Goal: Answer question/provide support: Share knowledge or assist other users

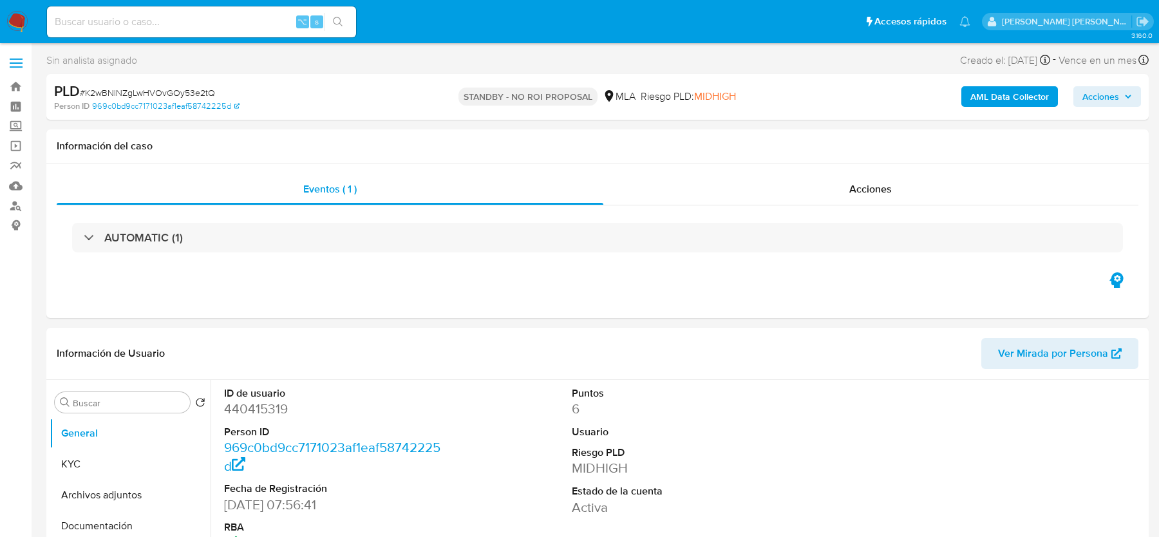
select select "10"
click at [26, 25] on img at bounding box center [17, 22] width 22 height 22
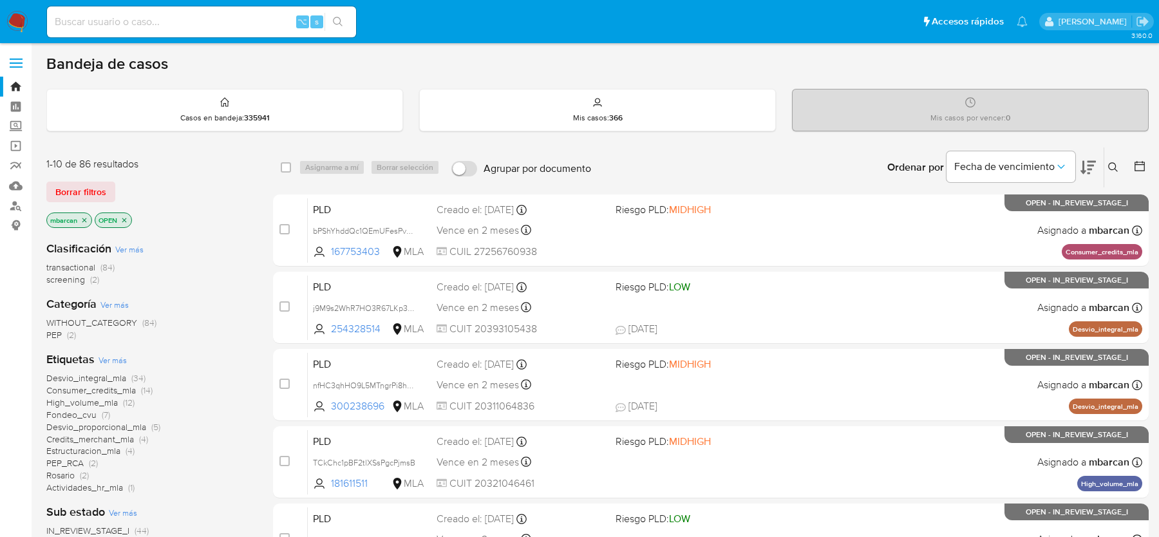
click at [192, 27] on input at bounding box center [201, 22] width 309 height 17
paste input "Da0DUXB6kuWS1oLnkOcLZ1sy"
type input "Da0DUXB6kuWS1oLnkOcLZ1sy"
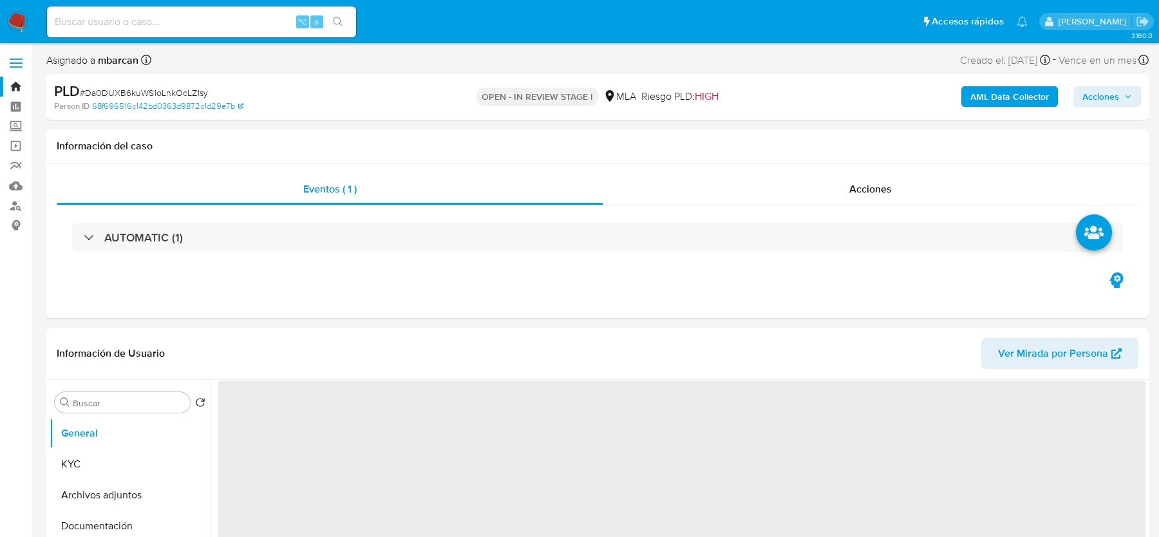
select select "10"
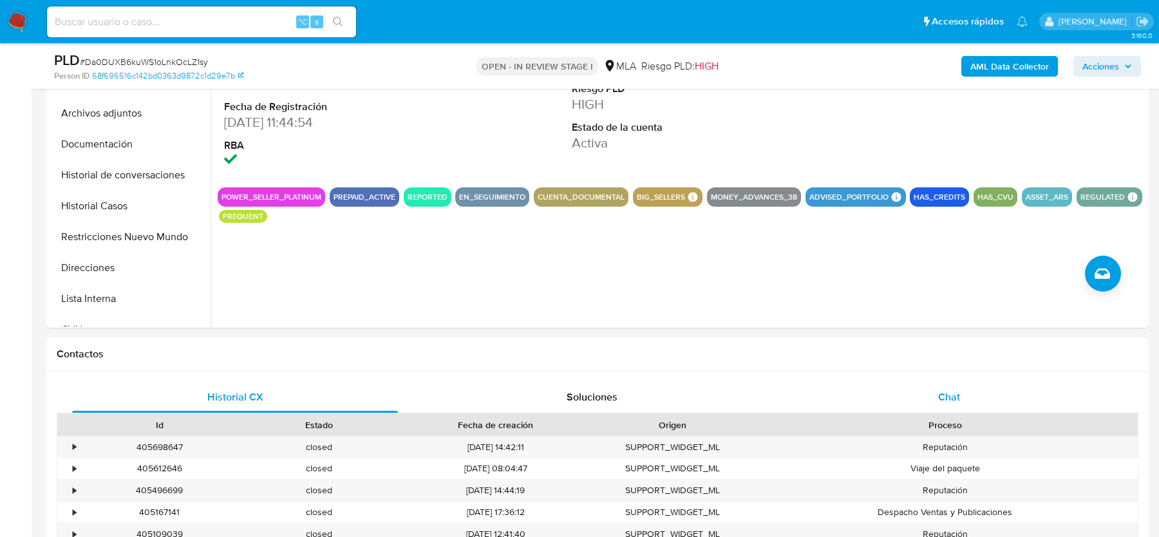
click at [956, 399] on span "Chat" at bounding box center [949, 396] width 22 height 15
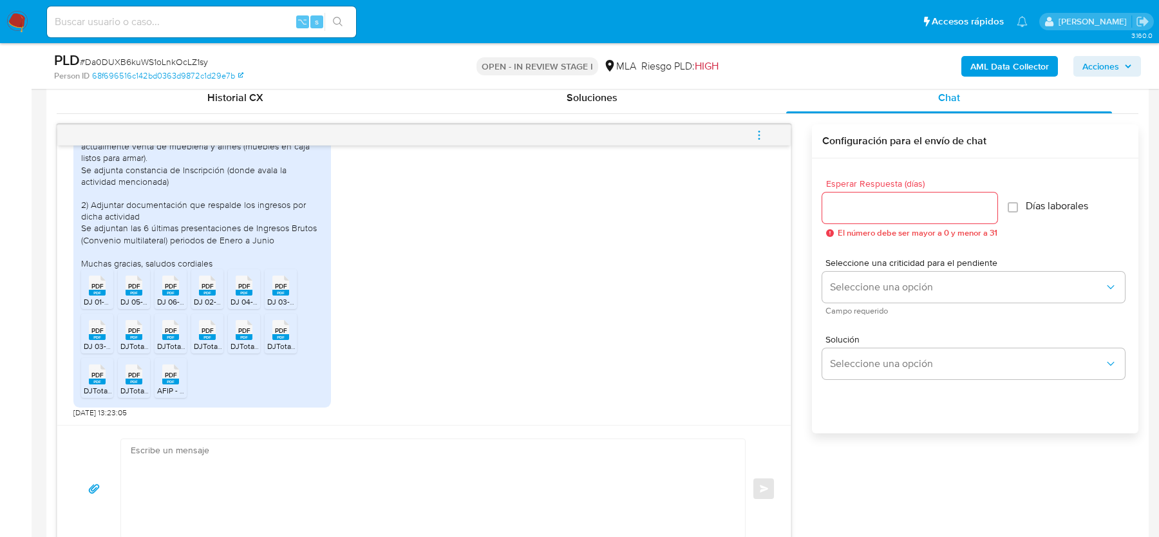
scroll to position [635, 0]
click at [105, 64] on span "# Da0DUXB6kuWS1oLnkOcLZ1sy" at bounding box center [144, 61] width 128 height 13
copy span "Da0DUXB6kuWS1oLnkOcLZ1sy"
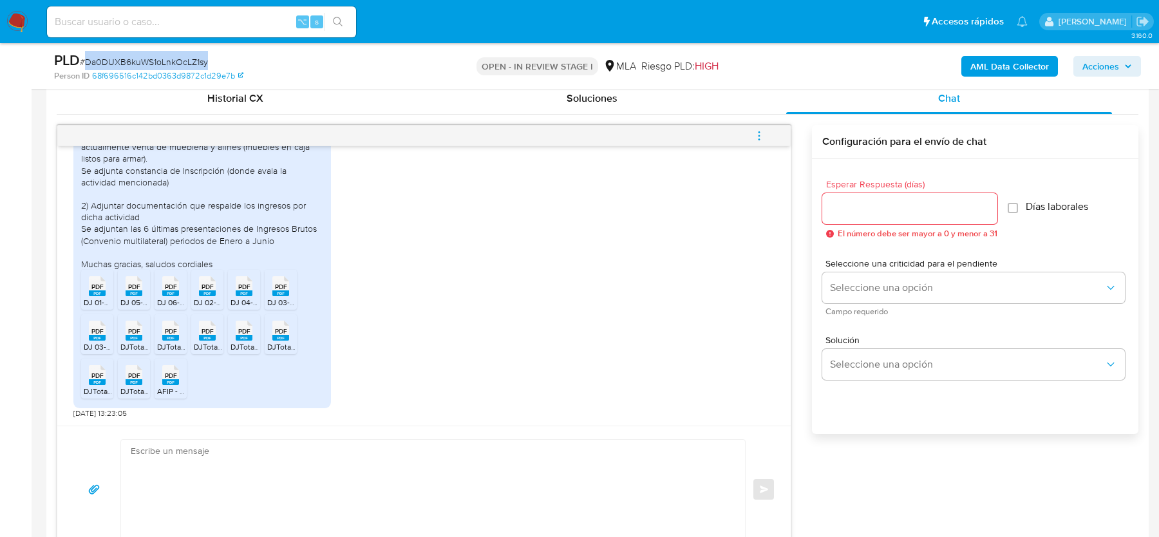
scroll to position [0, 0]
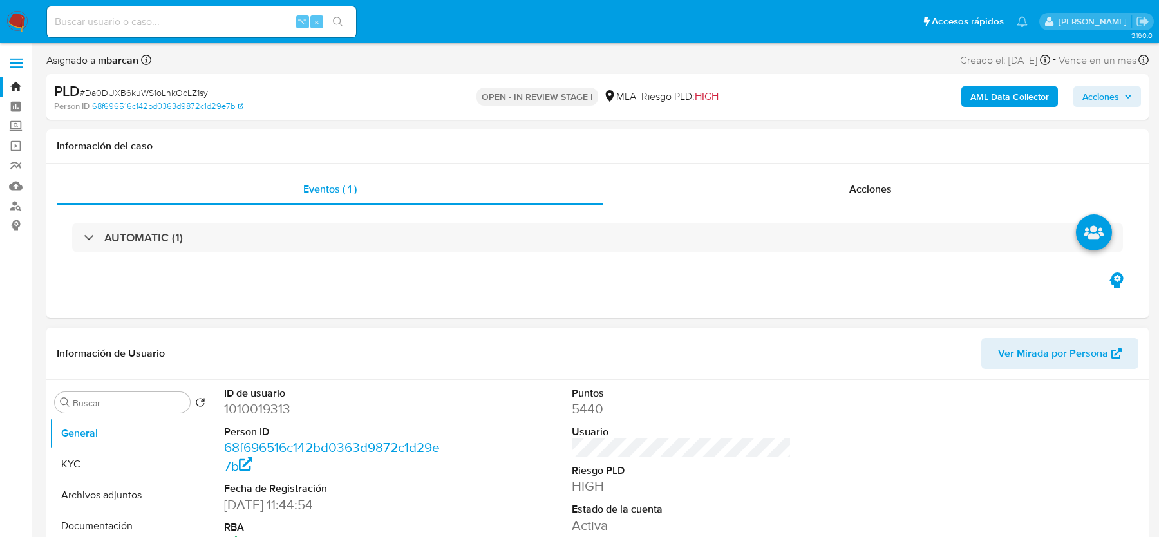
click at [267, 406] on dd "1010019313" at bounding box center [333, 409] width 219 height 18
copy dd "1010019313"
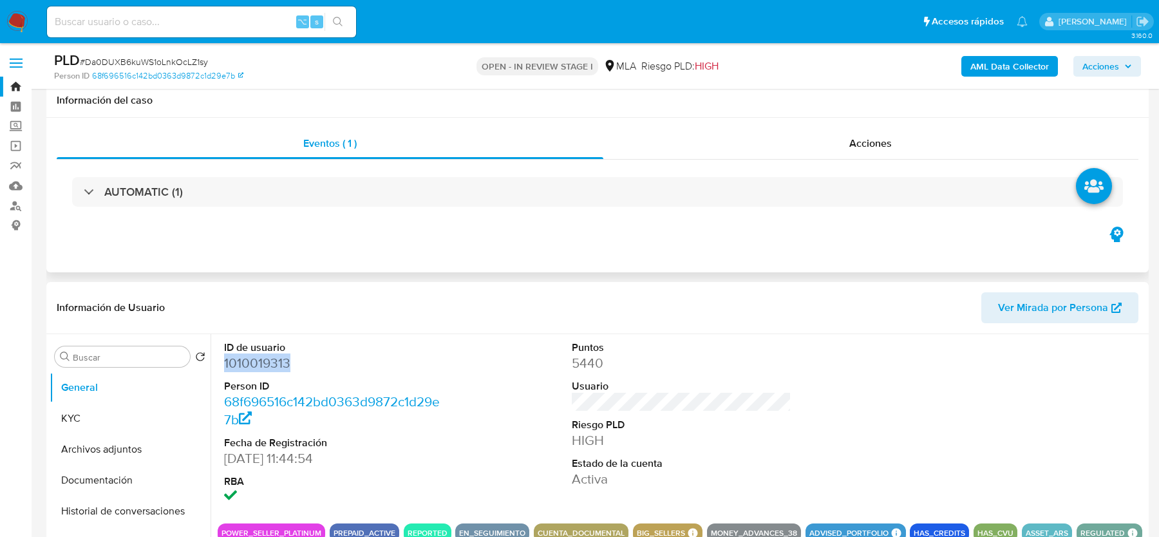
scroll to position [135, 0]
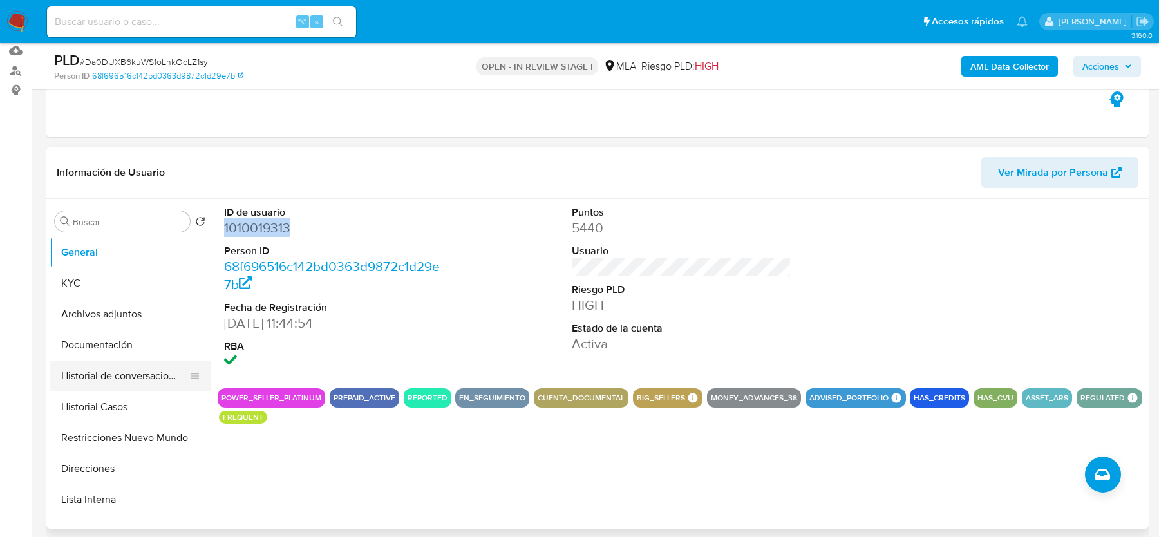
click at [122, 374] on button "Historial de conversaciones" at bounding box center [125, 375] width 151 height 31
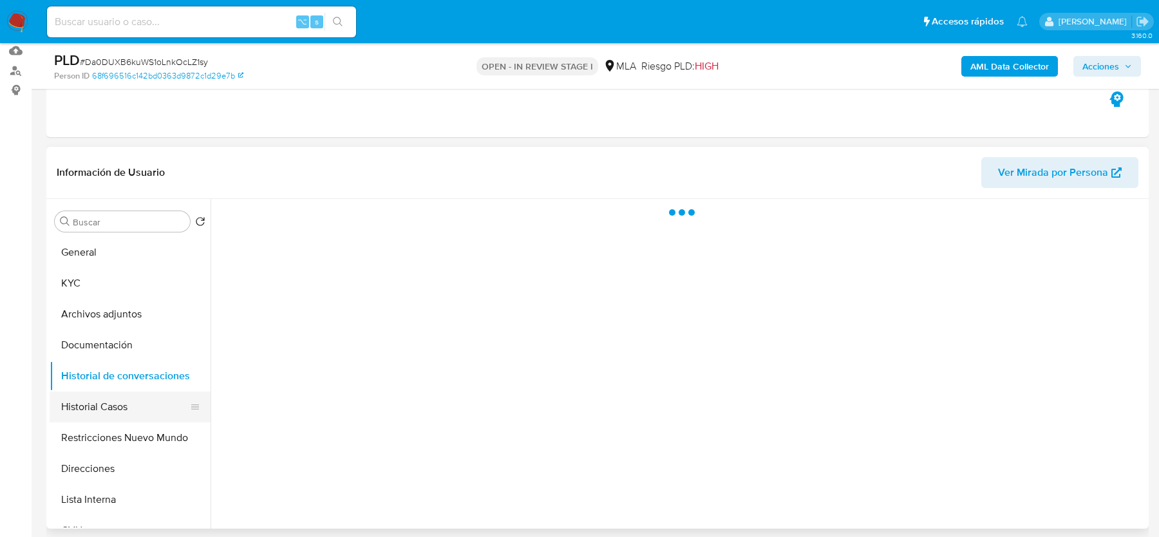
click at [118, 403] on button "Historial Casos" at bounding box center [125, 406] width 151 height 31
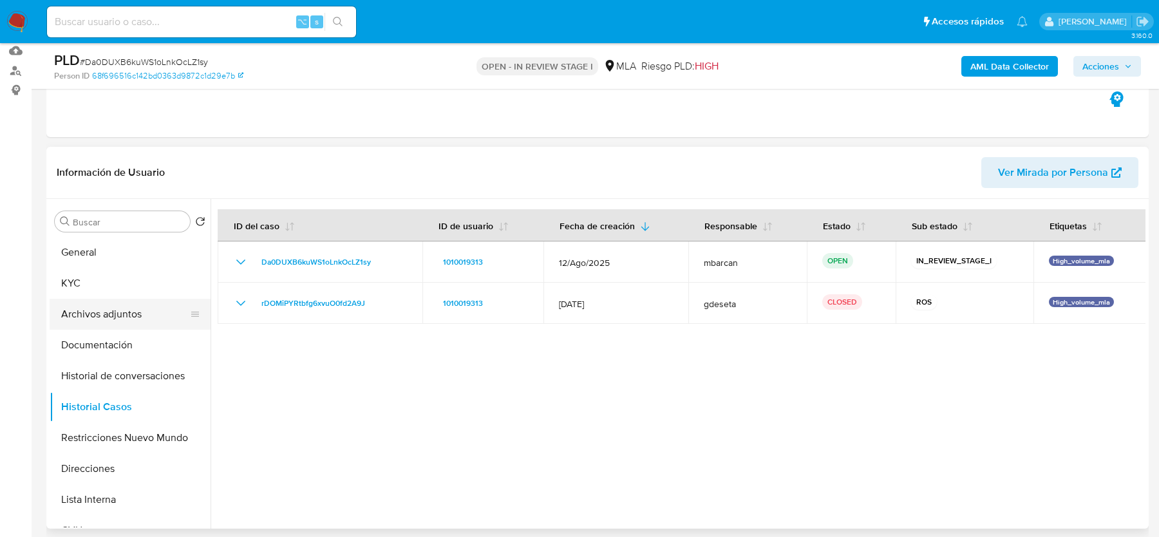
click at [108, 313] on button "Archivos adjuntos" at bounding box center [125, 314] width 151 height 31
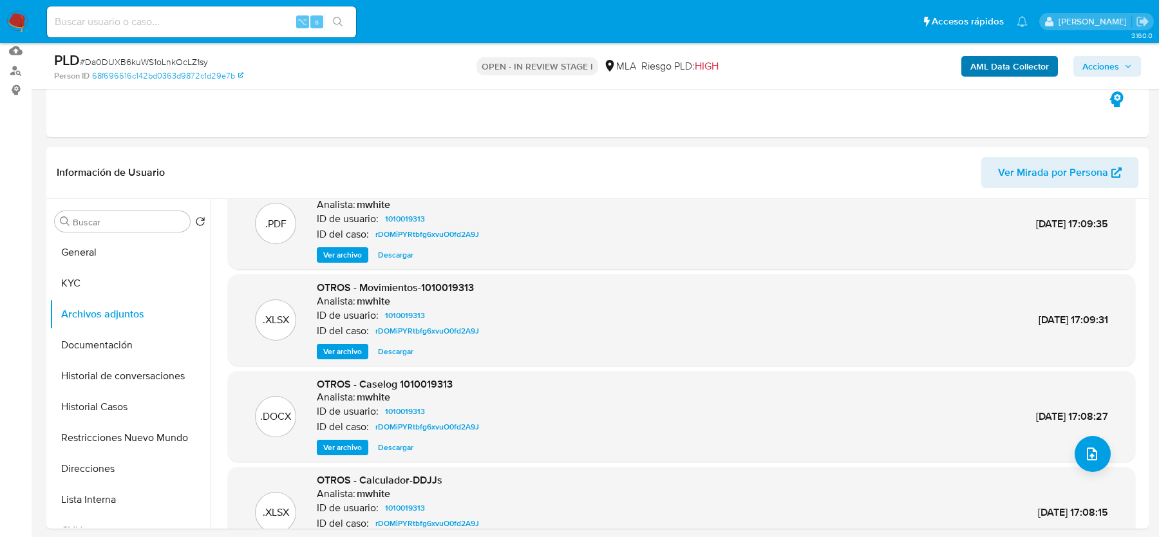
scroll to position [39, 0]
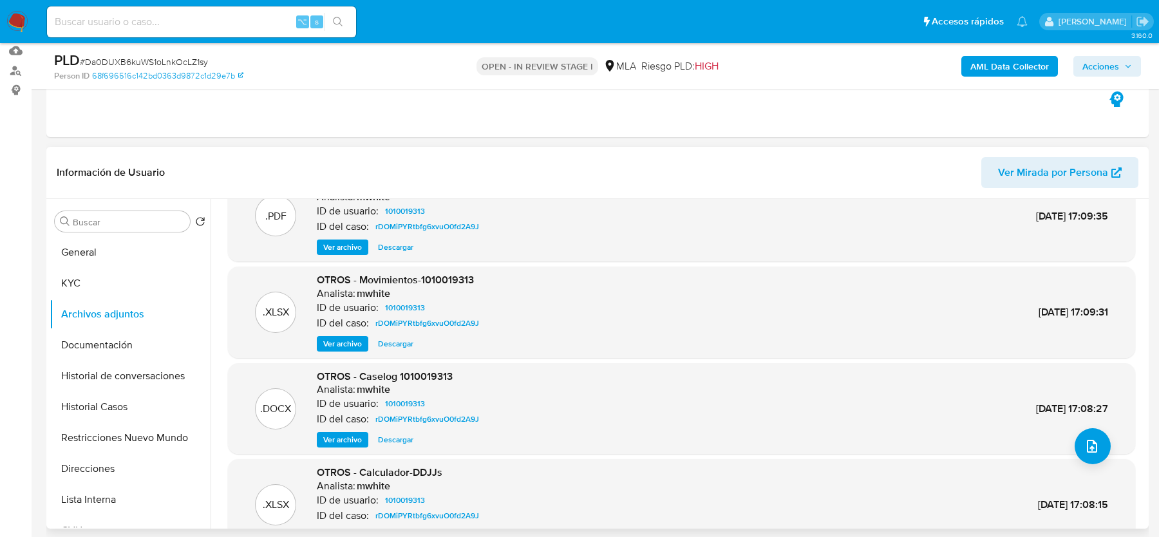
click at [335, 440] on span "Ver archivo" at bounding box center [342, 439] width 39 height 13
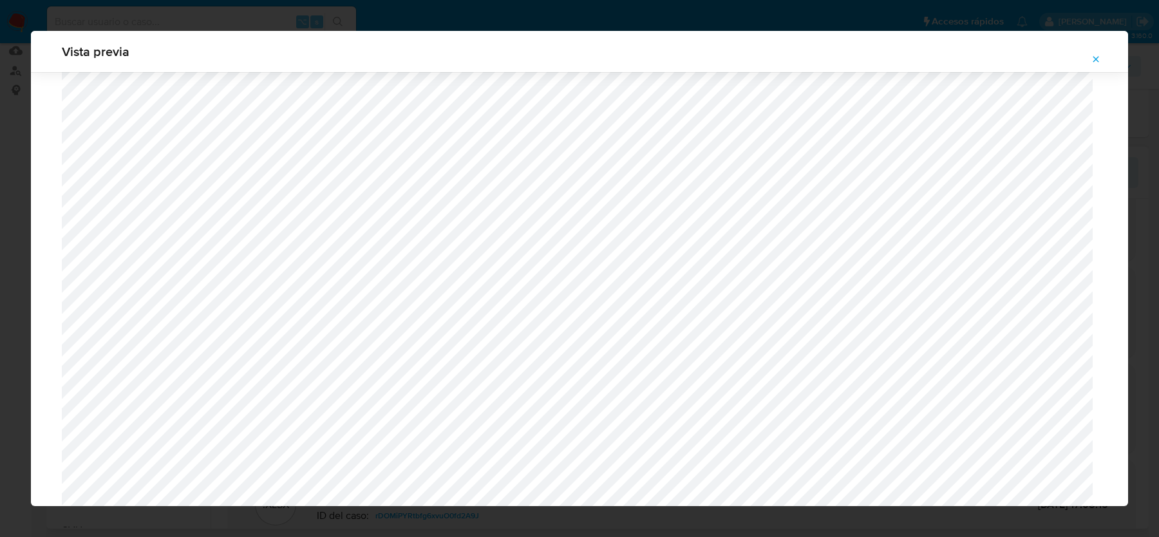
scroll to position [374, 0]
click at [1099, 52] on span "Attachment preview" at bounding box center [1095, 59] width 10 height 18
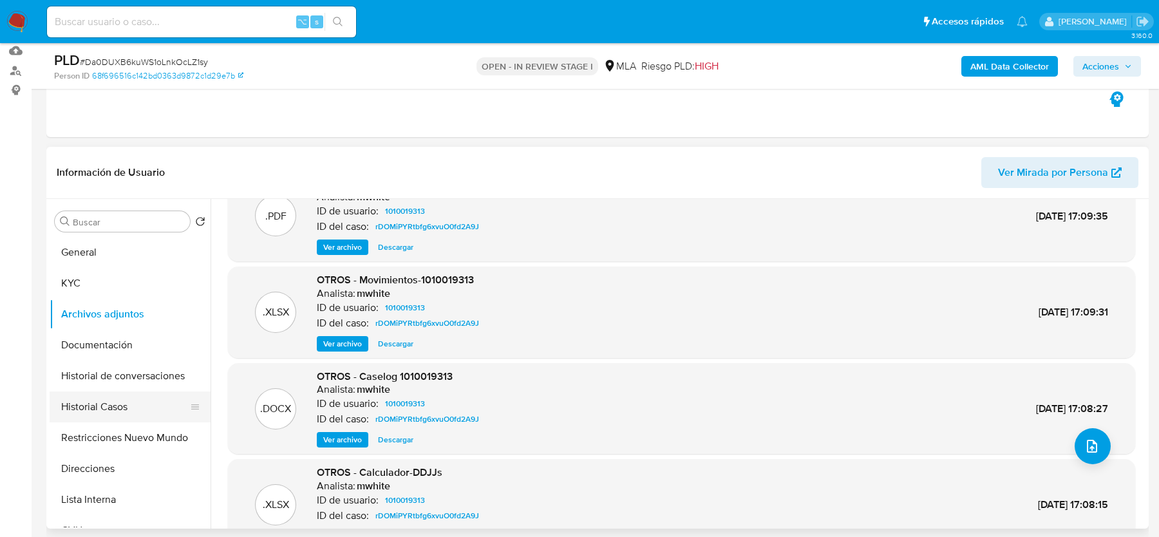
click at [115, 402] on button "Historial Casos" at bounding box center [125, 406] width 151 height 31
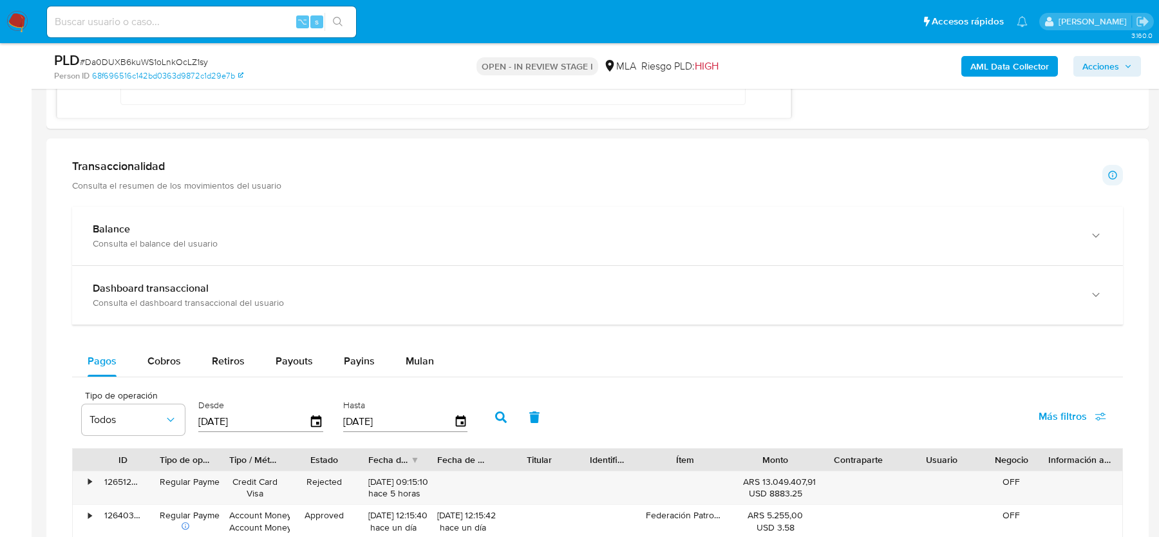
scroll to position [1146, 0]
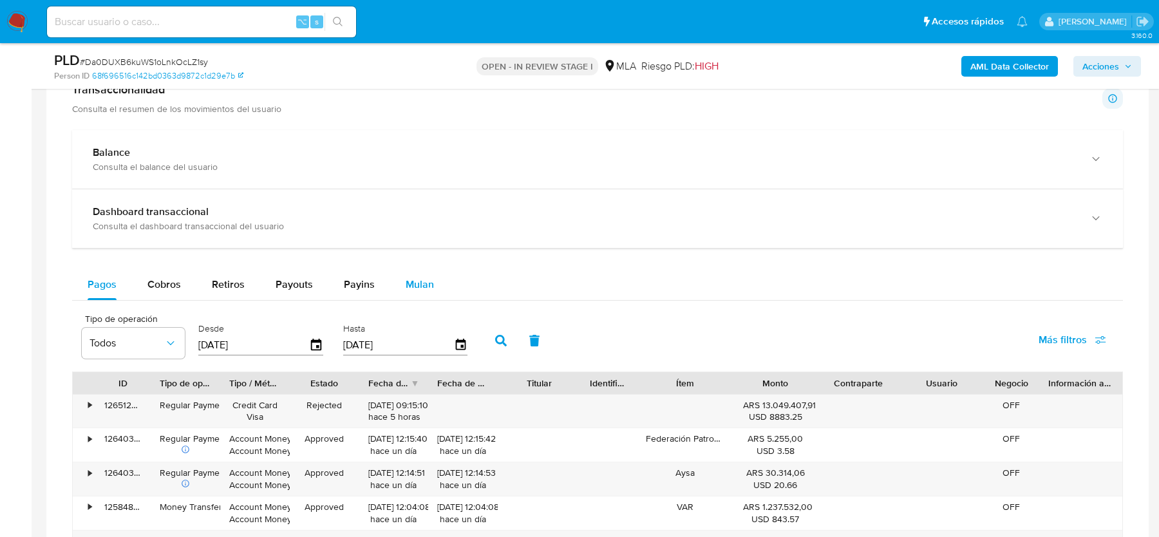
click at [438, 285] on button "Mulan" at bounding box center [419, 284] width 59 height 31
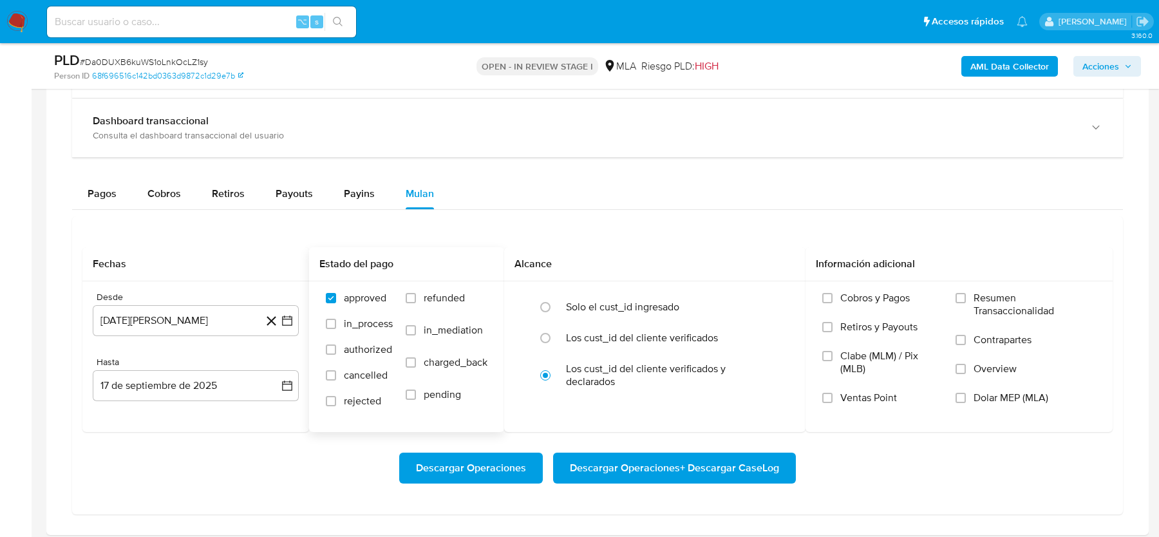
scroll to position [1253, 0]
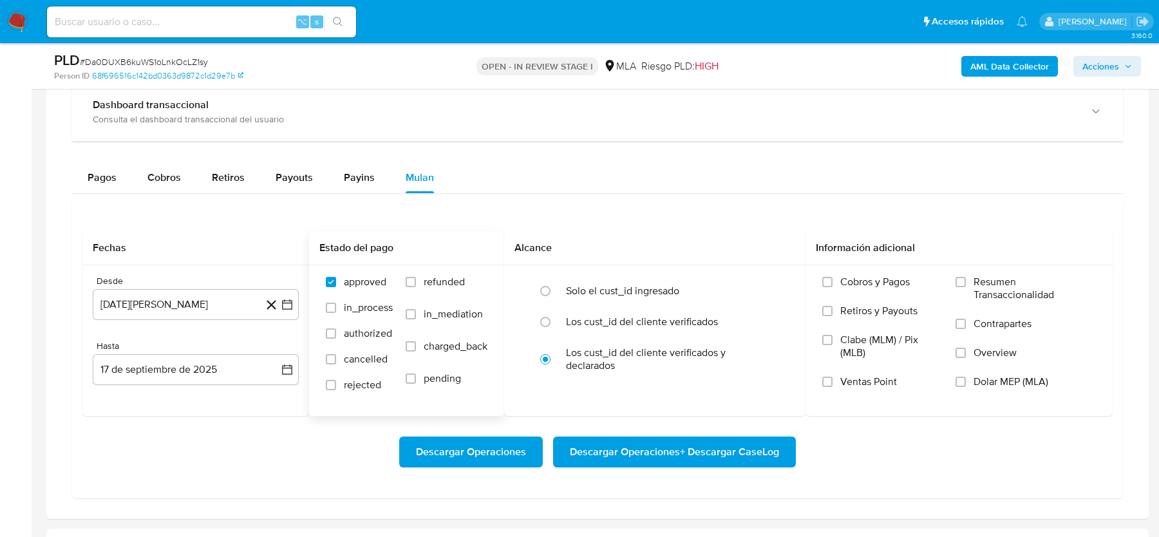
click at [453, 278] on span "refunded" at bounding box center [444, 282] width 41 height 13
click at [416, 278] on input "refunded" at bounding box center [411, 282] width 10 height 10
checkbox input "true"
click at [964, 378] on input "Dolar MEP (MLA)" at bounding box center [960, 382] width 10 height 10
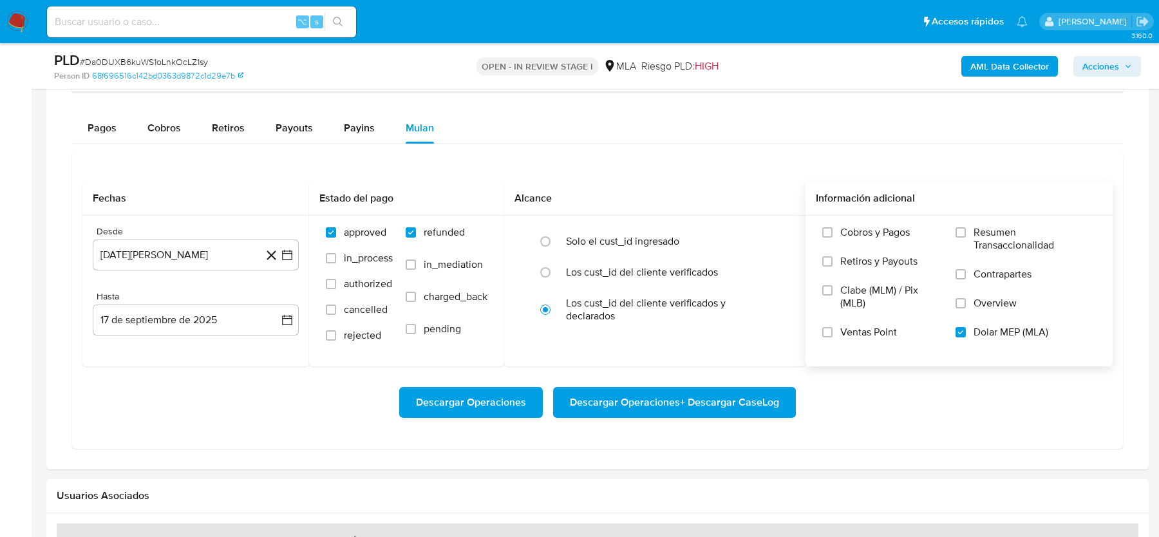
scroll to position [1301, 0]
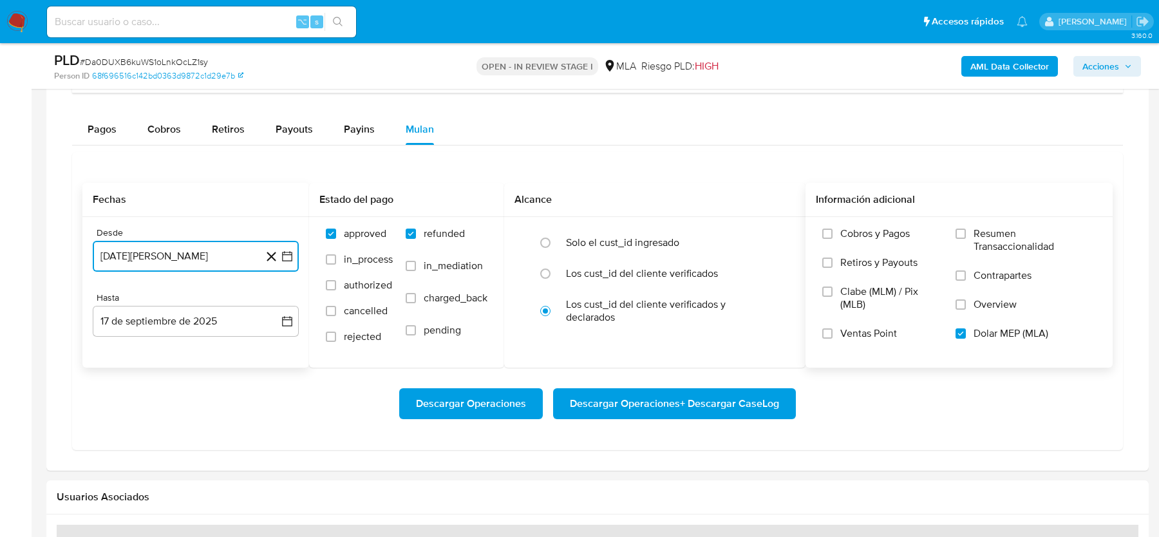
click at [220, 254] on button "17 de agosto de 2024" at bounding box center [196, 256] width 206 height 31
click at [279, 298] on icon "Mes siguiente" at bounding box center [275, 301] width 15 height 15
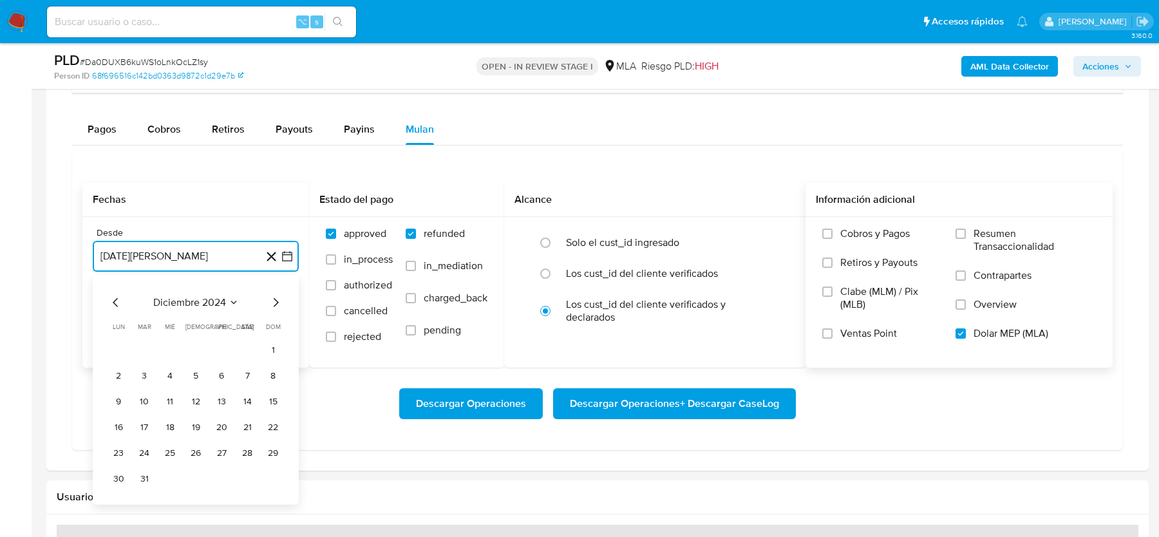
click at [279, 298] on icon "Mes siguiente" at bounding box center [275, 301] width 15 height 15
click at [277, 300] on icon "Mes siguiente" at bounding box center [275, 301] width 15 height 15
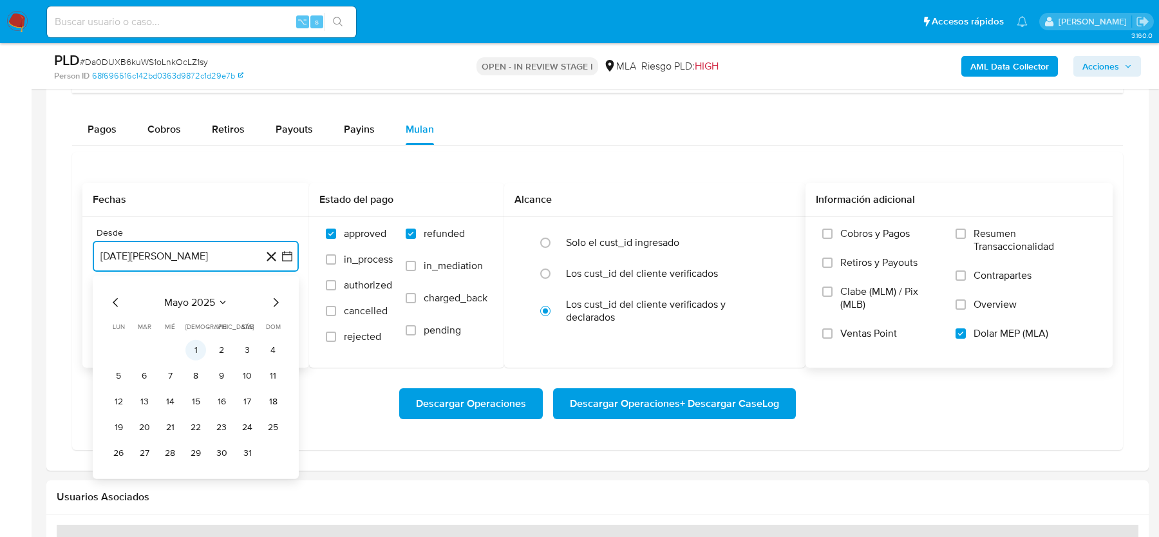
click at [198, 344] on button "1" at bounding box center [195, 349] width 21 height 21
click at [183, 306] on button "17 de septiembre de 2025" at bounding box center [196, 321] width 206 height 31
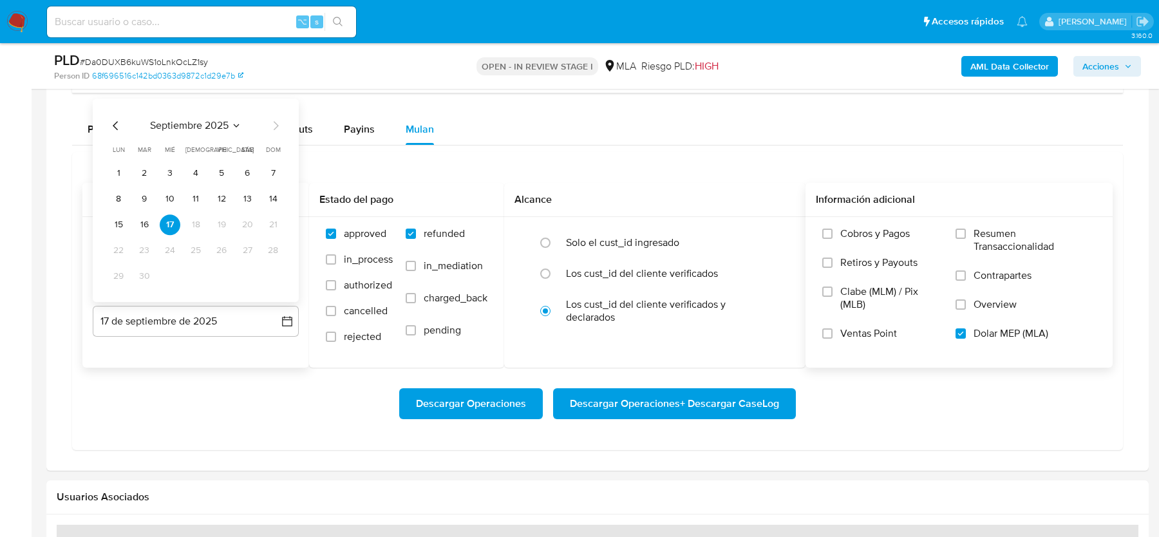
click at [113, 120] on icon "Mes anterior" at bounding box center [115, 125] width 15 height 15
click at [202, 276] on button "31" at bounding box center [195, 276] width 21 height 21
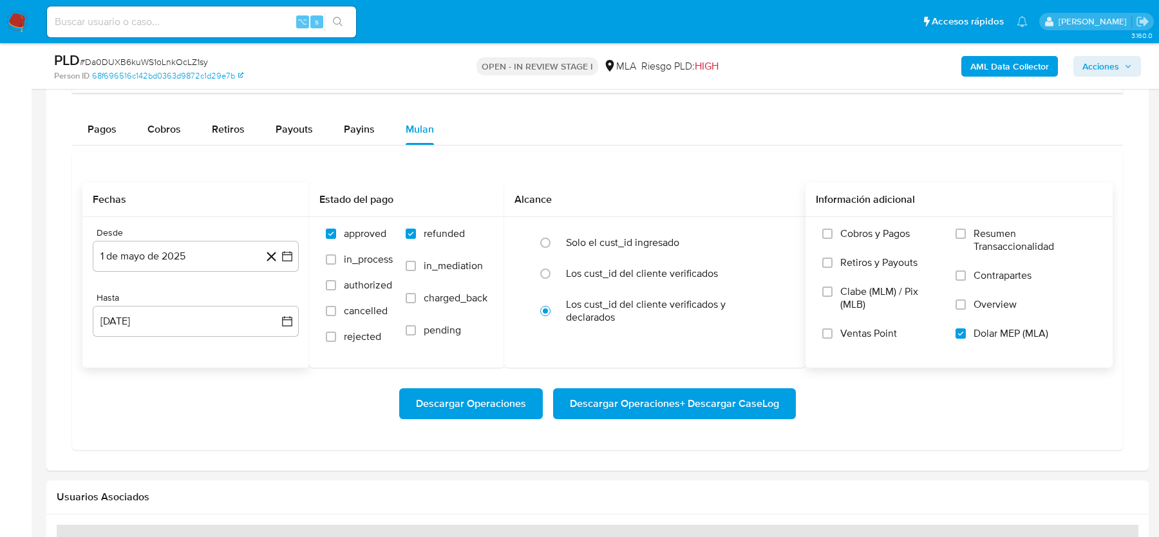
click at [240, 368] on div "Descargar Operaciones Descargar Operaciones + Descargar CaseLog" at bounding box center [597, 404] width 1030 height 72
click at [668, 400] on span "Descargar Operaciones + Descargar CaseLog" at bounding box center [674, 403] width 209 height 28
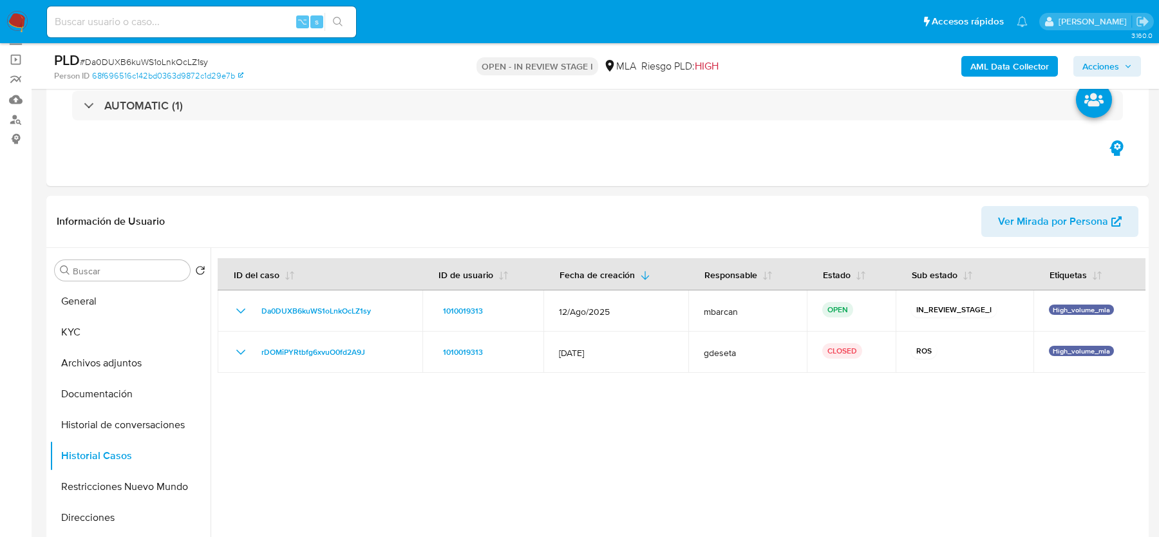
scroll to position [192, 0]
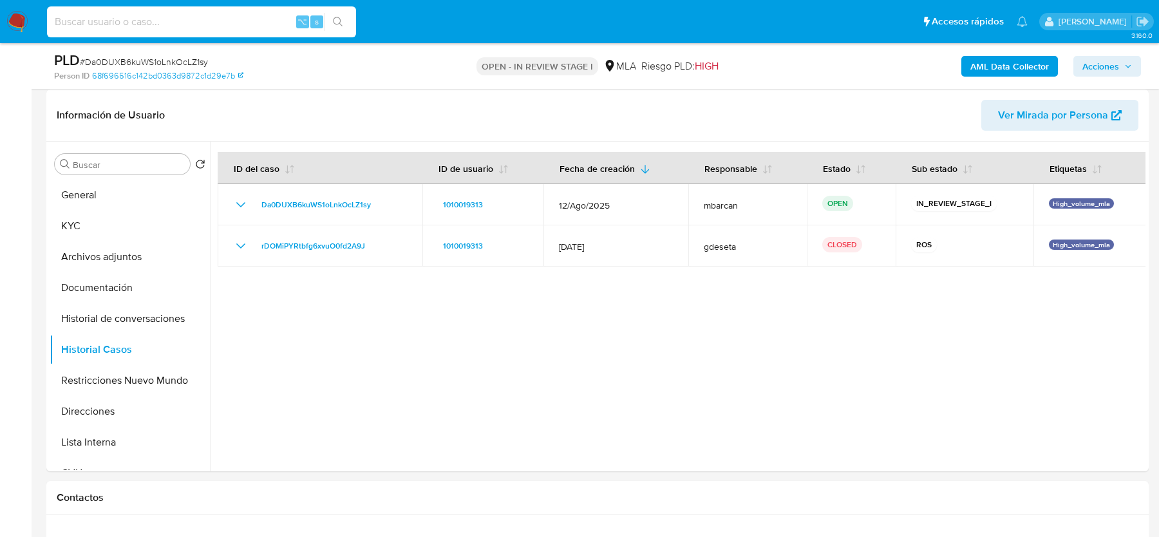
click at [156, 30] on div "⌥ s" at bounding box center [201, 21] width 309 height 31
paste input "JrYa6ZWq9UuBejUFDegk2h75"
type input "JrYa6ZWq9UuBejUFDegk2h75"
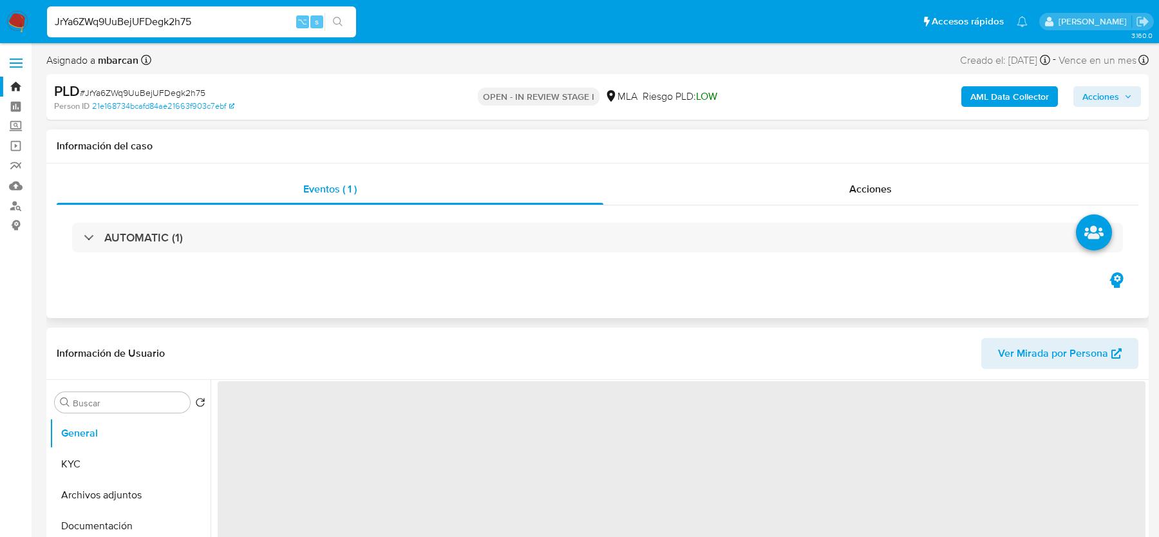
select select "10"
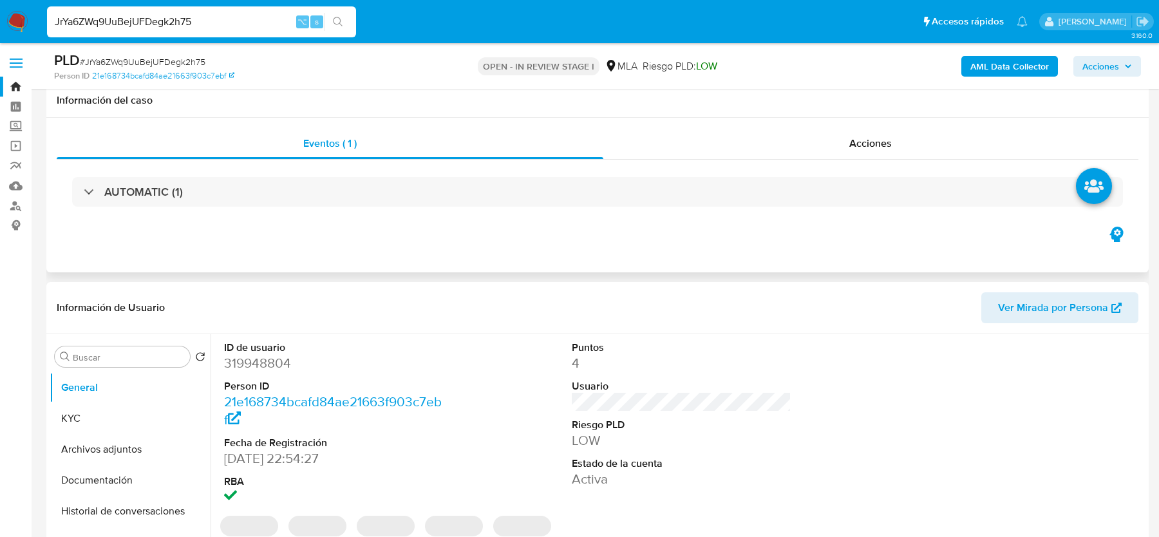
scroll to position [404, 0]
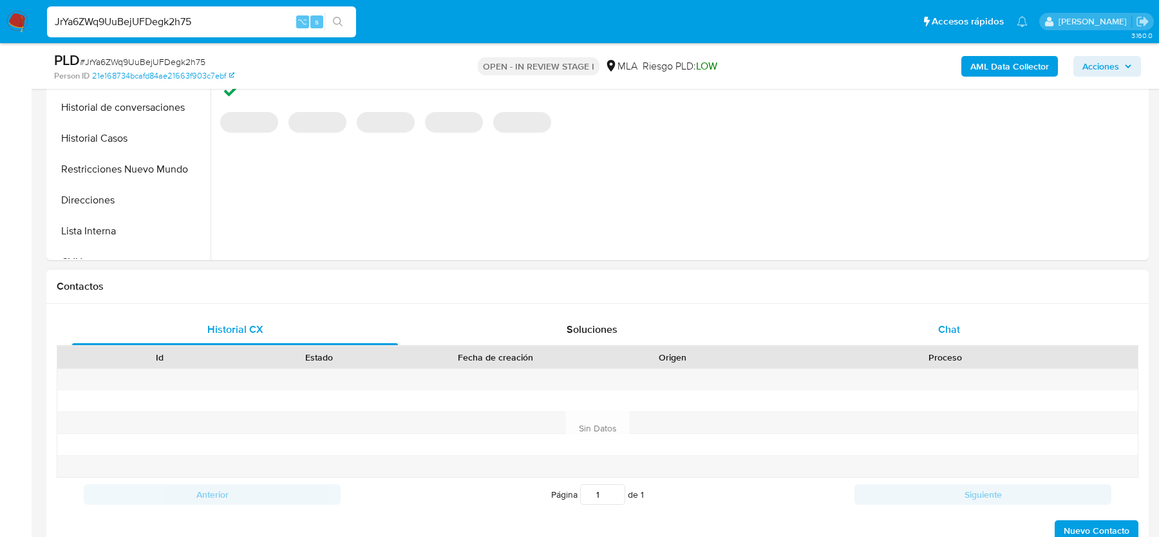
click at [957, 314] on div "Chat" at bounding box center [949, 329] width 326 height 31
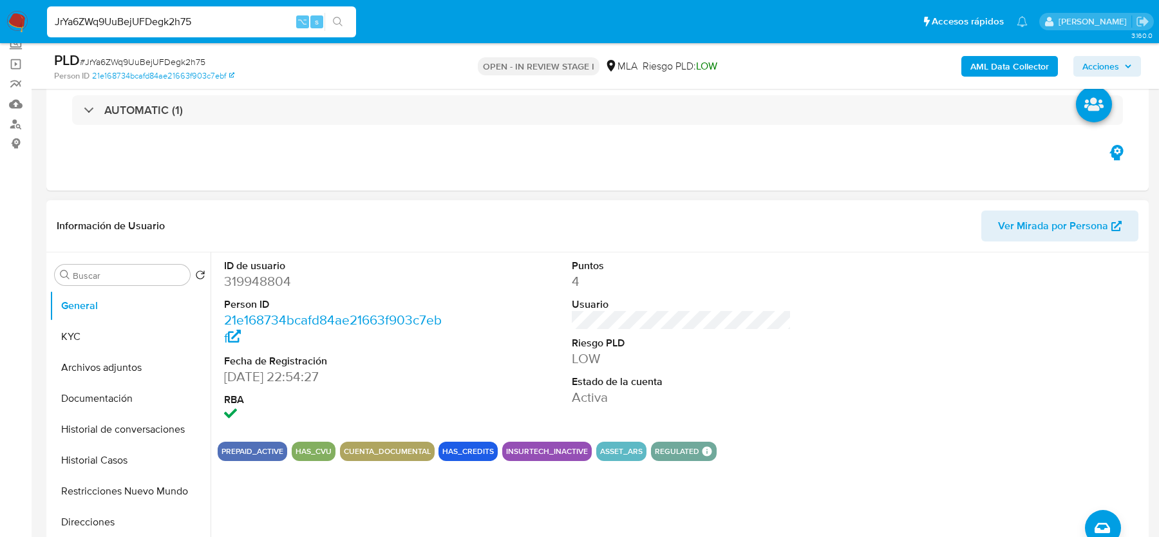
scroll to position [51, 0]
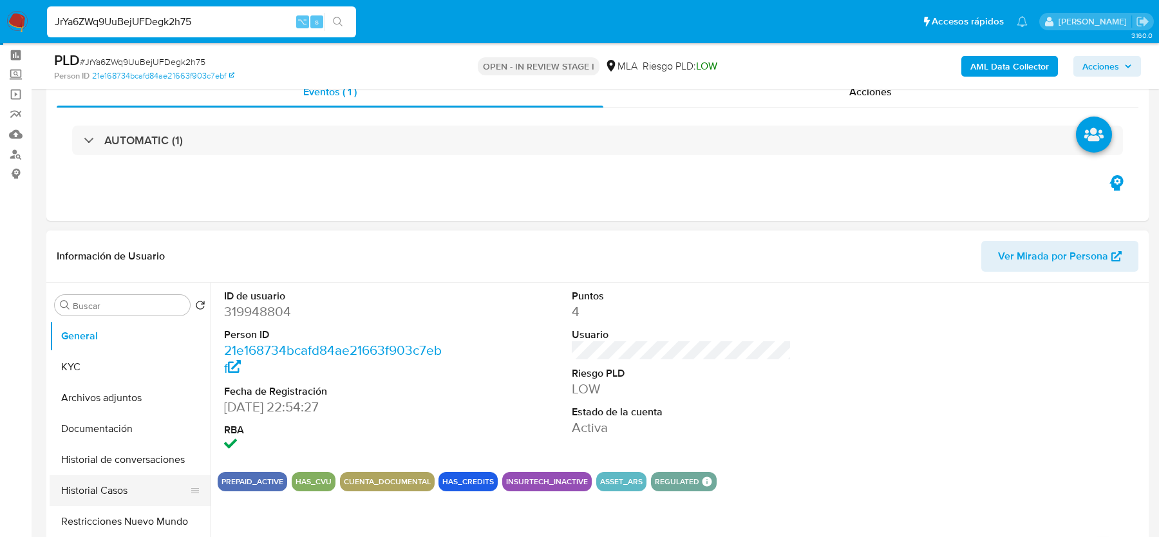
click at [95, 485] on button "Historial Casos" at bounding box center [125, 490] width 151 height 31
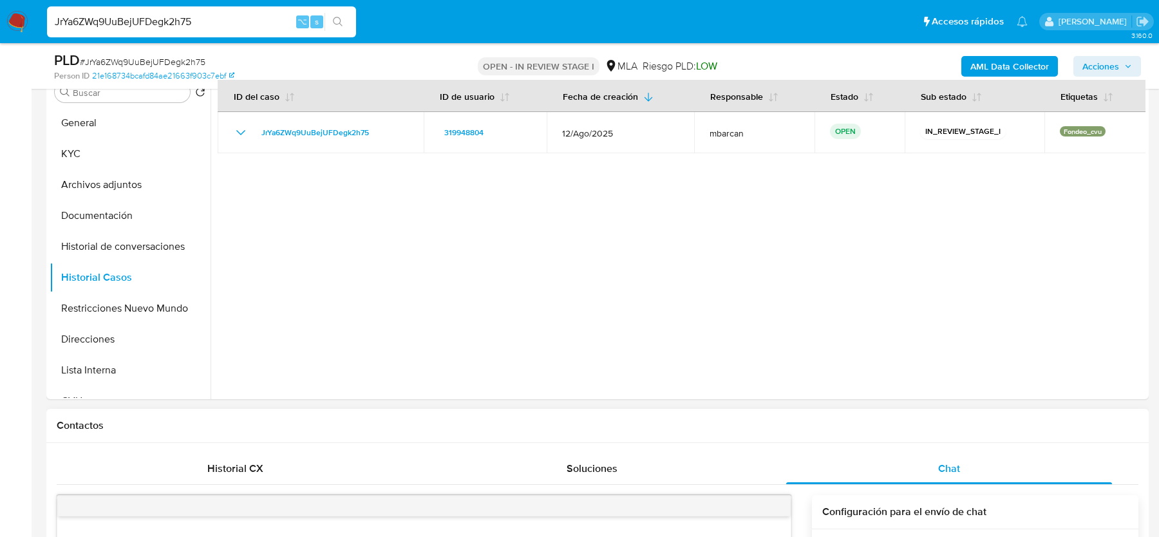
scroll to position [247, 0]
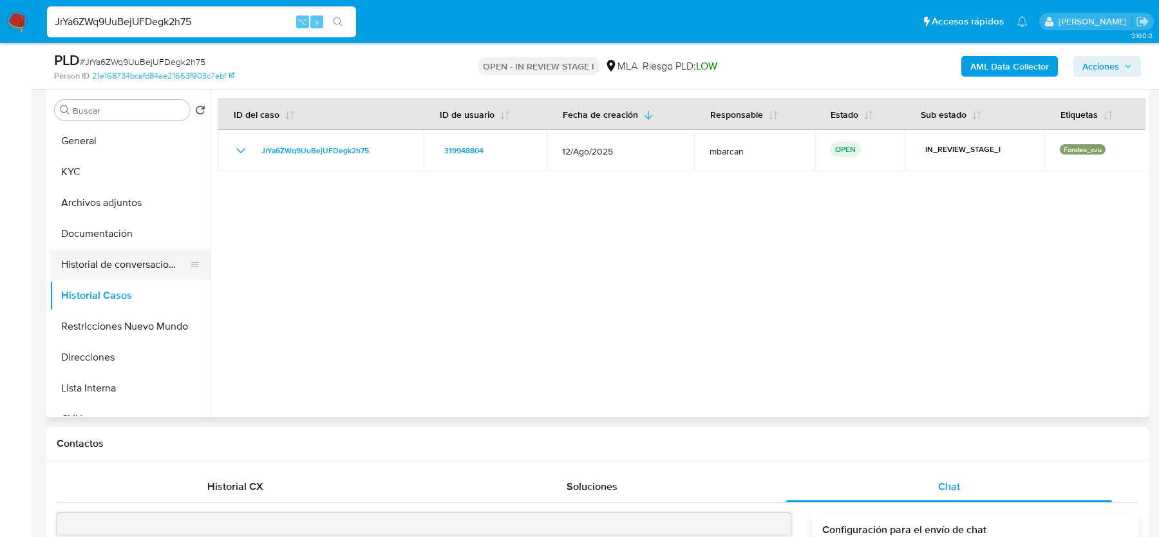
click at [108, 267] on button "Historial de conversaciones" at bounding box center [125, 264] width 151 height 31
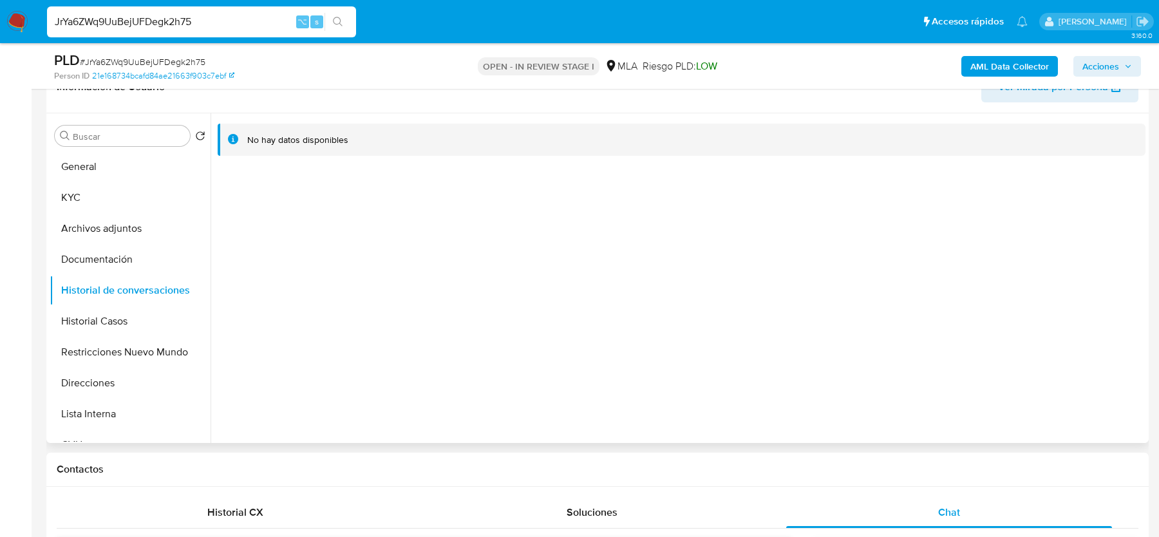
scroll to position [216, 0]
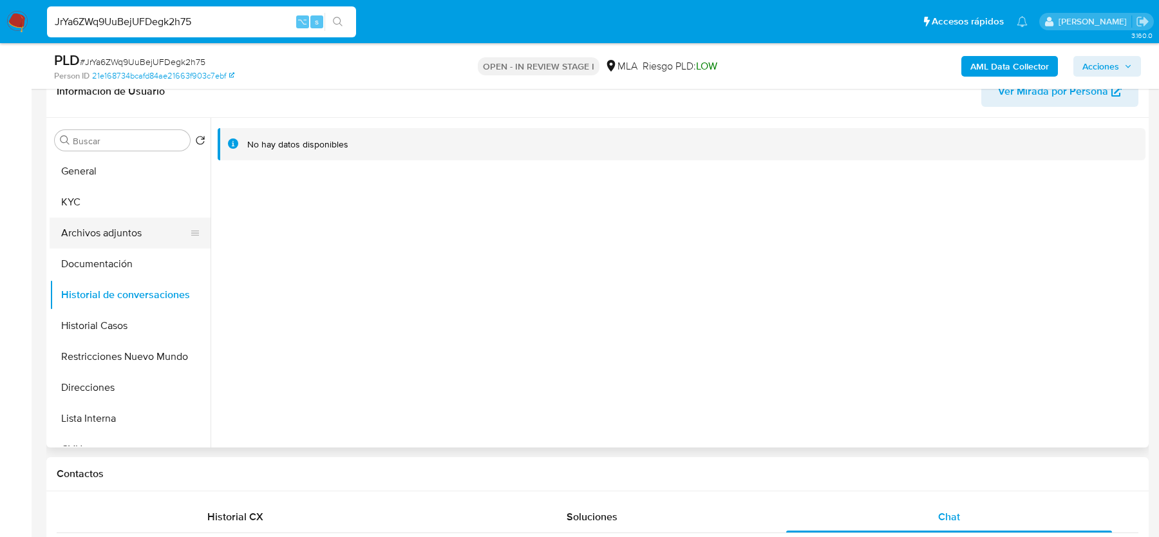
click at [91, 220] on button "Archivos adjuntos" at bounding box center [125, 233] width 151 height 31
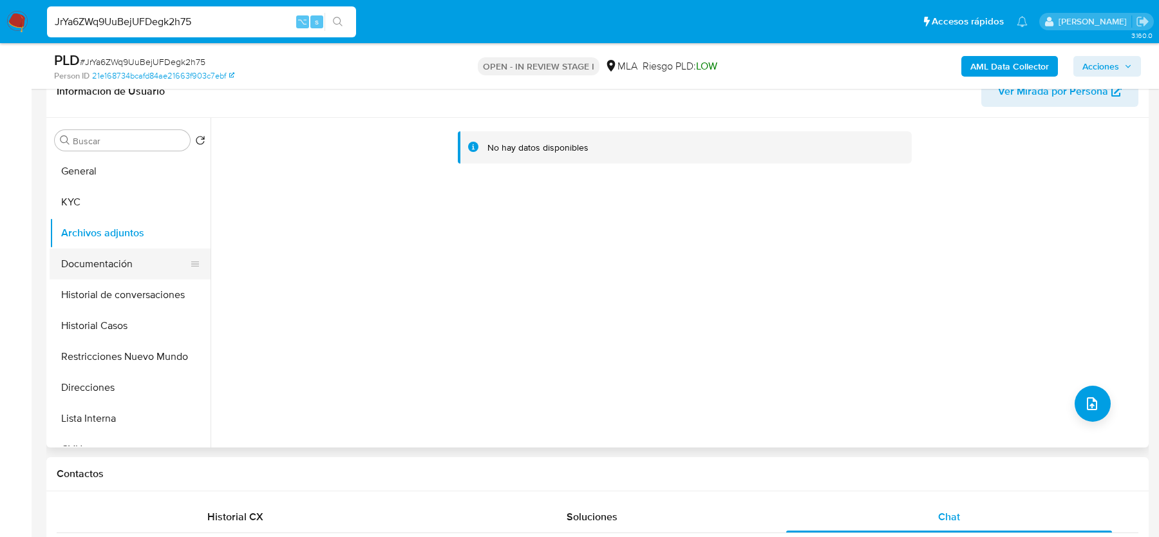
click at [113, 263] on button "Documentación" at bounding box center [125, 263] width 151 height 31
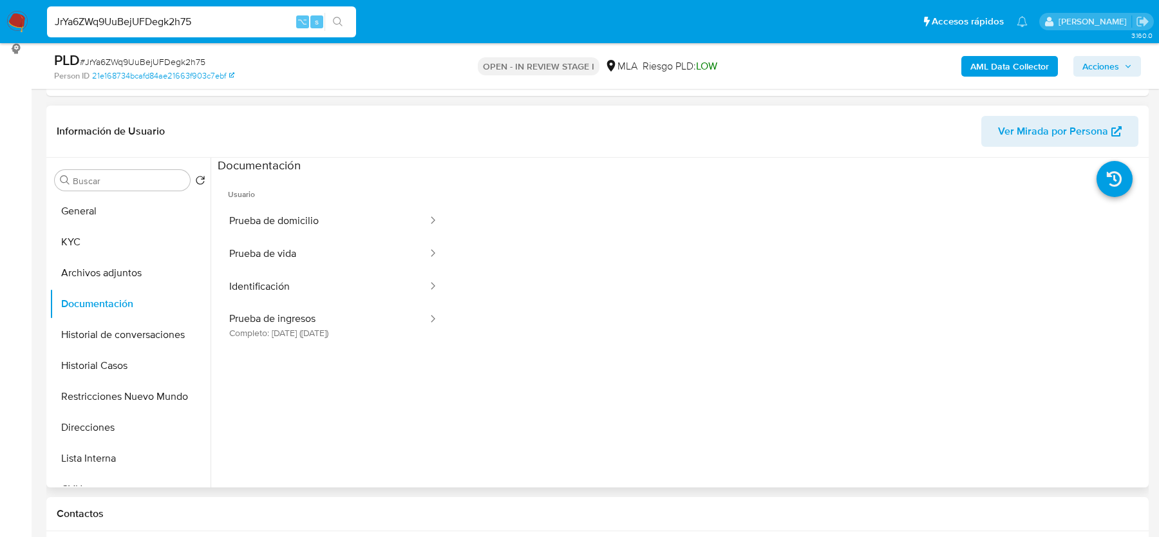
scroll to position [17, 0]
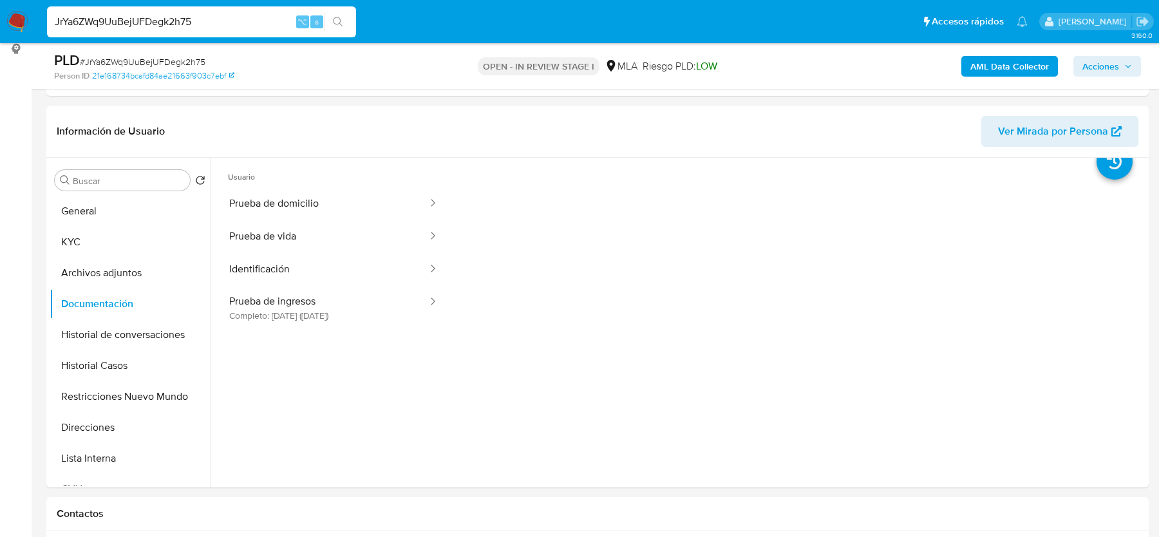
click at [116, 57] on span "# JrYa6ZWq9UuBejUFDegk2h75" at bounding box center [143, 61] width 126 height 13
copy span "JrYa6ZWq9UuBejUFDegk2h75"
click at [78, 515] on h1 "Contactos" at bounding box center [597, 513] width 1081 height 13
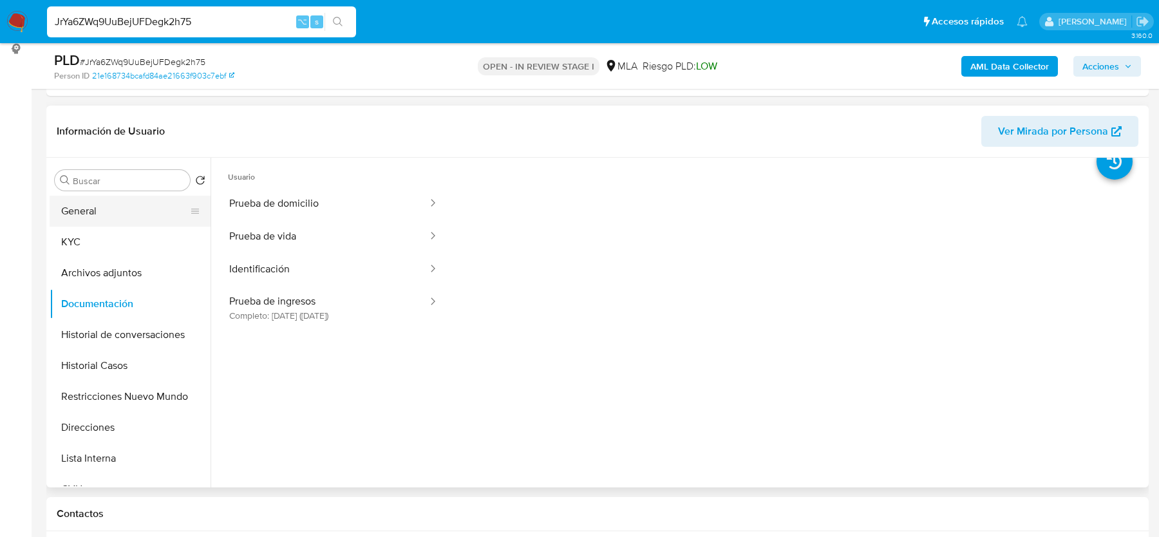
click at [85, 218] on button "General" at bounding box center [125, 211] width 151 height 31
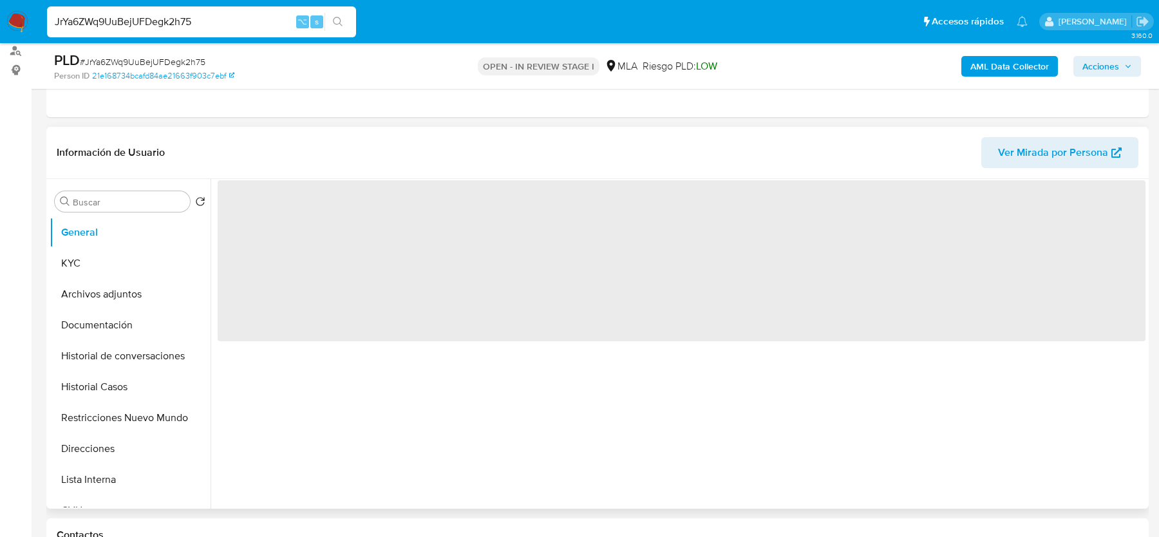
scroll to position [151, 0]
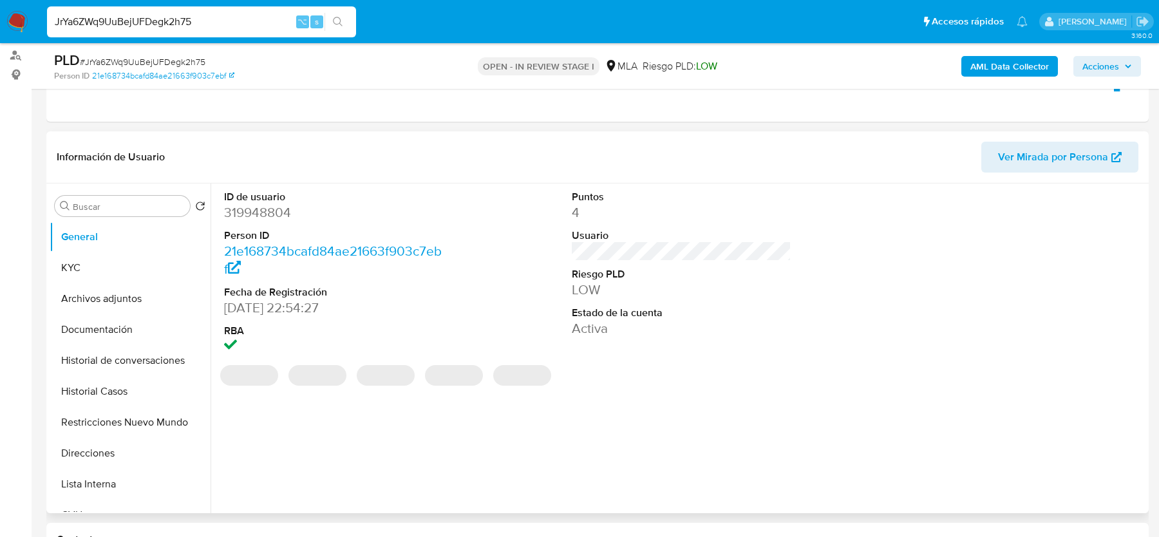
click at [243, 210] on dd "319948804" at bounding box center [333, 212] width 219 height 18
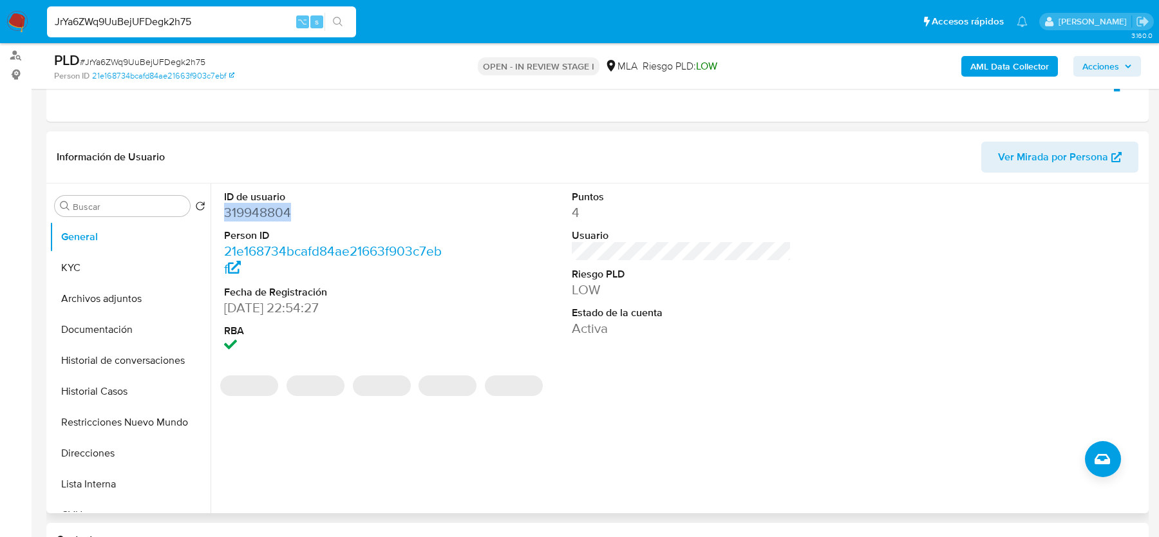
click at [243, 210] on dd "319948804" at bounding box center [333, 212] width 219 height 18
copy dd "319948804"
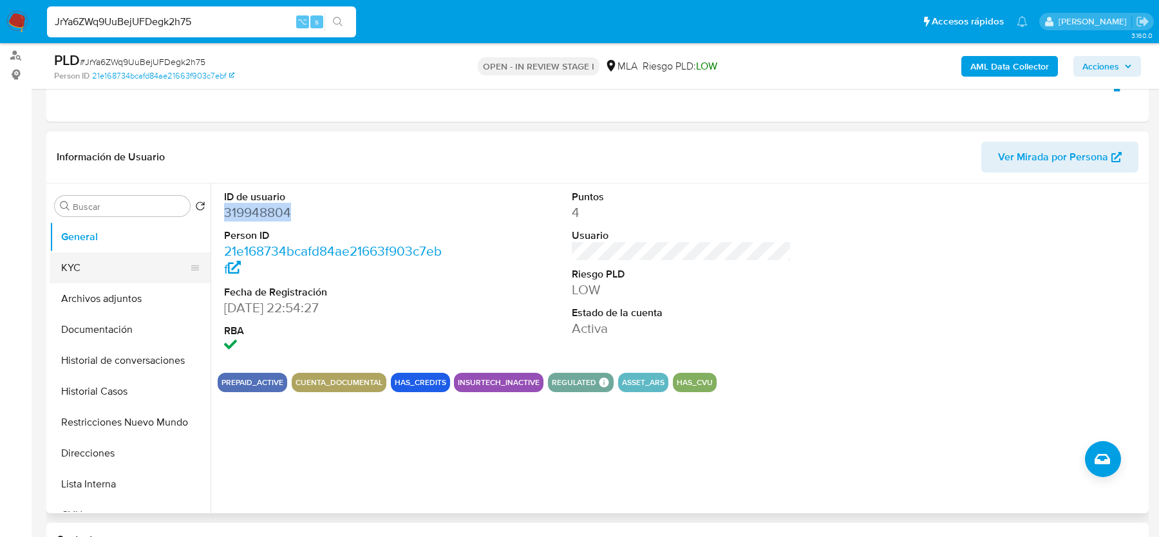
click at [143, 257] on button "KYC" at bounding box center [125, 267] width 151 height 31
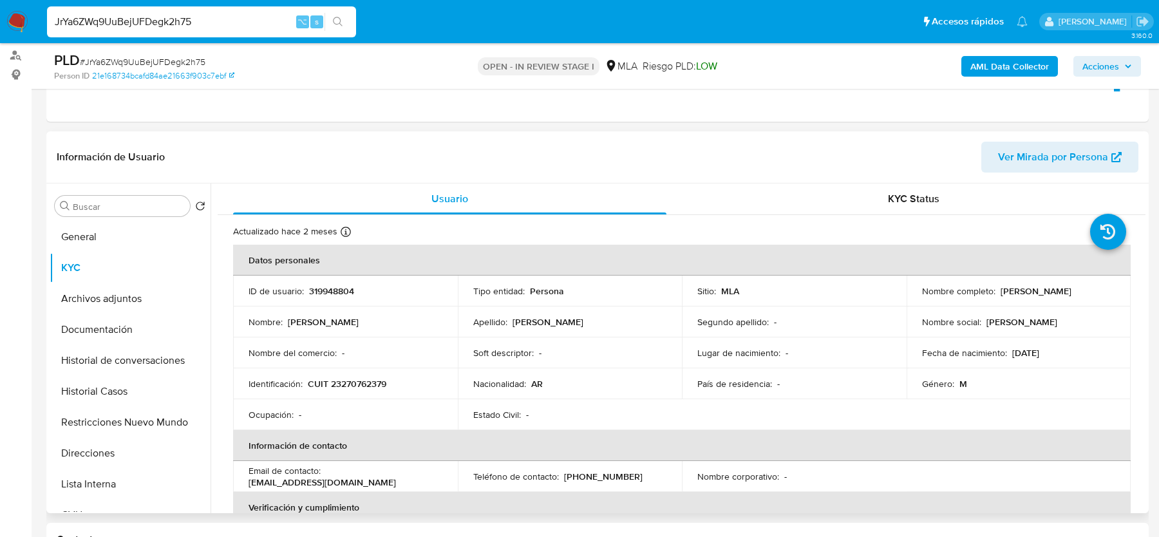
scroll to position [40, 0]
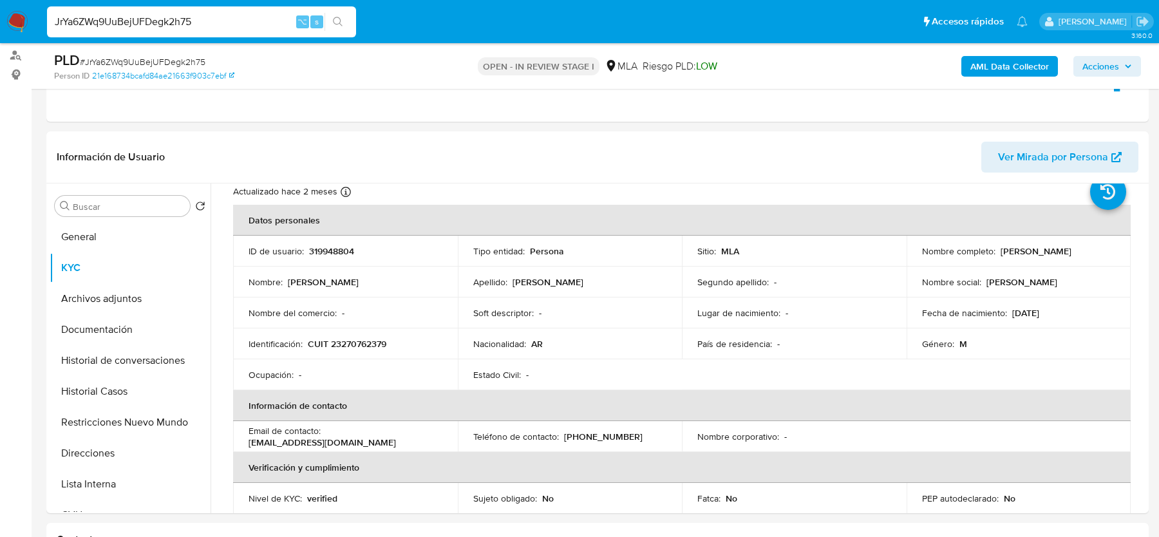
click at [997, 56] on b "AML Data Collector" at bounding box center [1009, 66] width 79 height 21
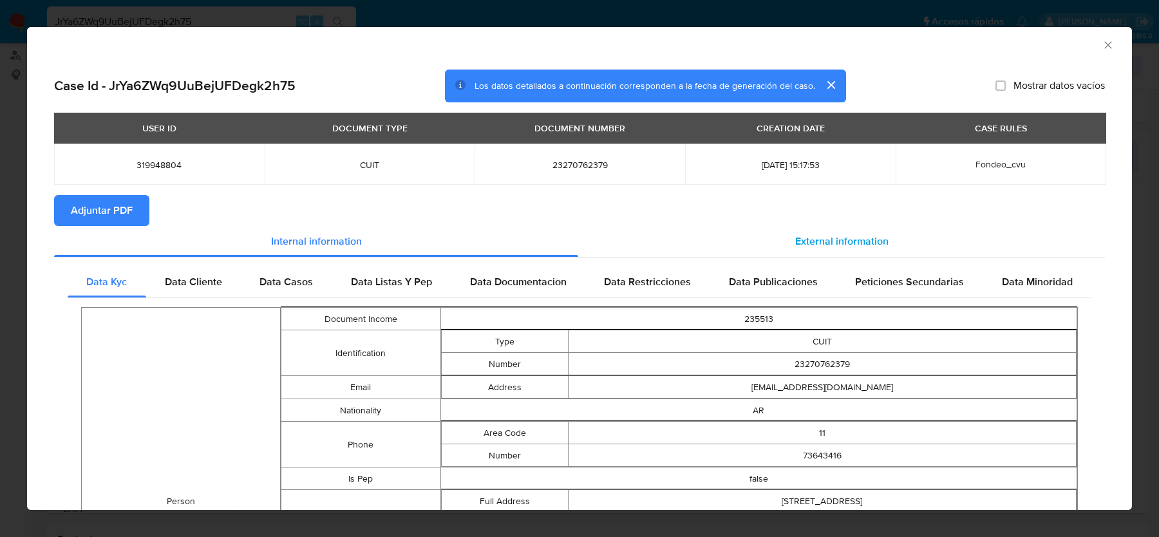
click at [861, 249] on div "External information" at bounding box center [841, 241] width 527 height 31
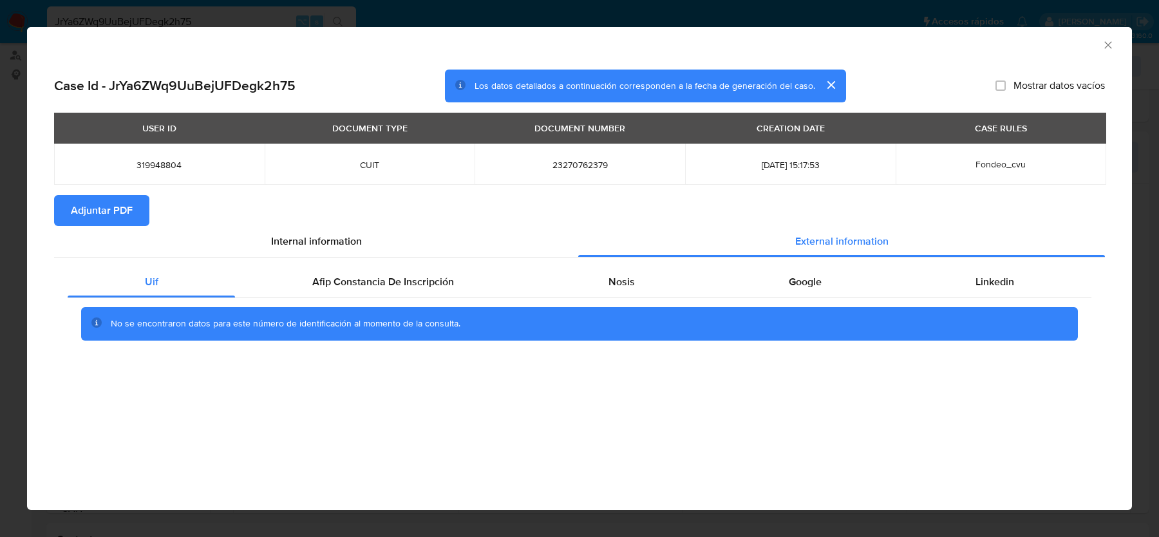
click at [69, 198] on button "Adjuntar PDF" at bounding box center [101, 210] width 95 height 31
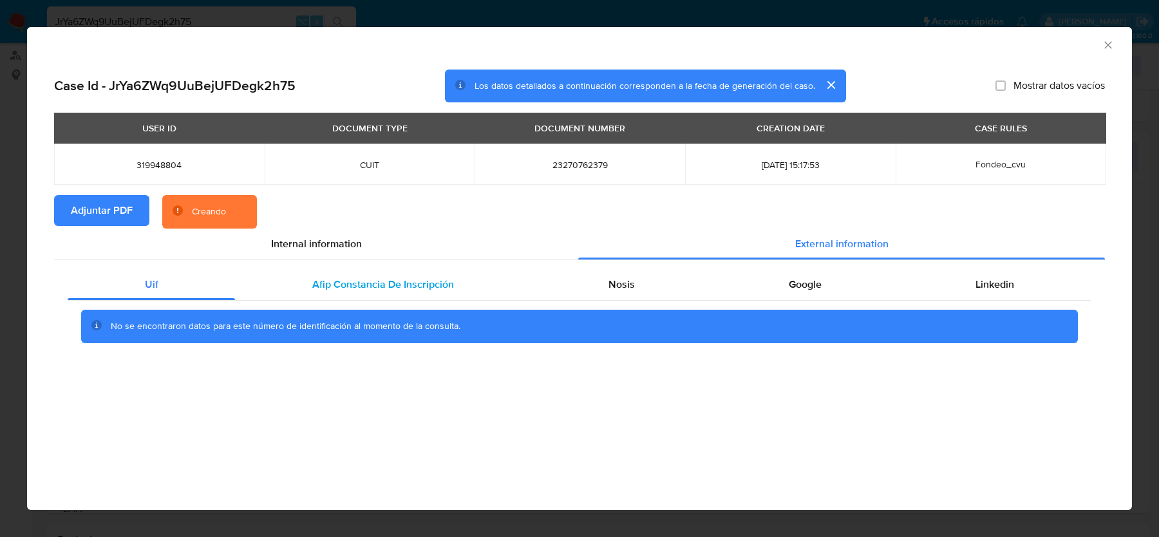
click at [422, 290] on span "Afip Constancia De Inscripción" at bounding box center [383, 284] width 142 height 15
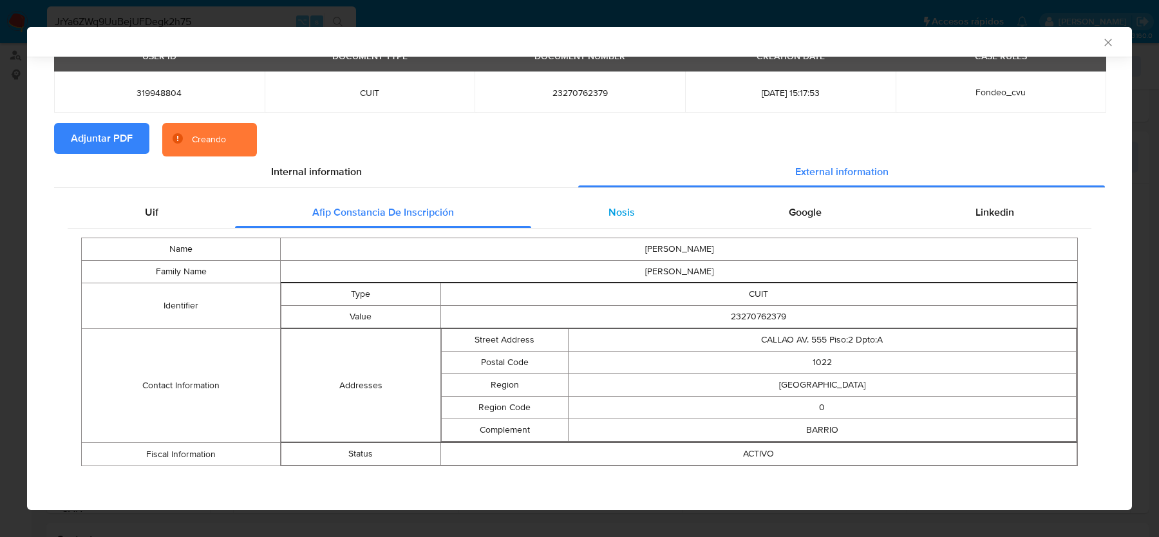
click at [619, 223] on div "Nosis" at bounding box center [621, 212] width 180 height 31
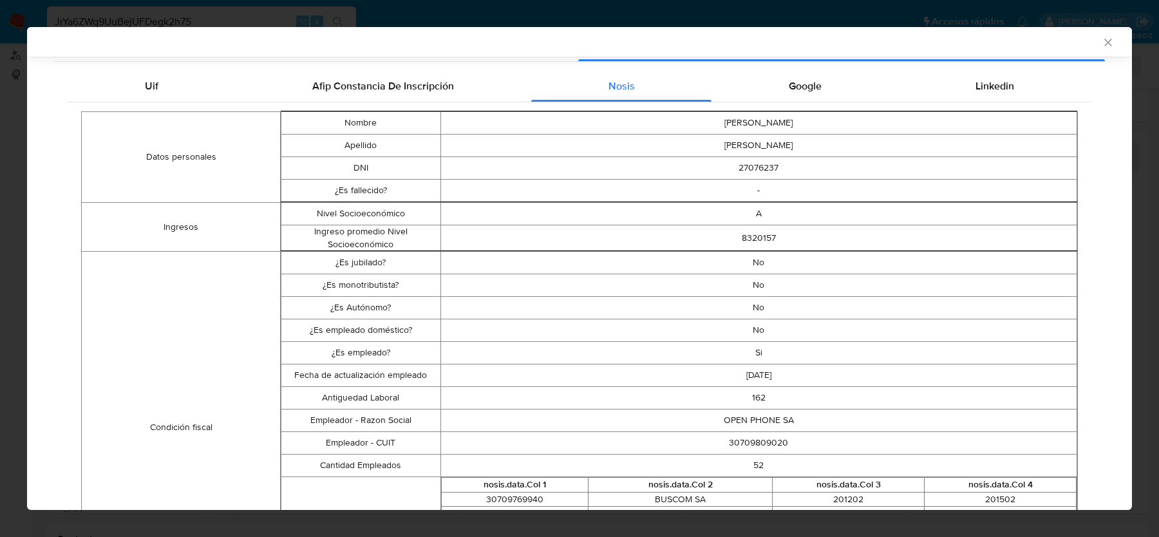
scroll to position [195, 0]
click at [754, 445] on td "30709809020" at bounding box center [758, 444] width 637 height 23
copy td "30709809020"
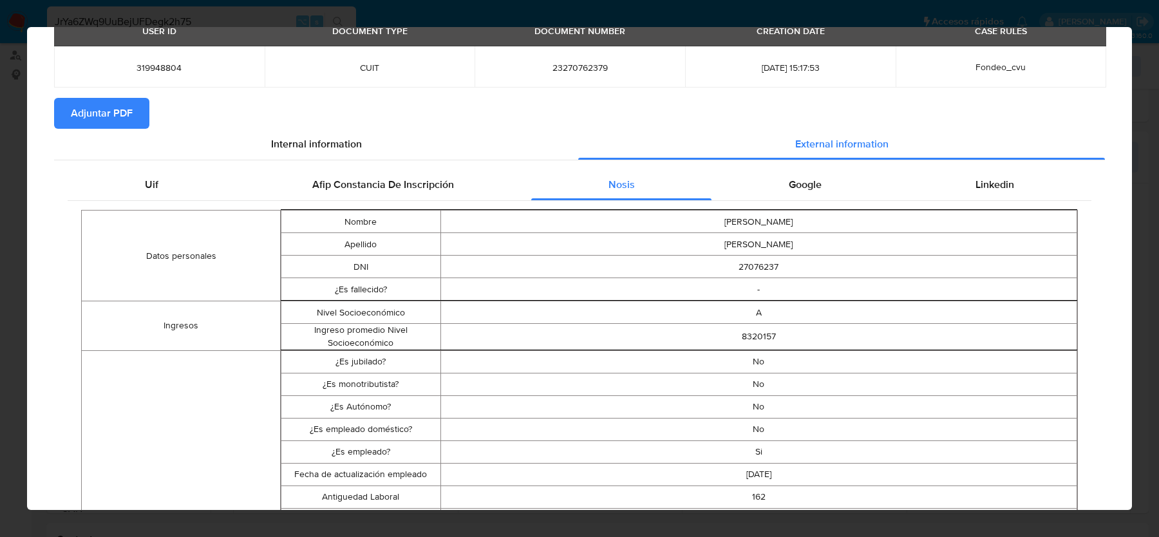
scroll to position [0, 0]
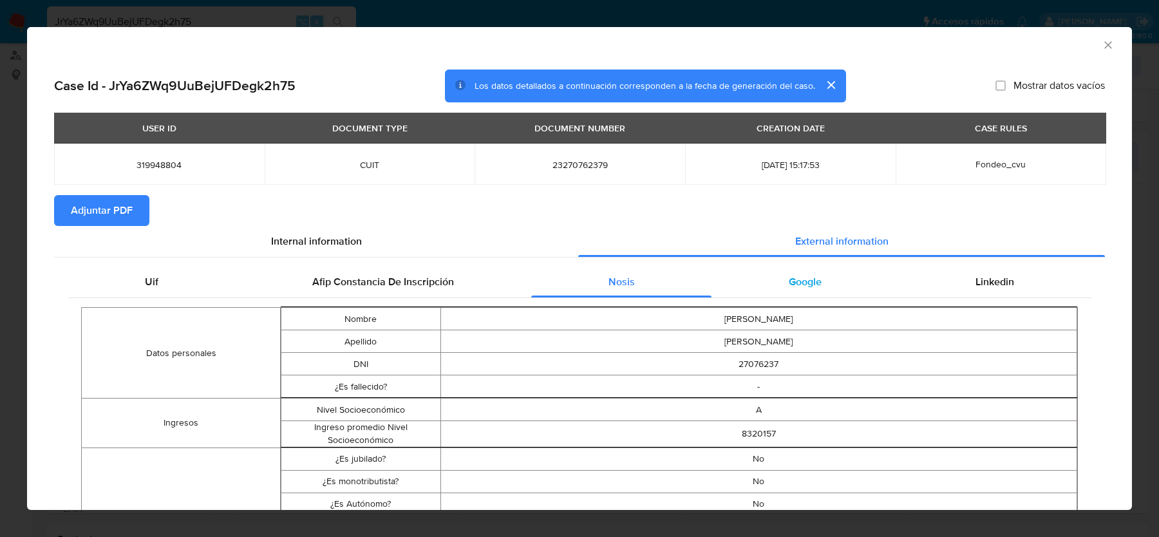
click at [831, 295] on div "Google" at bounding box center [804, 282] width 187 height 31
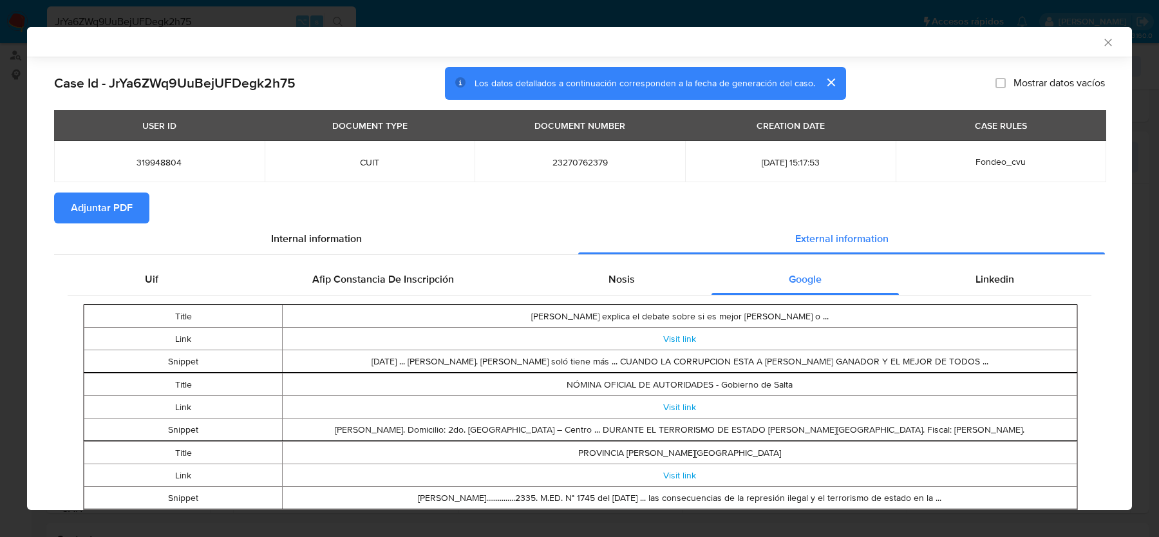
scroll to position [181, 0]
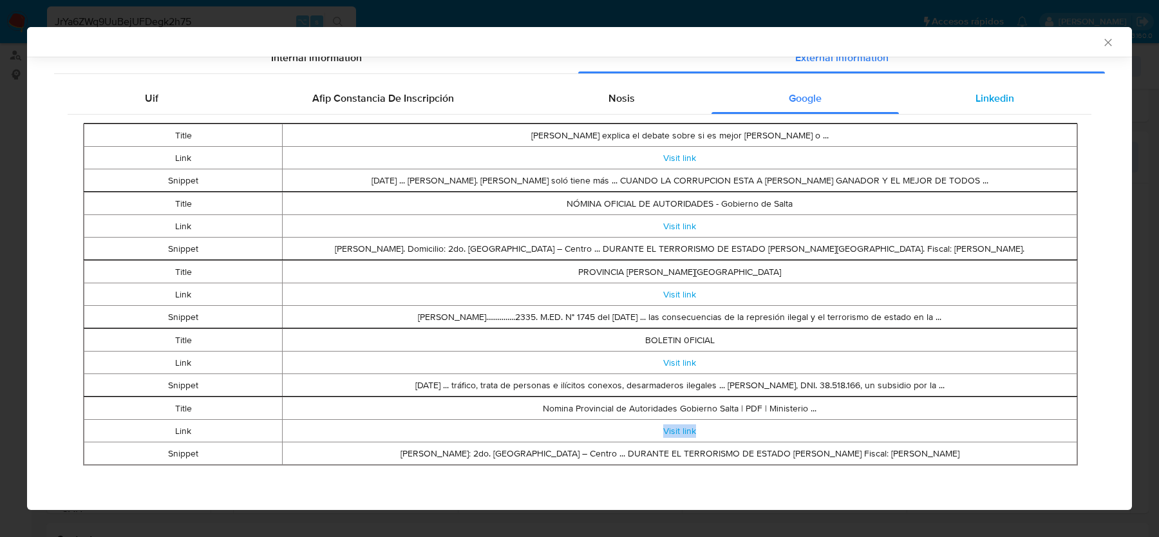
click at [994, 100] on span "Linkedin" at bounding box center [994, 98] width 39 height 15
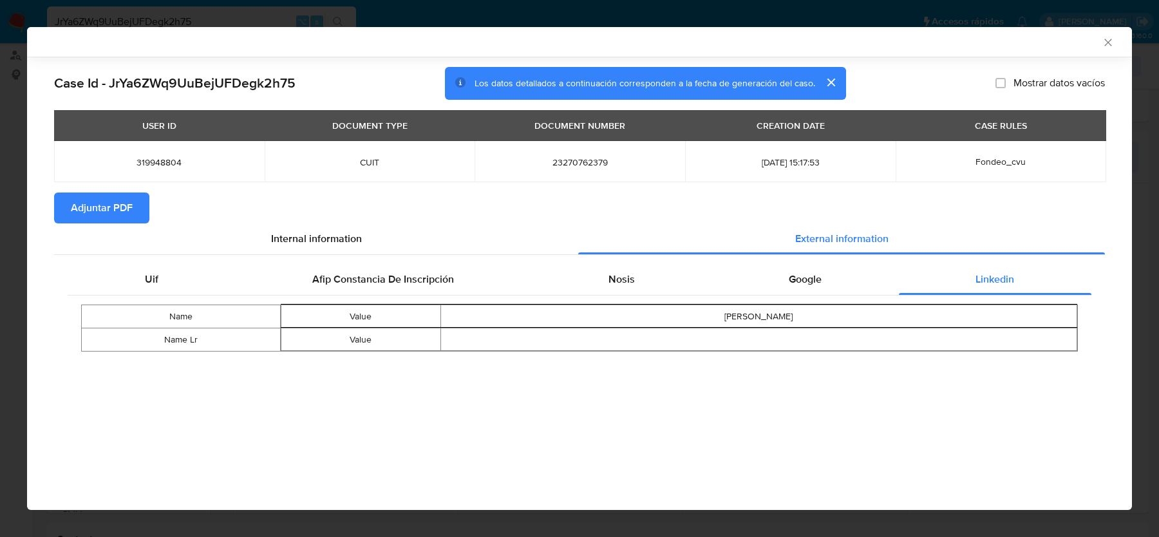
click at [1107, 50] on div "AML Data Collector" at bounding box center [579, 42] width 1105 height 30
click at [1107, 44] on icon "Cerrar ventana" at bounding box center [1107, 42] width 13 height 13
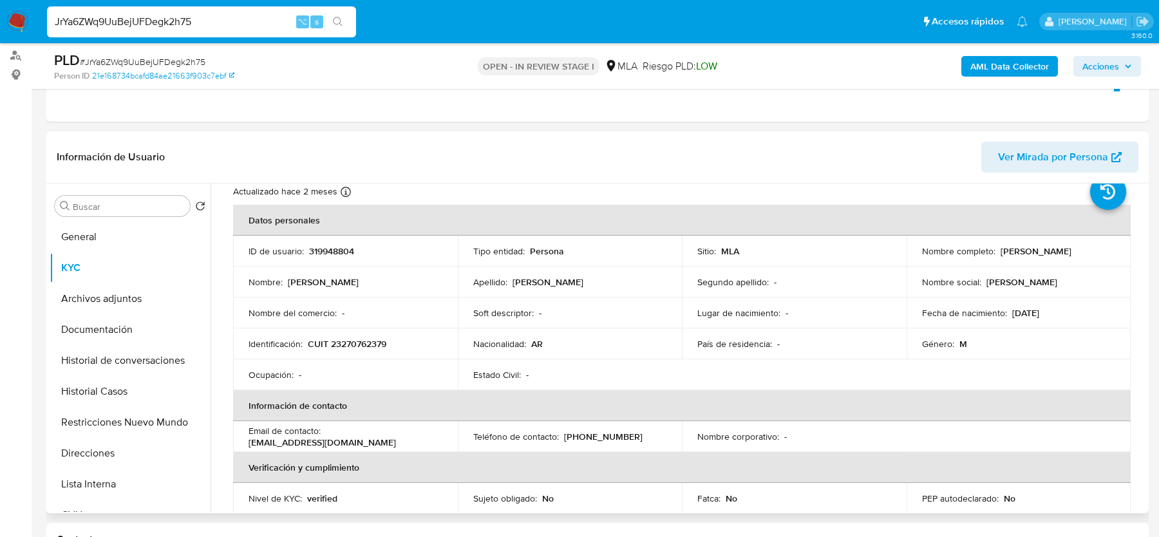
scroll to position [664, 0]
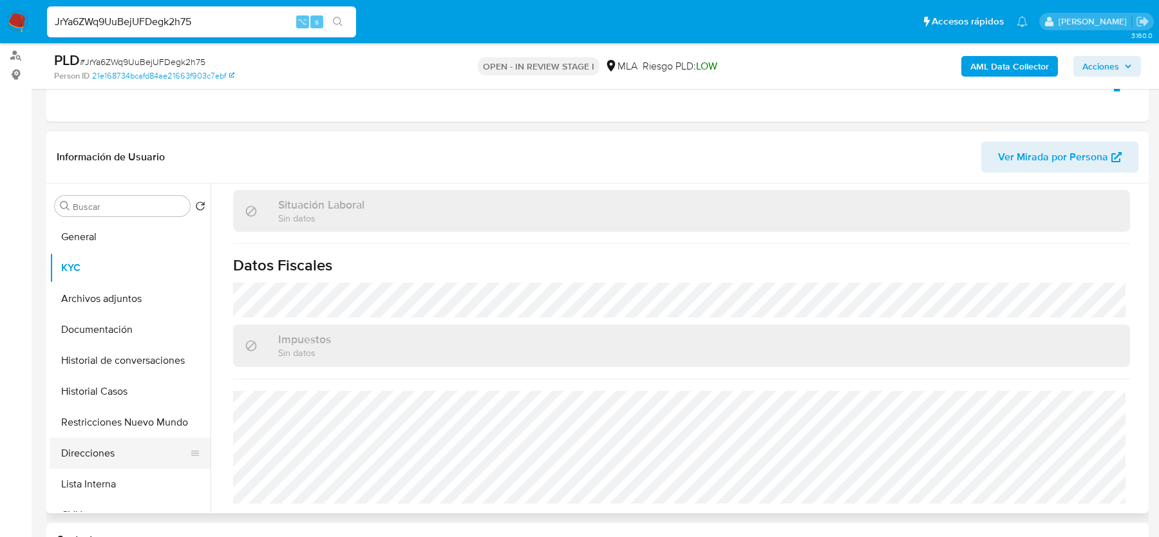
click at [91, 451] on button "Direcciones" at bounding box center [125, 453] width 151 height 31
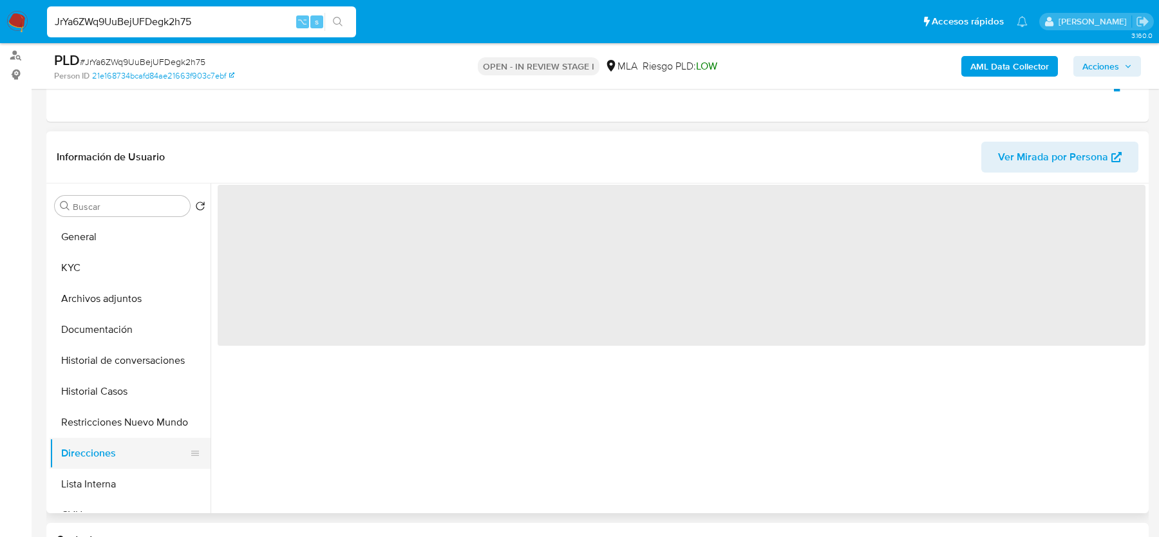
scroll to position [0, 0]
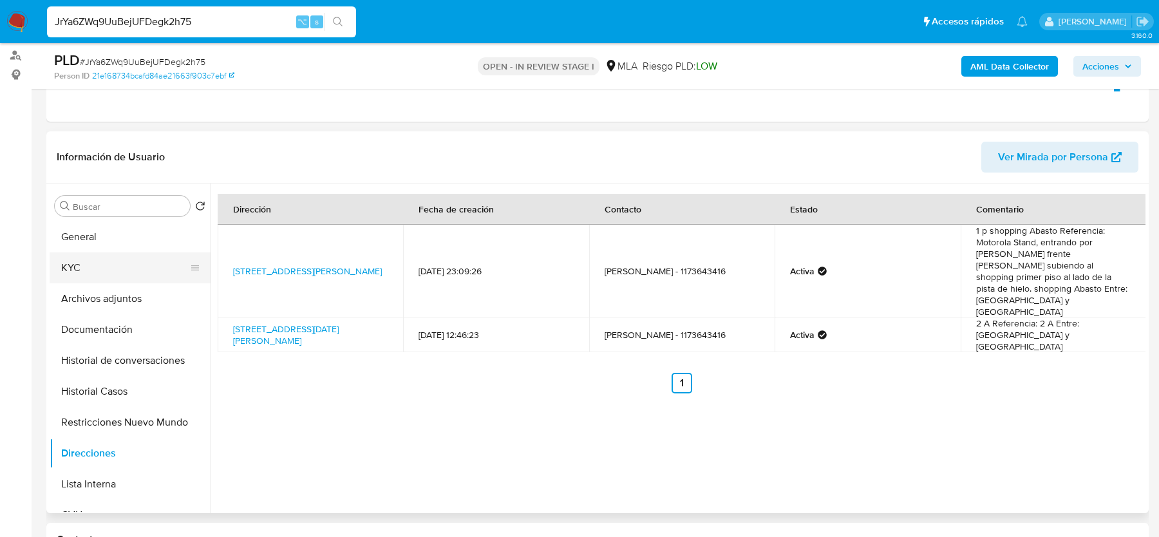
click at [106, 281] on button "KYC" at bounding box center [125, 267] width 151 height 31
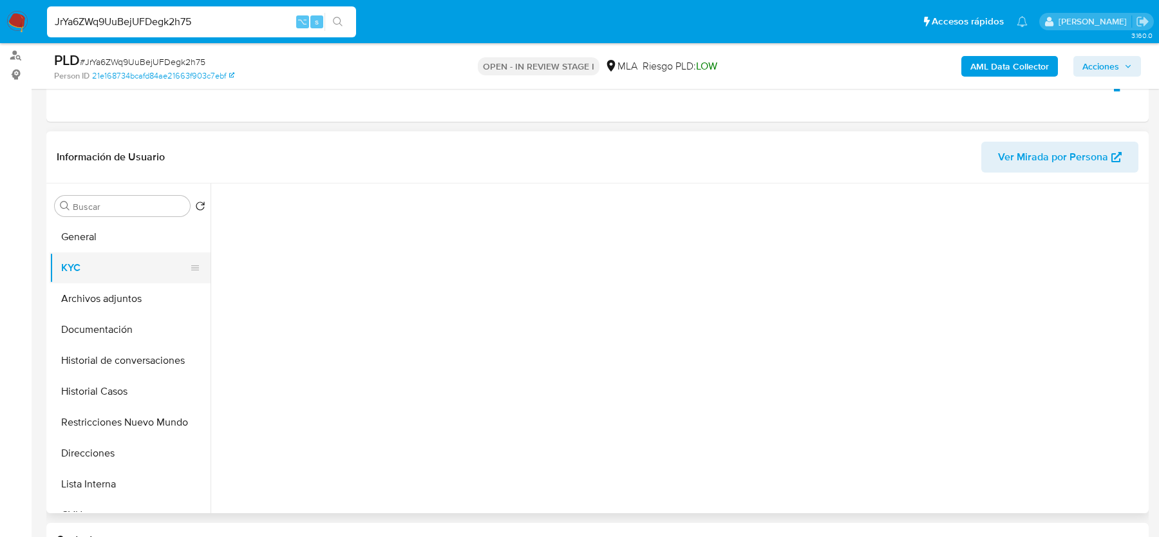
click at [106, 270] on button "KYC" at bounding box center [125, 267] width 151 height 31
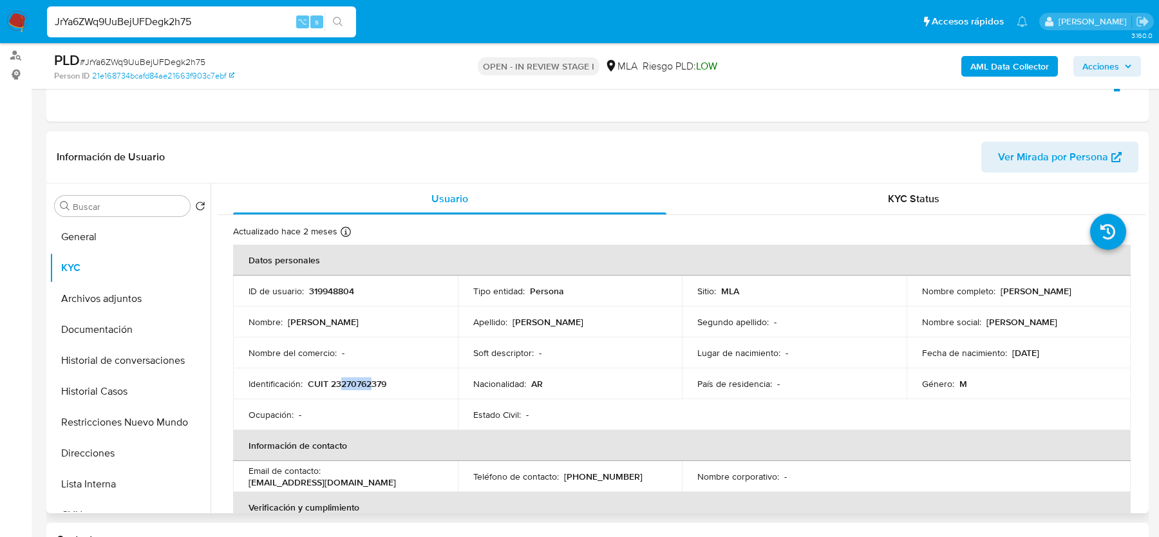
drag, startPoint x: 342, startPoint y: 384, endPoint x: 368, endPoint y: 382, distance: 25.8
click at [370, 383] on p "CUIT 23270762379" at bounding box center [347, 384] width 79 height 12
click at [406, 372] on td "Identificación : CUIT 23270762379" at bounding box center [345, 383] width 225 height 31
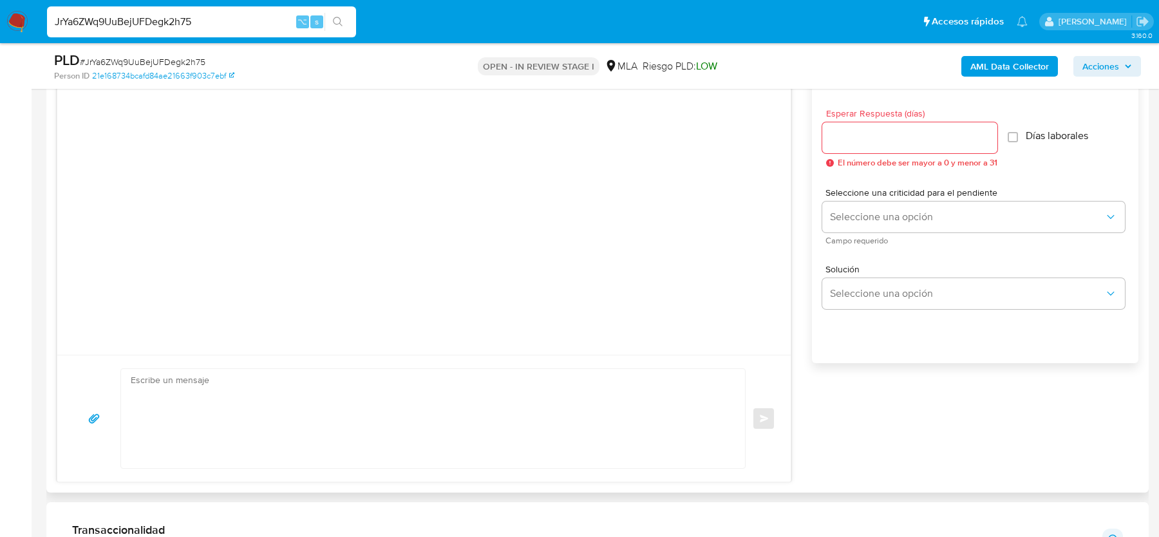
scroll to position [678, 0]
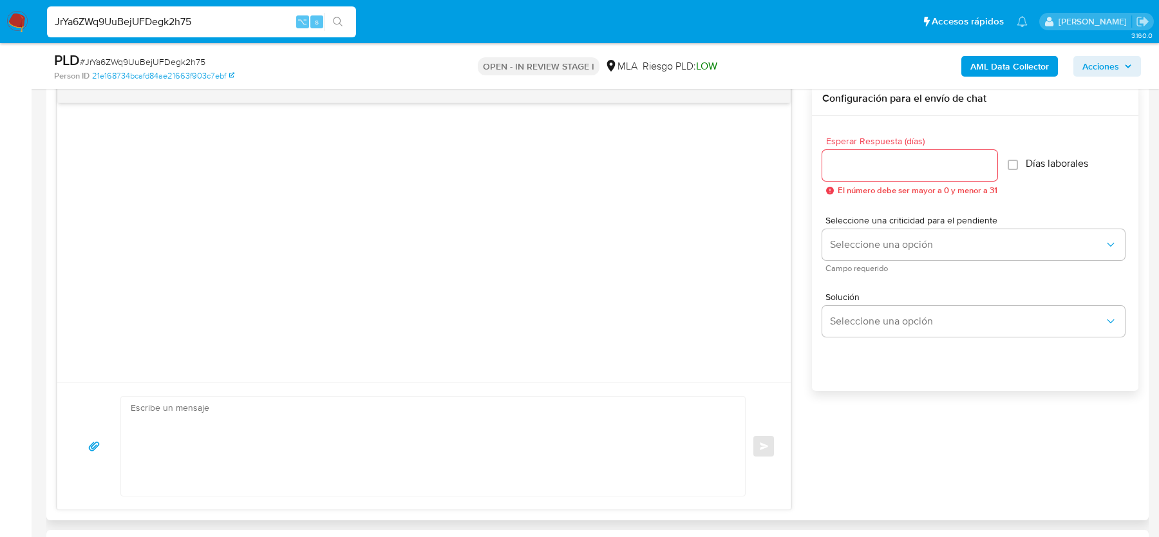
click at [191, 411] on textarea at bounding box center [430, 446] width 598 height 99
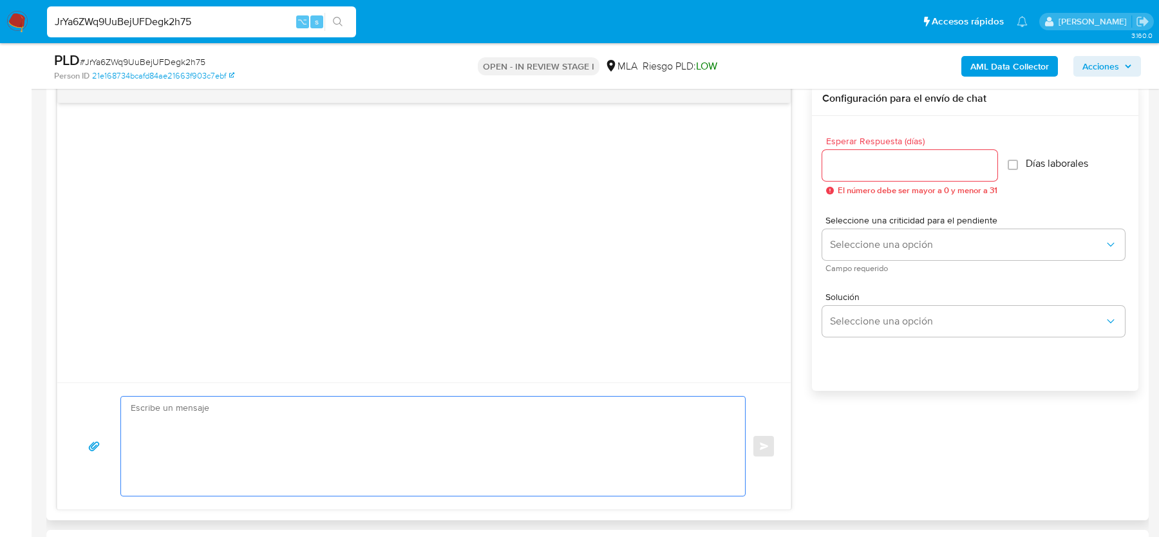
paste textarea "https://aladdin.adminml.com/case/JrYa6ZWq9UuBejUFDegk2h75"
type textarea "https://aladdin.adminml.com/case/JrYa6ZWq9UuBejUFDegk2h75"
paste textarea "Hola, En función de las operaciones registradas en tu cuenta de Mercado Pago, n…"
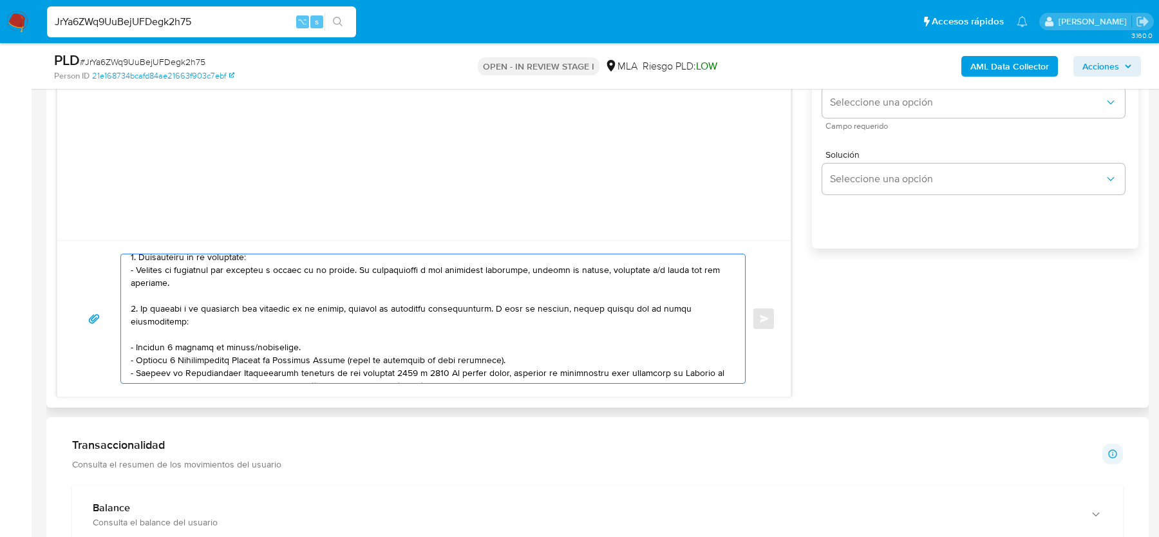
scroll to position [64, 0]
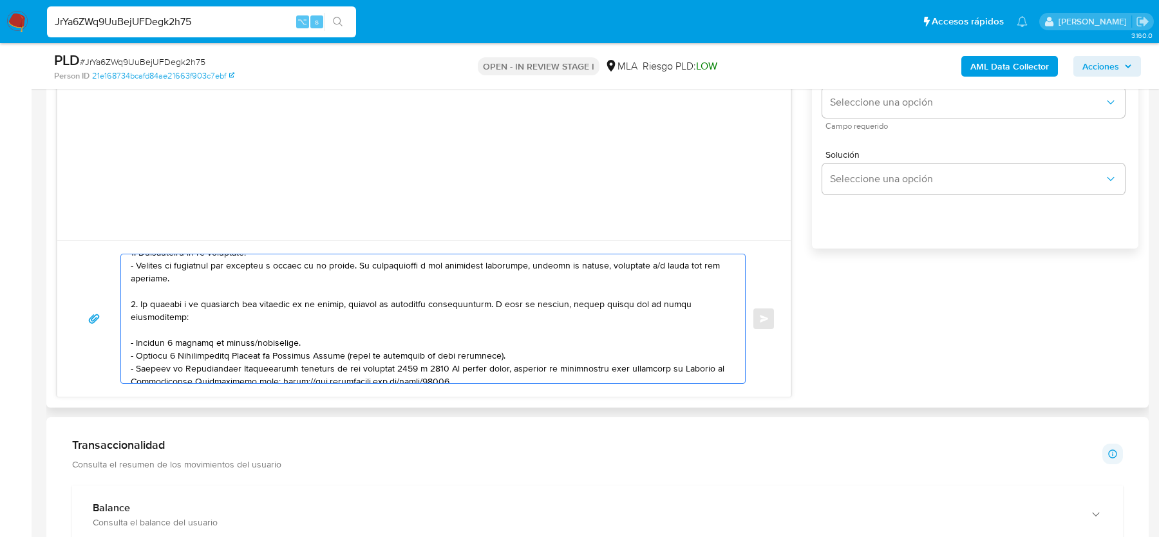
click at [229, 315] on textarea at bounding box center [430, 318] width 598 height 129
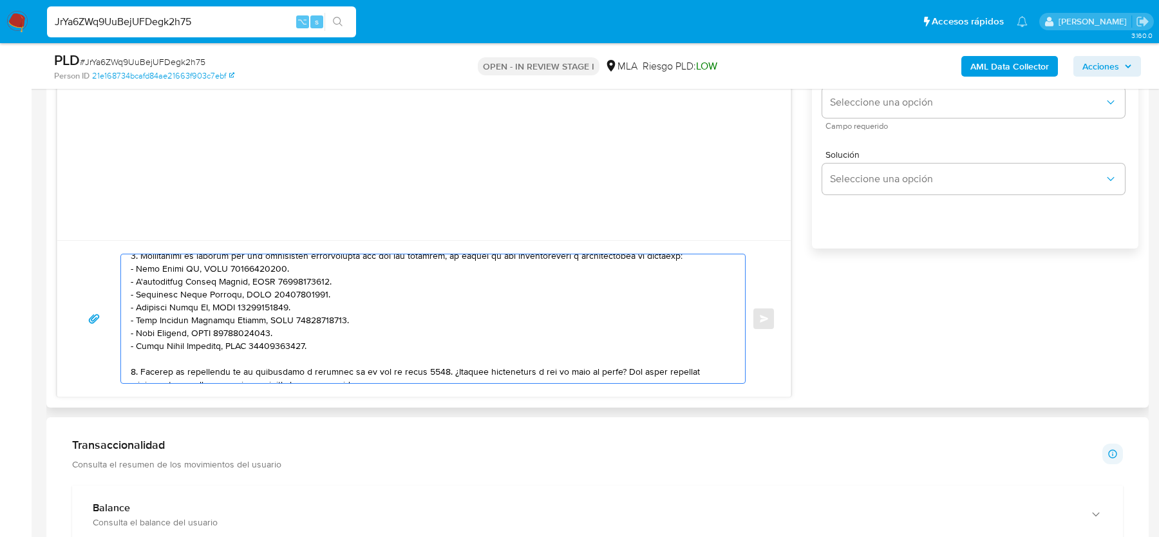
scroll to position [257, 0]
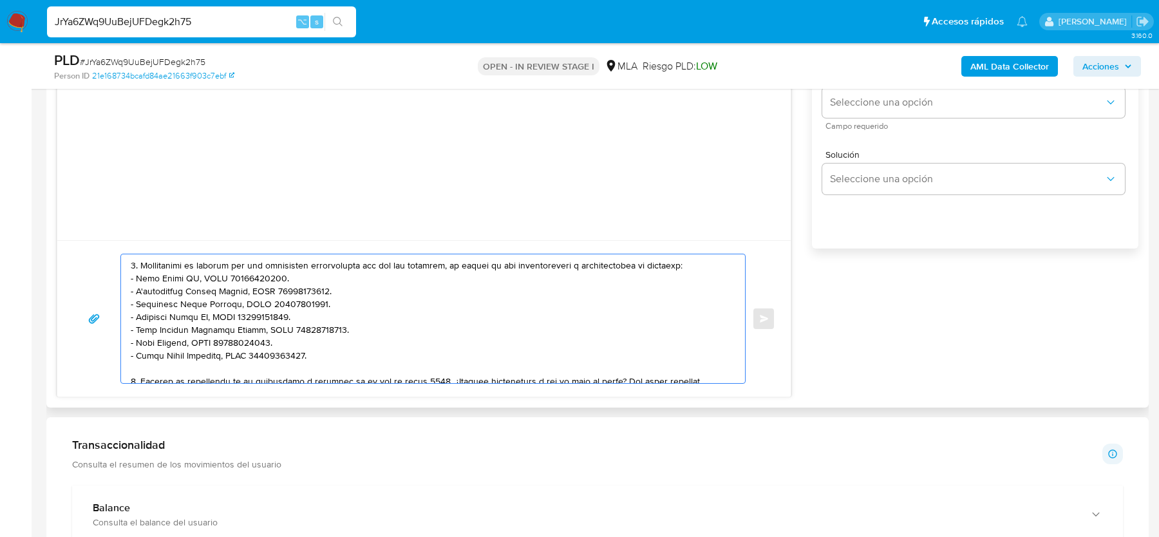
click at [166, 279] on textarea at bounding box center [430, 318] width 598 height 129
click at [166, 293] on textarea at bounding box center [430, 318] width 598 height 129
click at [166, 308] on textarea at bounding box center [430, 318] width 598 height 129
click at [173, 277] on textarea at bounding box center [430, 318] width 598 height 129
click at [173, 292] on textarea at bounding box center [430, 318] width 598 height 129
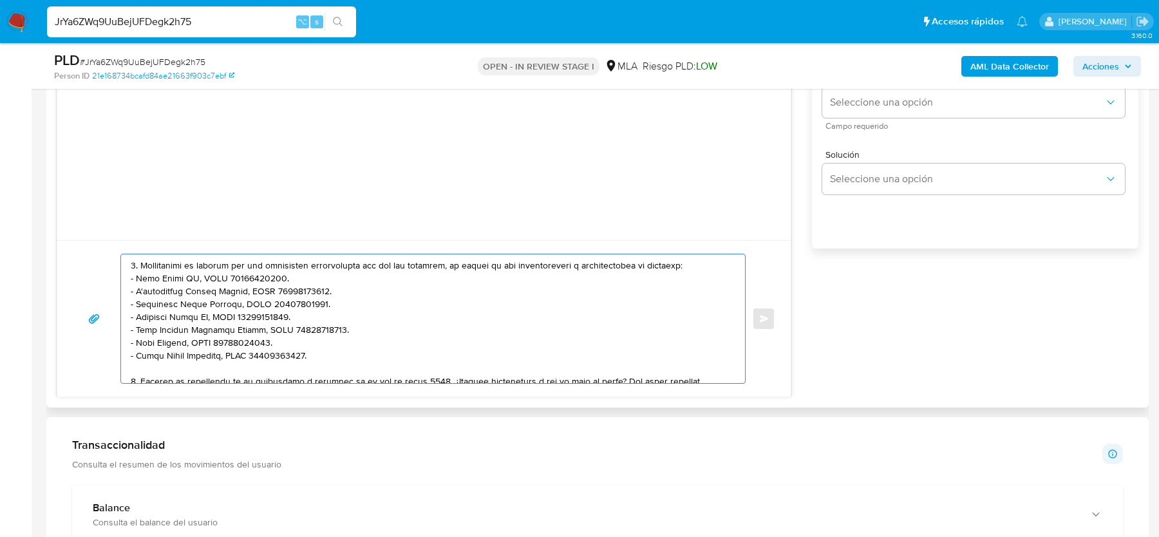
click at [173, 304] on textarea at bounding box center [430, 318] width 598 height 129
click at [172, 317] on textarea at bounding box center [430, 318] width 598 height 129
click at [171, 330] on textarea at bounding box center [430, 318] width 598 height 129
click at [171, 346] on textarea at bounding box center [430, 318] width 598 height 129
click at [171, 360] on textarea at bounding box center [430, 318] width 598 height 129
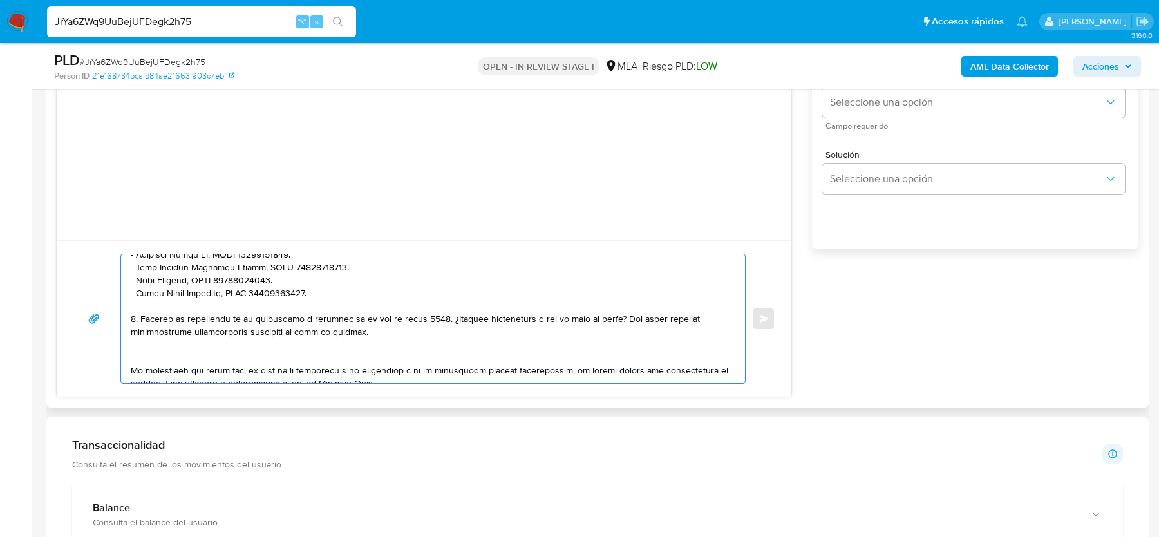
scroll to position [325, 0]
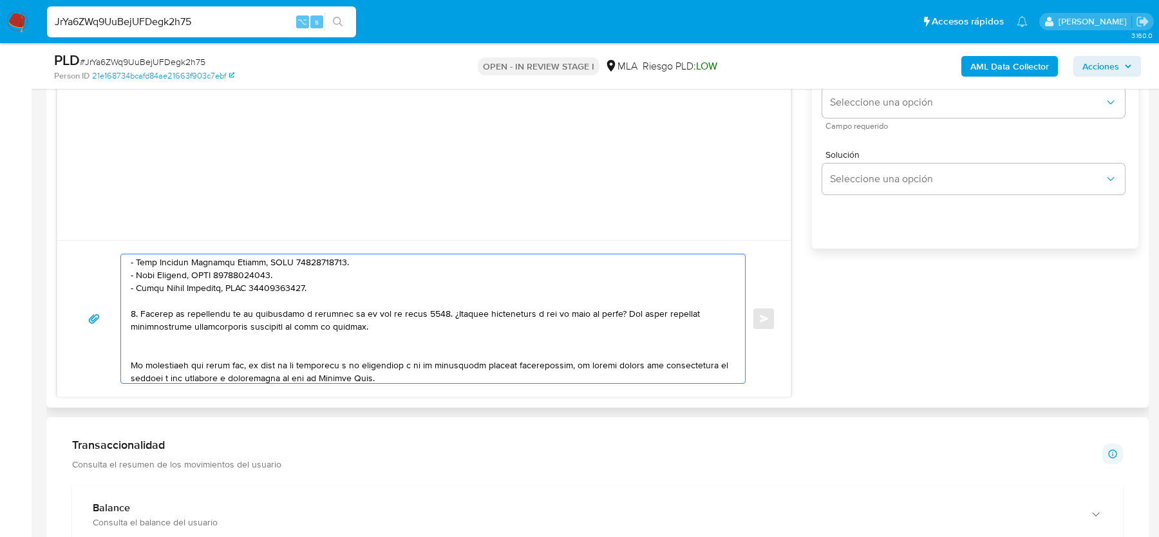
click at [169, 347] on textarea at bounding box center [430, 318] width 598 height 129
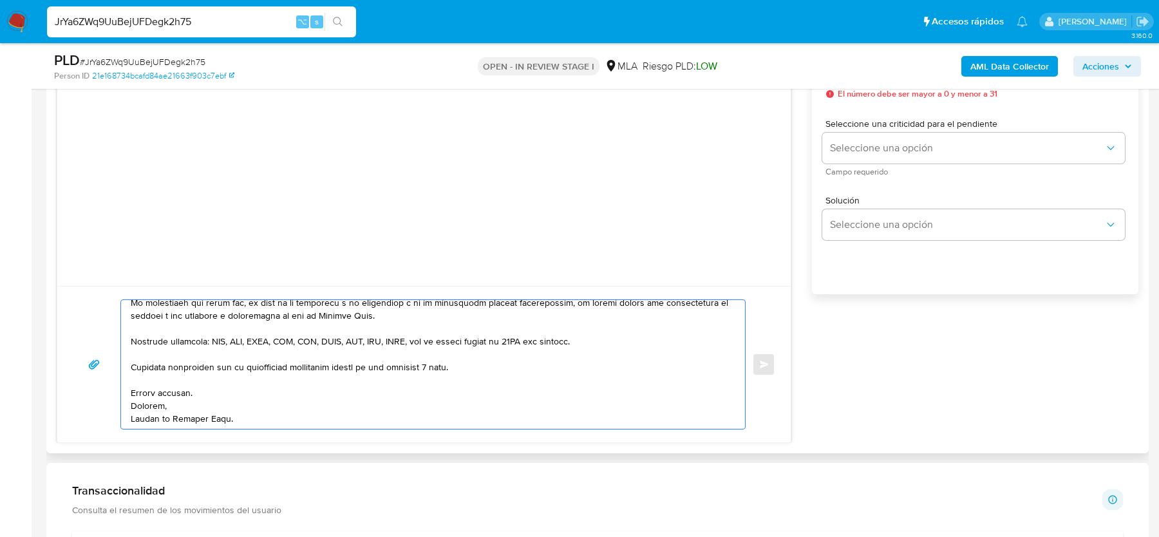
scroll to position [717, 0]
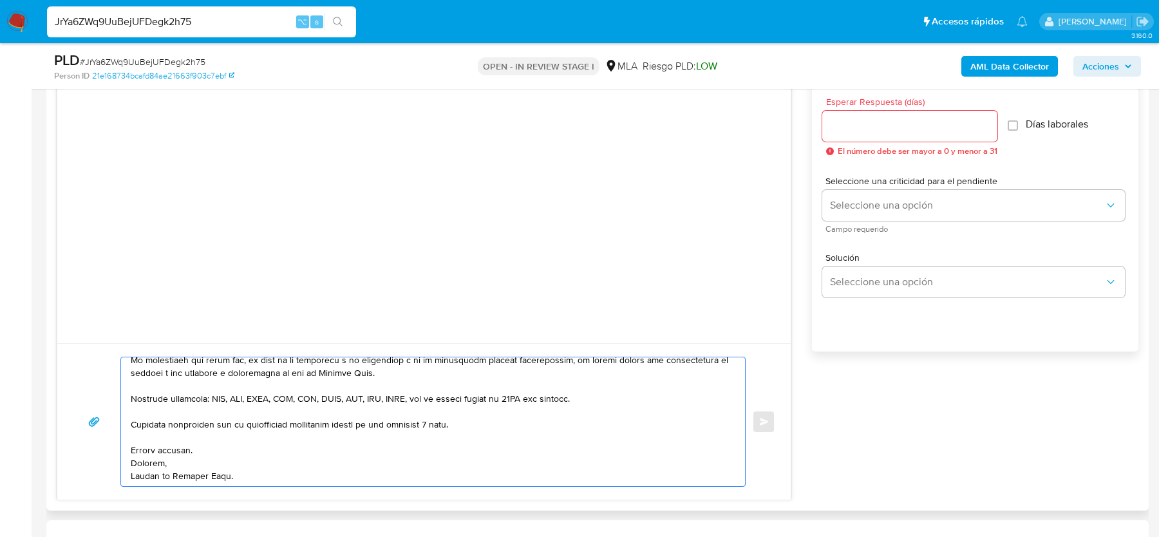
type textarea "Hola, En función de las operaciones registradas en tu cuenta de Mercado Pago, n…"
click at [862, 127] on input "Esperar Respuesta (días)" at bounding box center [909, 126] width 175 height 17
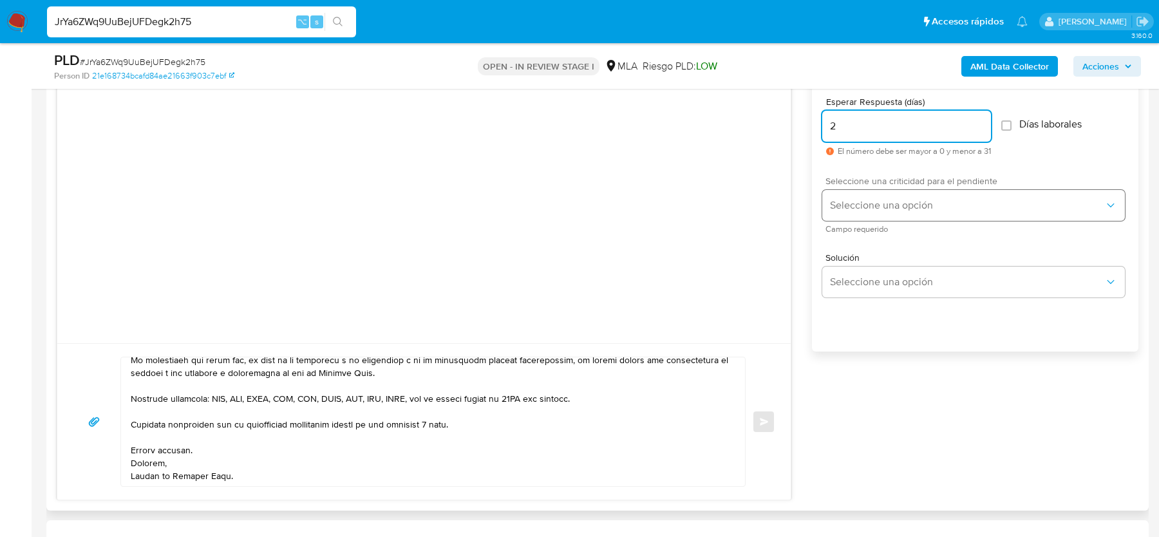
type input "2"
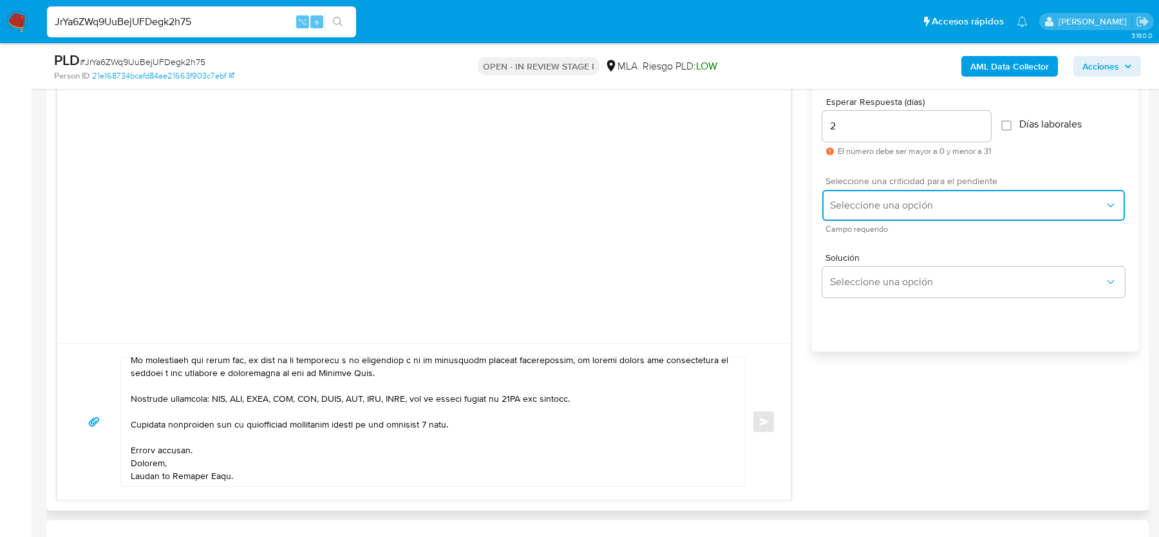
click at [871, 199] on span "Seleccione una opción" at bounding box center [967, 205] width 274 height 13
click at [872, 225] on div "HIGH" at bounding box center [971, 233] width 282 height 26
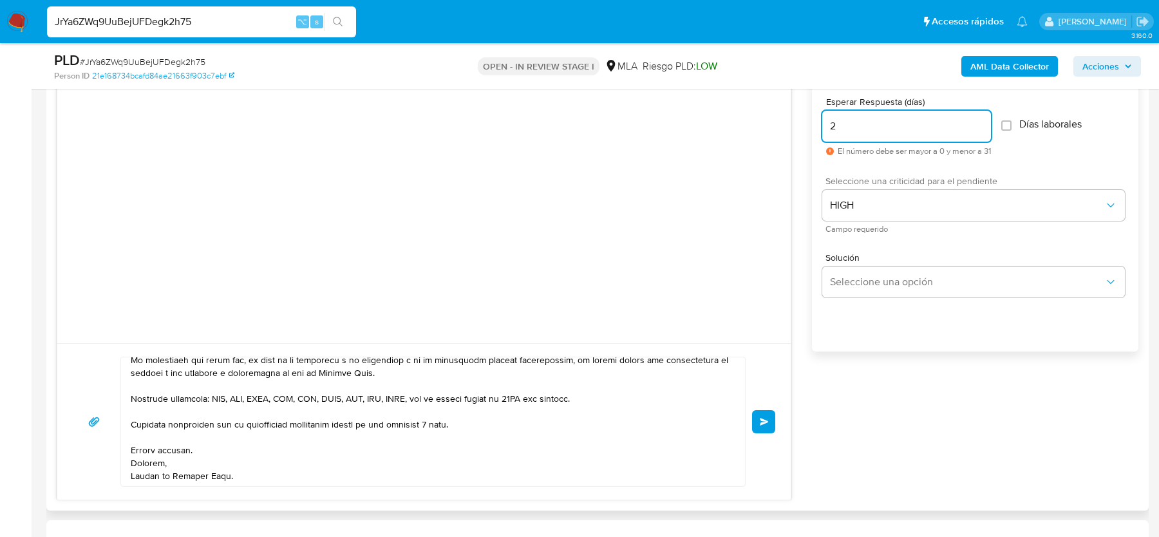
click at [854, 132] on input "2" at bounding box center [906, 126] width 169 height 17
type input "3"
click at [435, 427] on textarea at bounding box center [430, 421] width 598 height 129
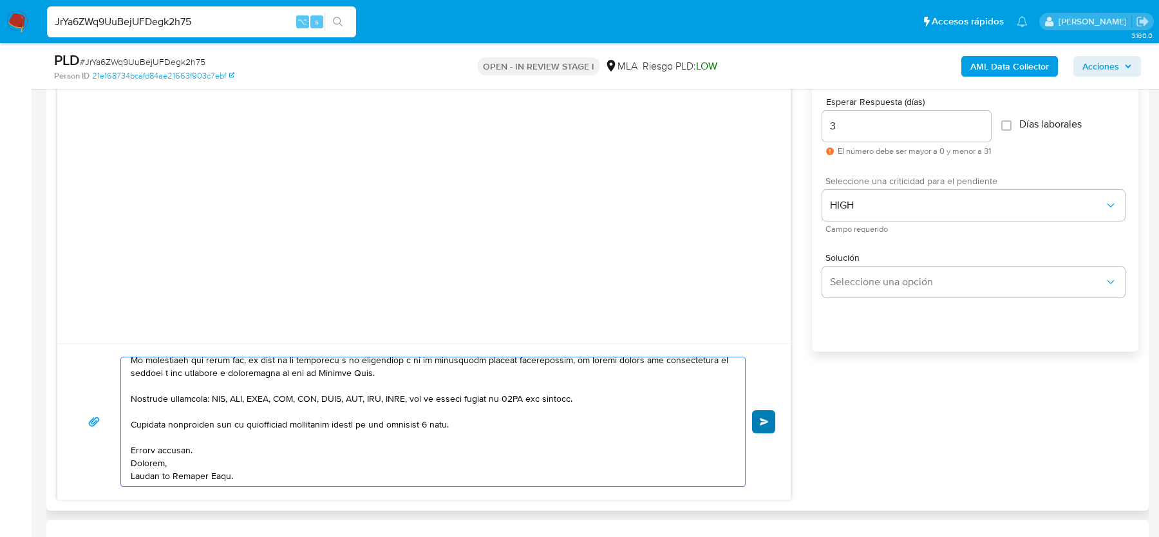
type textarea "Hola, En función de las operaciones registradas en tu cuenta de Mercado Pago, n…"
click at [769, 417] on button "Enviar" at bounding box center [763, 421] width 23 height 23
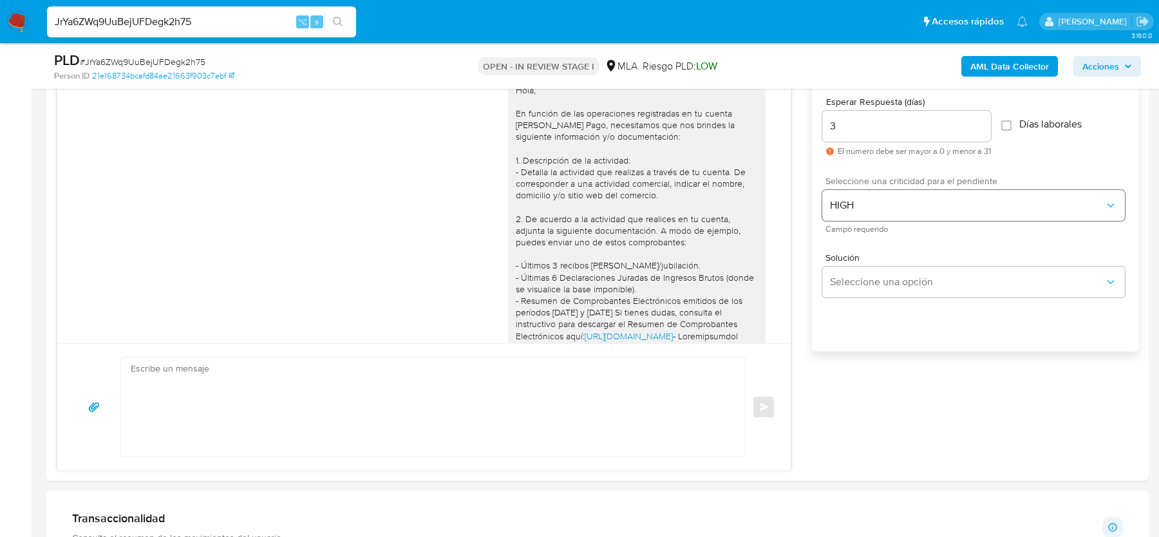
scroll to position [486, 0]
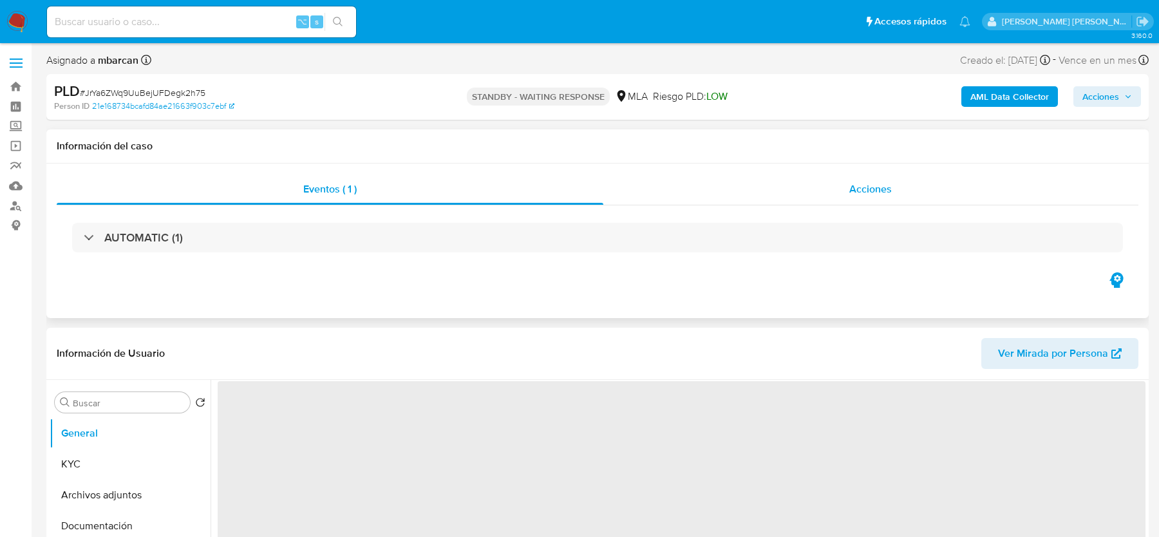
select select "10"
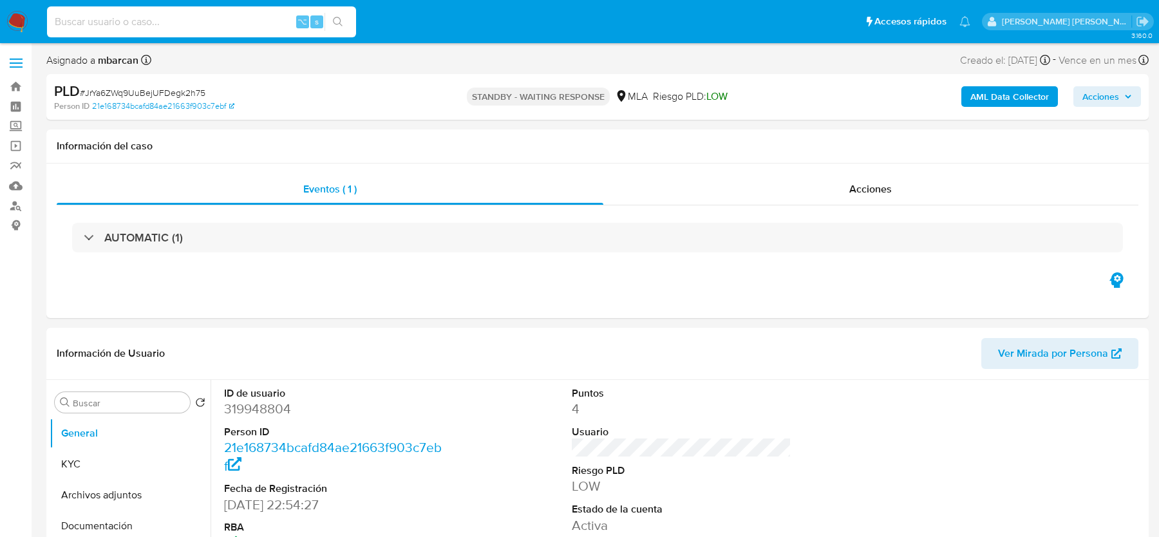
click at [140, 21] on input at bounding box center [201, 22] width 309 height 17
paste input "Da0DUXB6kuWS1oLnkOcLZ1sy"
type input "Da0DUXB6kuWS1oLnkOcLZ1sy"
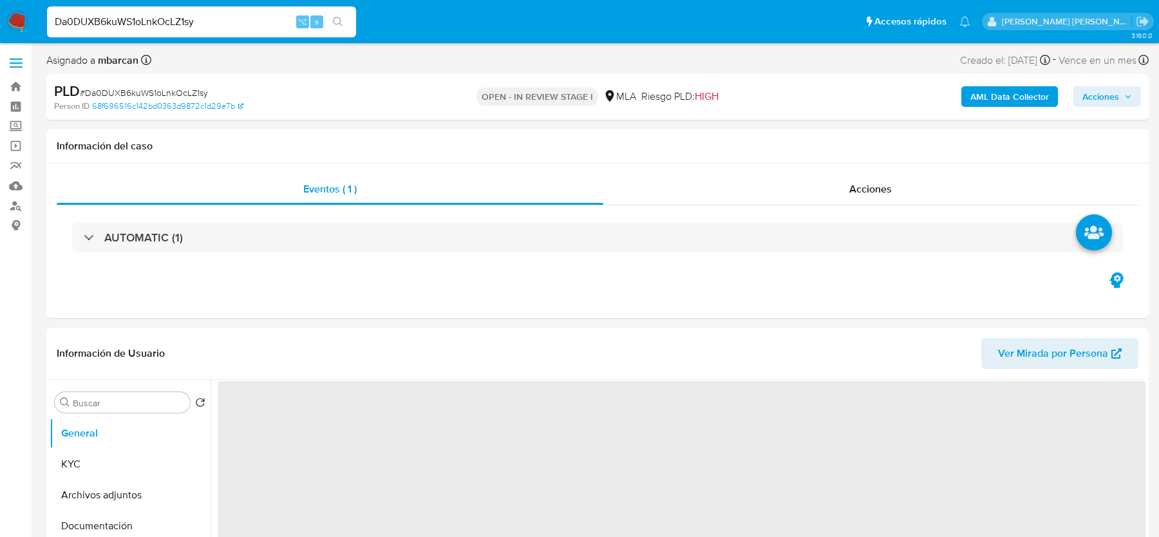
select select "10"
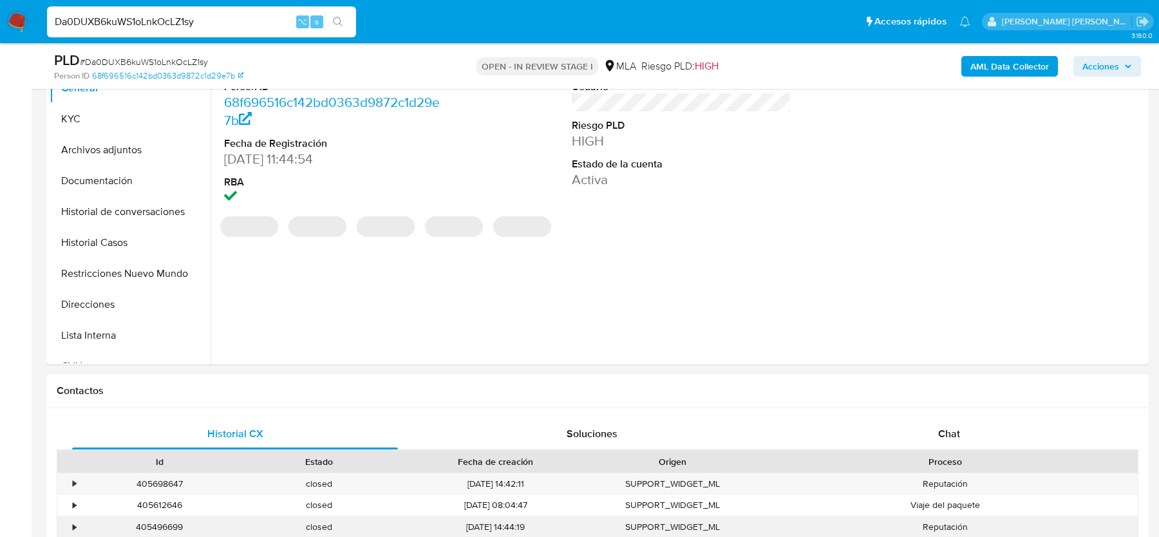
scroll to position [447, 0]
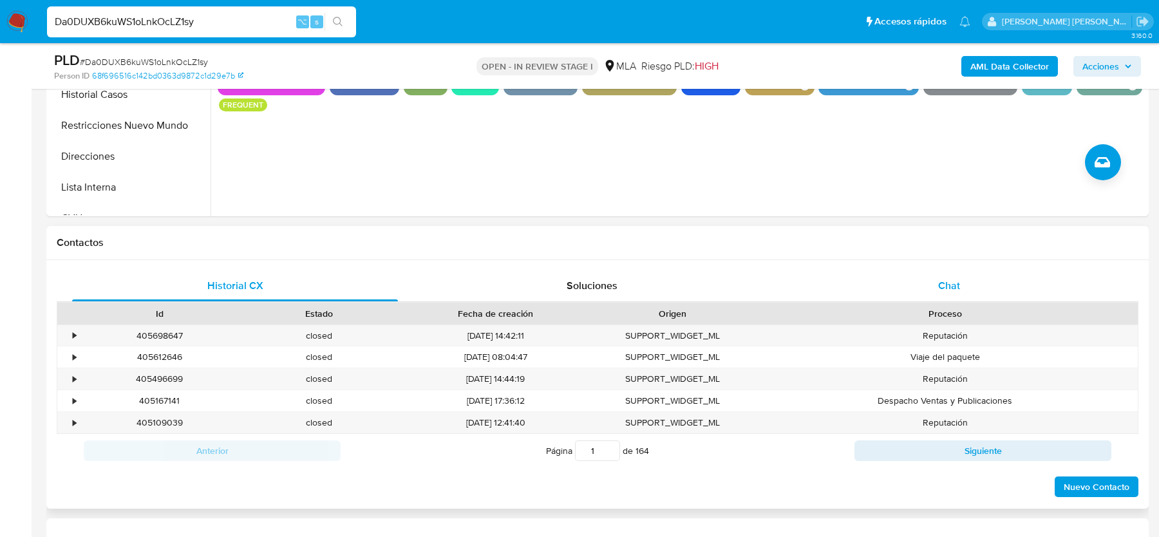
click at [942, 283] on span "Chat" at bounding box center [949, 285] width 22 height 15
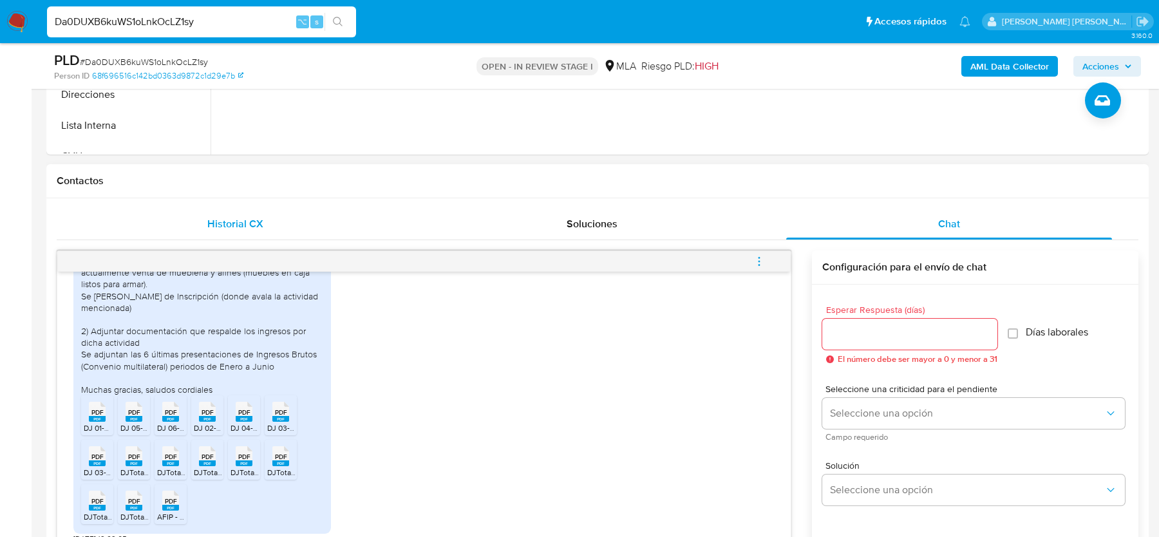
scroll to position [220, 0]
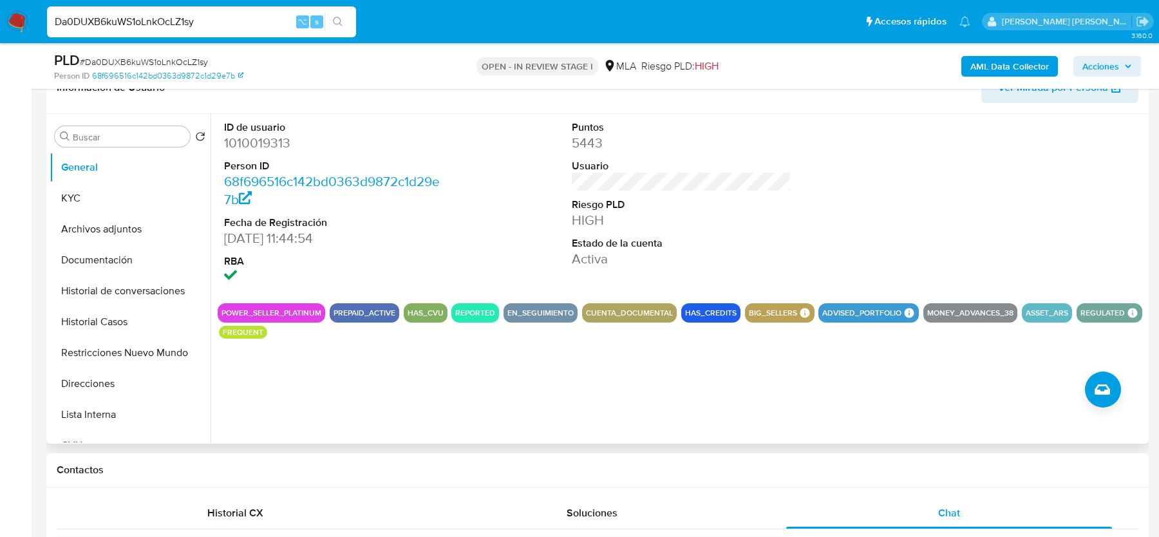
click at [266, 135] on dd "1010019313" at bounding box center [333, 143] width 219 height 18
copy dd "1010019313"
click at [283, 121] on dt "ID de usuario" at bounding box center [333, 127] width 219 height 14
click at [449, 201] on div "ID de usuario 1010019313 Person ID 68f696516c142bd0363d9872c1d29e7b Fecha de Re…" at bounding box center [682, 203] width 928 height 179
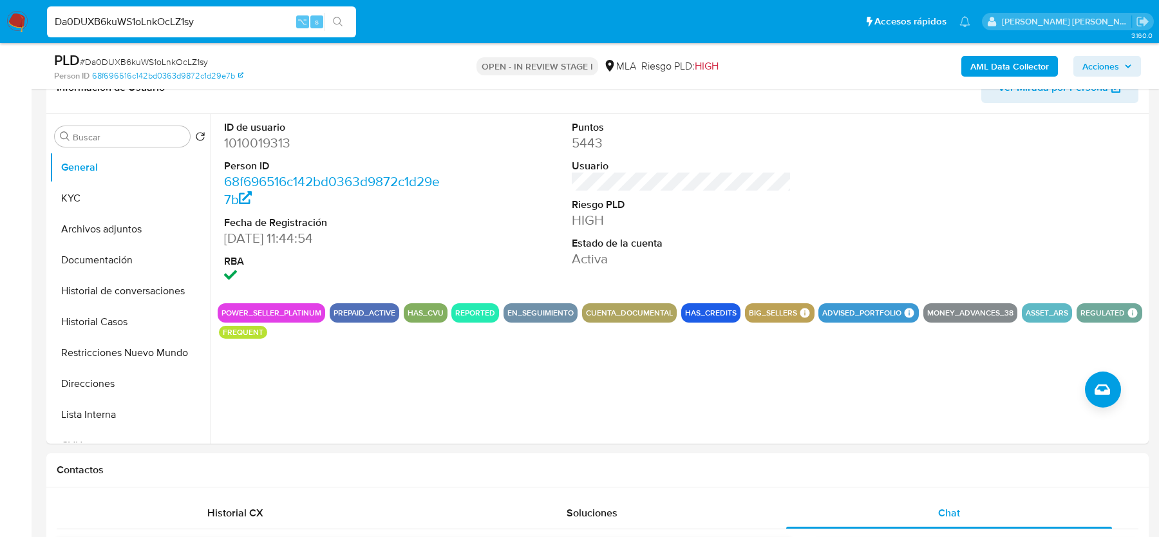
click at [160, 64] on span "# Da0DUXB6kuWS1oLnkOcLZ1sy" at bounding box center [144, 61] width 128 height 13
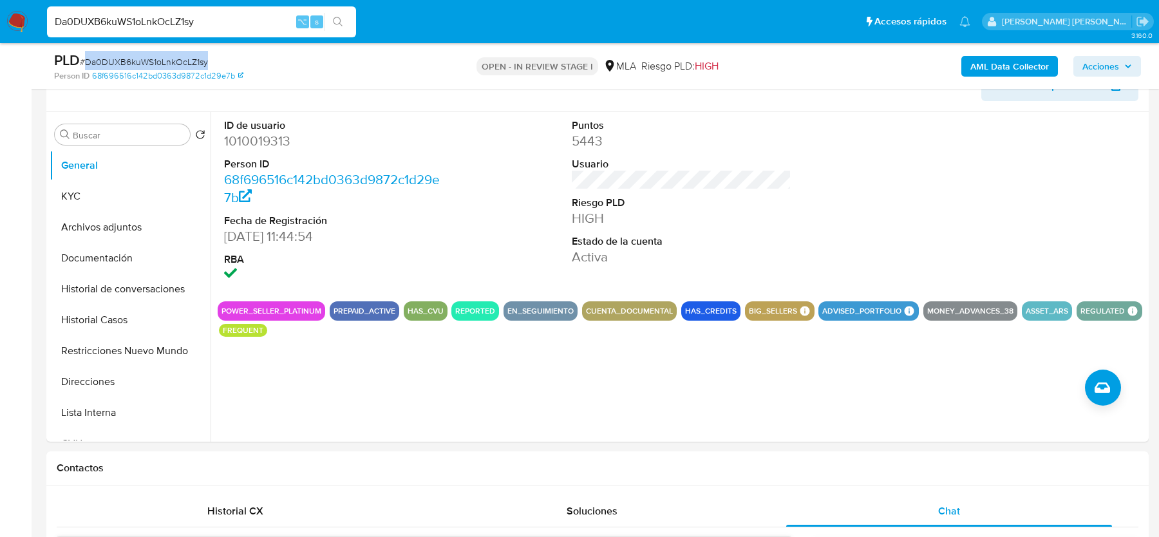
copy span "Da0DUXB6kuWS1oLnkOcLZ1sy"
click at [109, 322] on button "Historial Casos" at bounding box center [125, 319] width 151 height 31
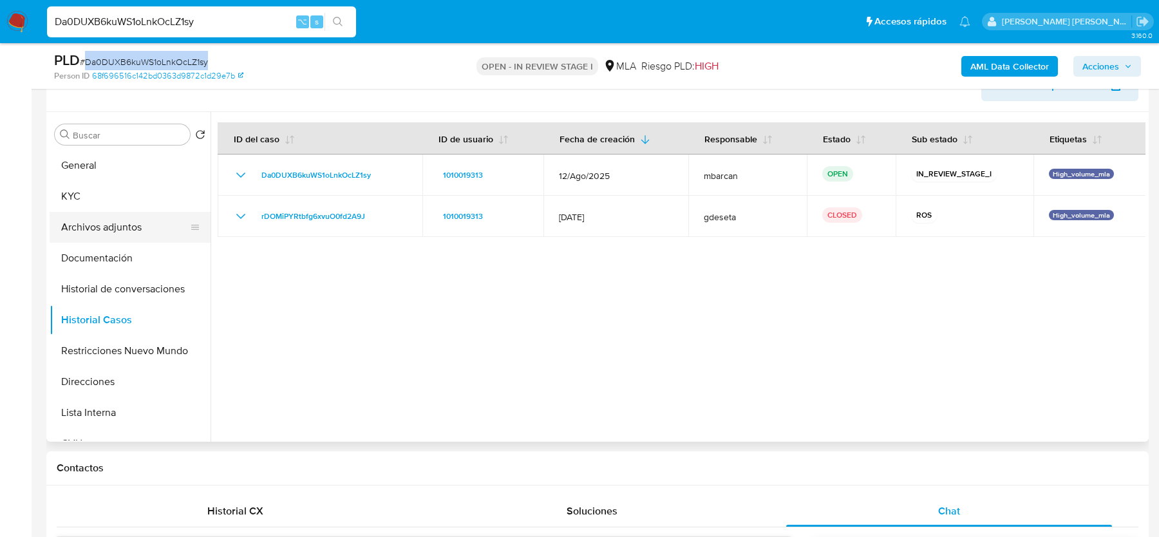
click at [102, 229] on button "Archivos adjuntos" at bounding box center [125, 227] width 151 height 31
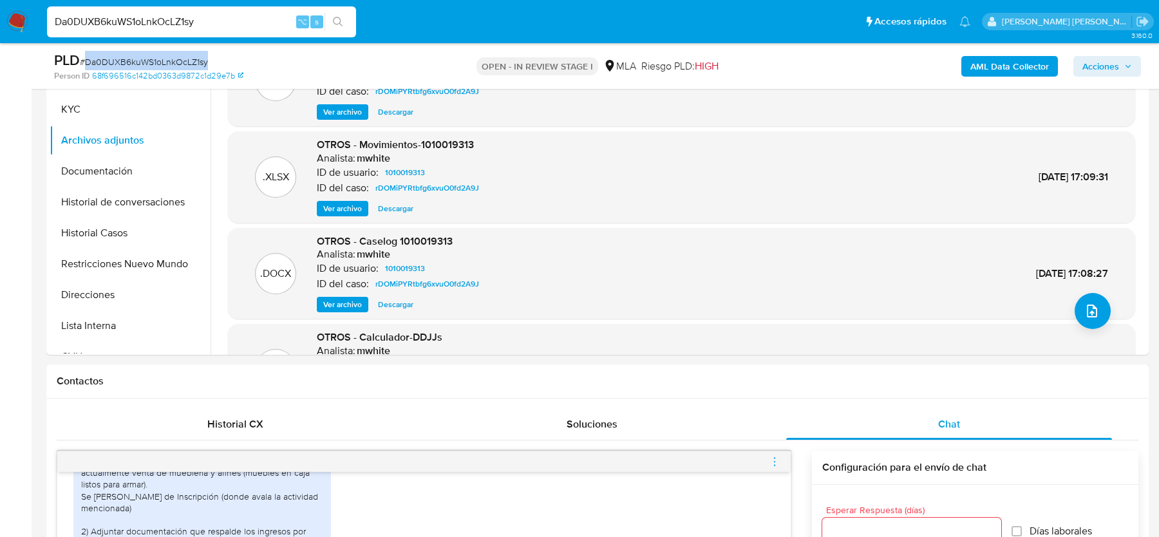
scroll to position [298, 0]
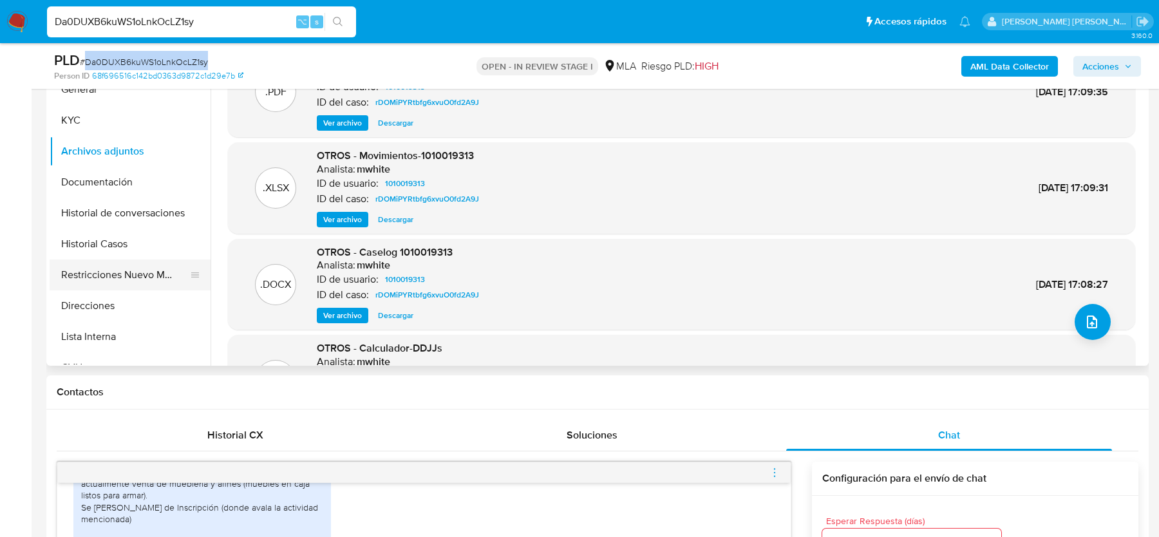
click at [100, 274] on button "Restricciones Nuevo Mundo" at bounding box center [125, 274] width 151 height 31
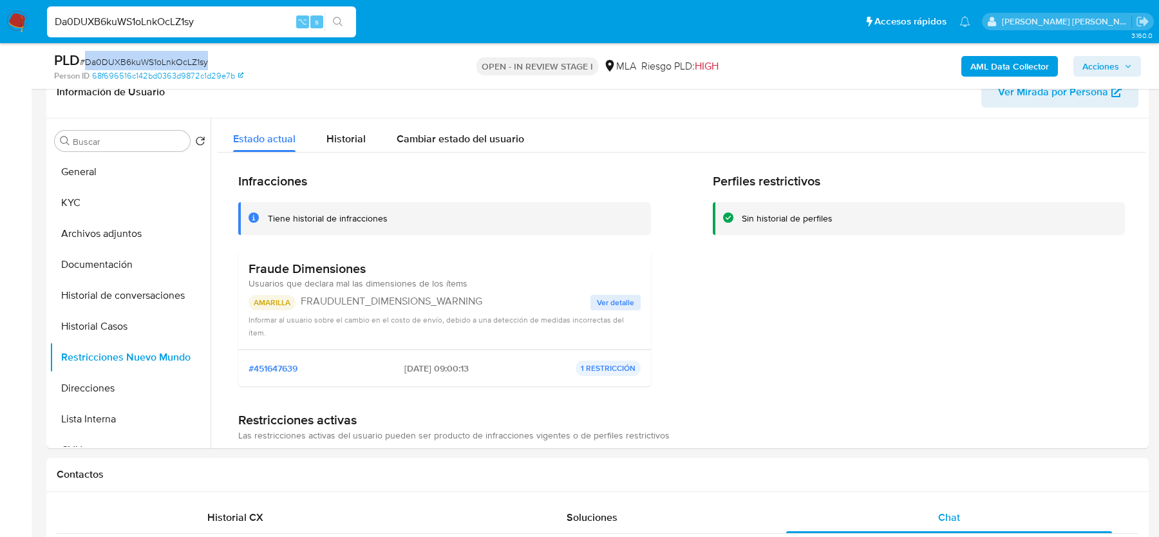
scroll to position [214, 0]
click at [123, 329] on button "Historial Casos" at bounding box center [125, 327] width 151 height 31
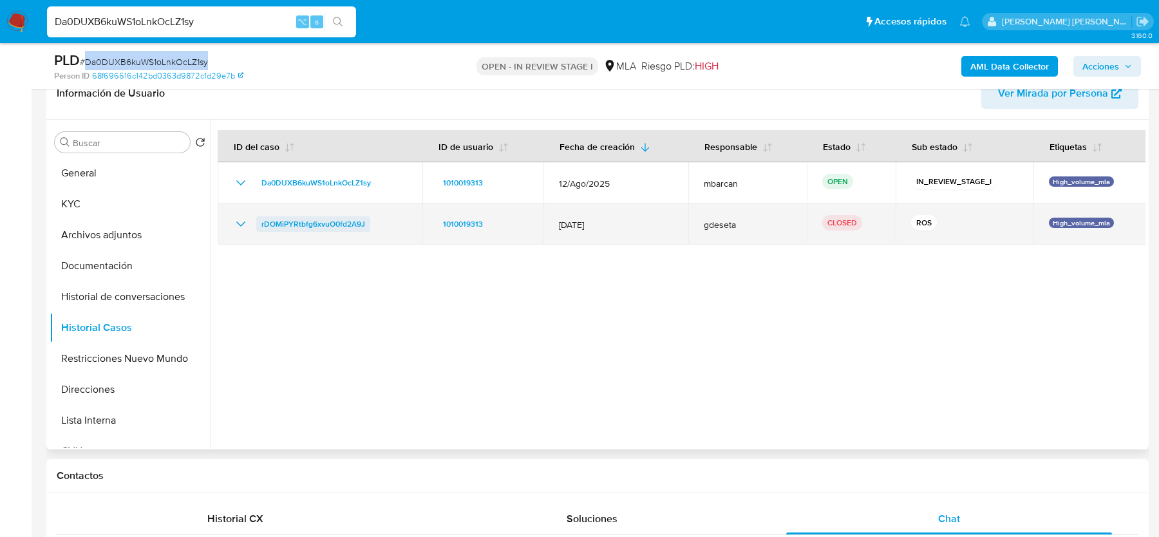
click at [301, 221] on span "rDOMiPYRtbfg6xvuO0fd2A9J" at bounding box center [313, 223] width 104 height 15
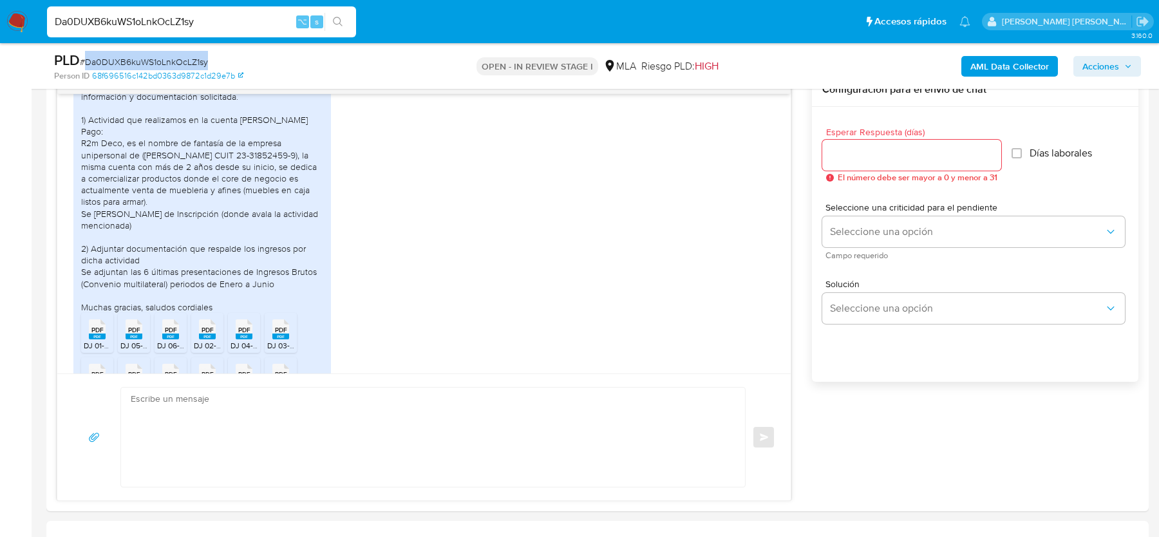
scroll to position [694, 0]
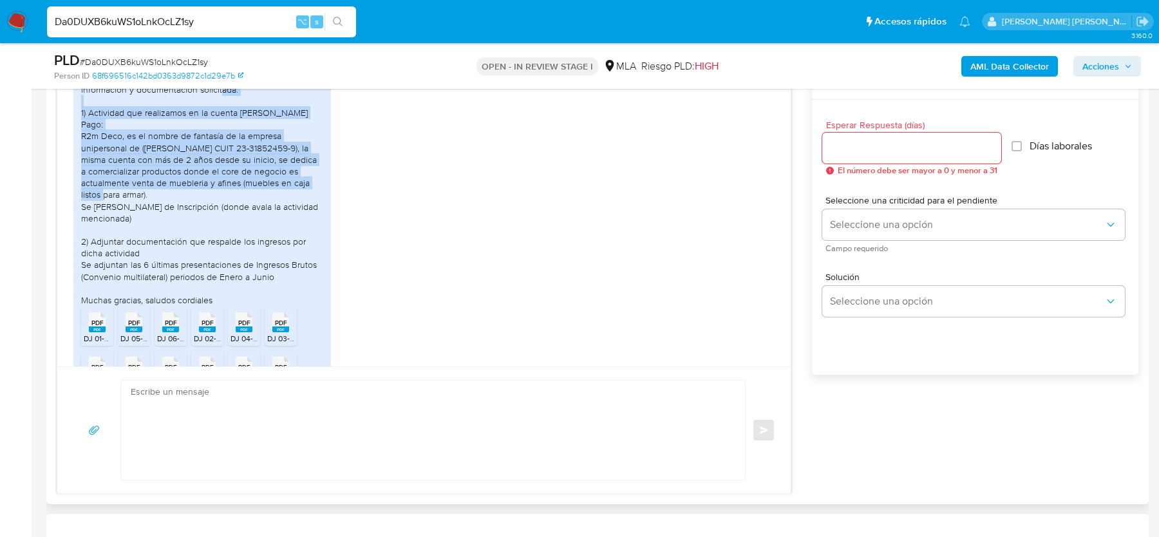
drag, startPoint x: 89, startPoint y: 137, endPoint x: 301, endPoint y: 204, distance: 222.7
click at [301, 204] on div "Buenos días, a continuación enviamos la información y documentación solicitada.…" at bounding box center [202, 188] width 242 height 234
copy div "Actividad que realizamos en la cuenta de Mercado Pago: R2m Deco, es el nombre d…"
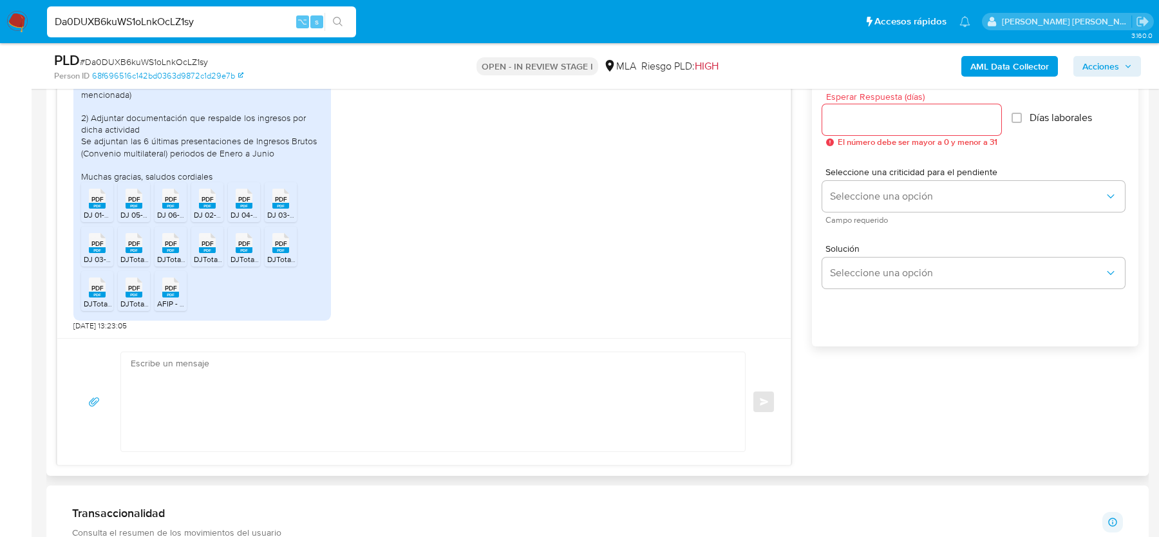
scroll to position [725, 0]
click at [98, 198] on span "PDF" at bounding box center [97, 196] width 12 height 8
click at [135, 201] on rect at bounding box center [134, 203] width 17 height 6
click at [176, 202] on rect at bounding box center [170, 203] width 17 height 6
click at [214, 202] on rect at bounding box center [207, 203] width 17 height 6
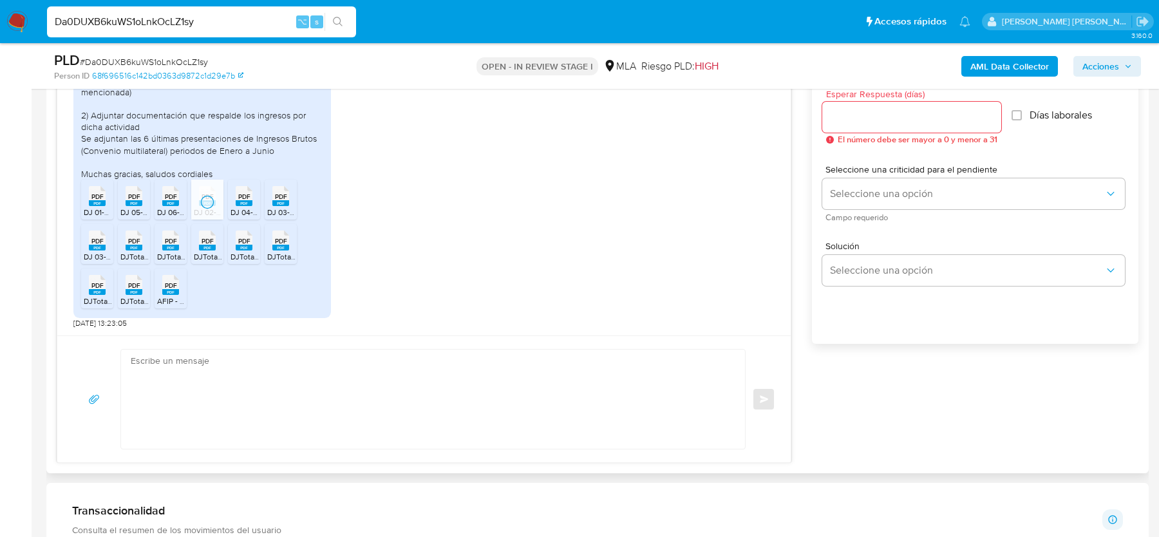
click at [241, 205] on icon "PDF" at bounding box center [244, 196] width 17 height 23
click at [275, 205] on icon "PDF" at bounding box center [280, 196] width 17 height 23
click at [95, 241] on span "PDF" at bounding box center [97, 241] width 12 height 8
click at [128, 241] on span "PDF" at bounding box center [134, 241] width 12 height 8
click at [181, 243] on div "PDF PDF" at bounding box center [170, 239] width 27 height 25
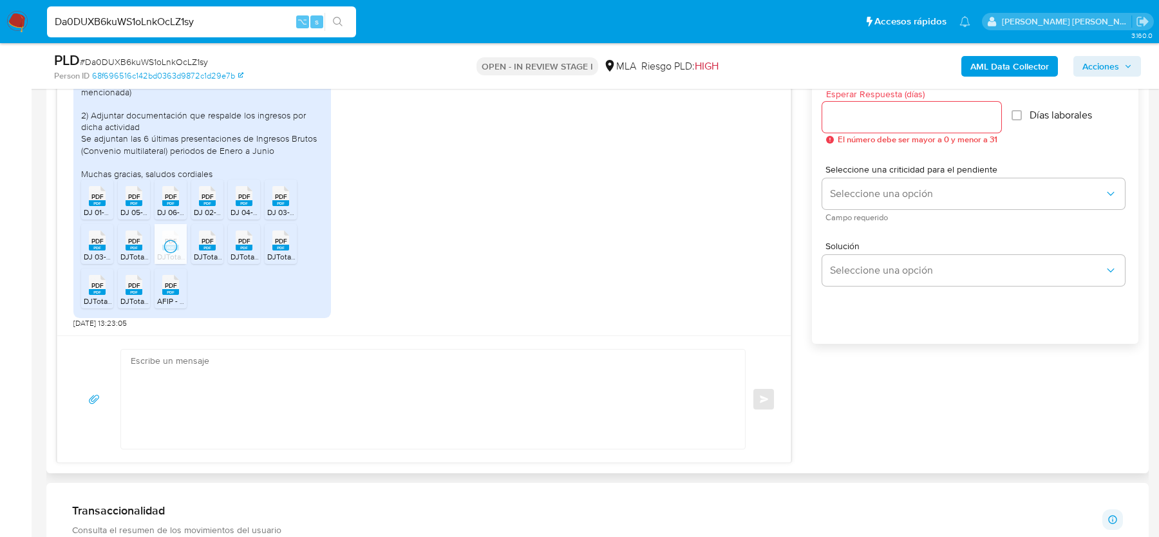
click at [218, 246] on div "PDF PDF" at bounding box center [207, 239] width 27 height 25
click at [243, 246] on rect at bounding box center [244, 248] width 17 height 6
click at [270, 246] on div "PDF PDF" at bounding box center [280, 239] width 27 height 25
click at [68, 290] on div "18/08/2025 17:25:10 Buenos días, a continuación enviamos la información y docum…" at bounding box center [423, 195] width 733 height 279
click at [103, 290] on rect at bounding box center [97, 292] width 17 height 6
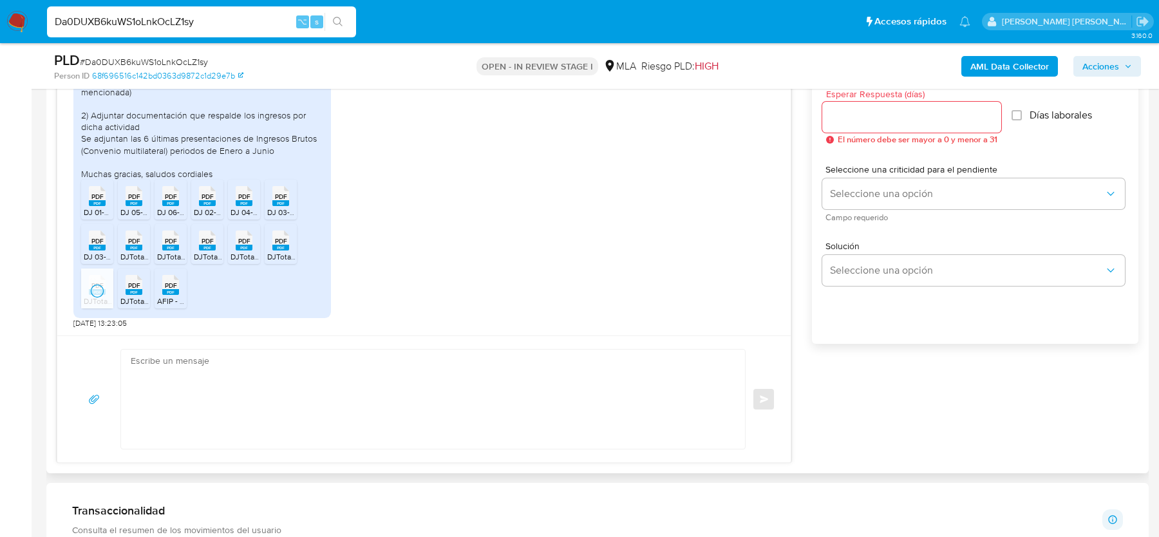
click at [129, 290] on rect at bounding box center [134, 292] width 17 height 6
click at [167, 289] on rect at bounding box center [170, 292] width 17 height 6
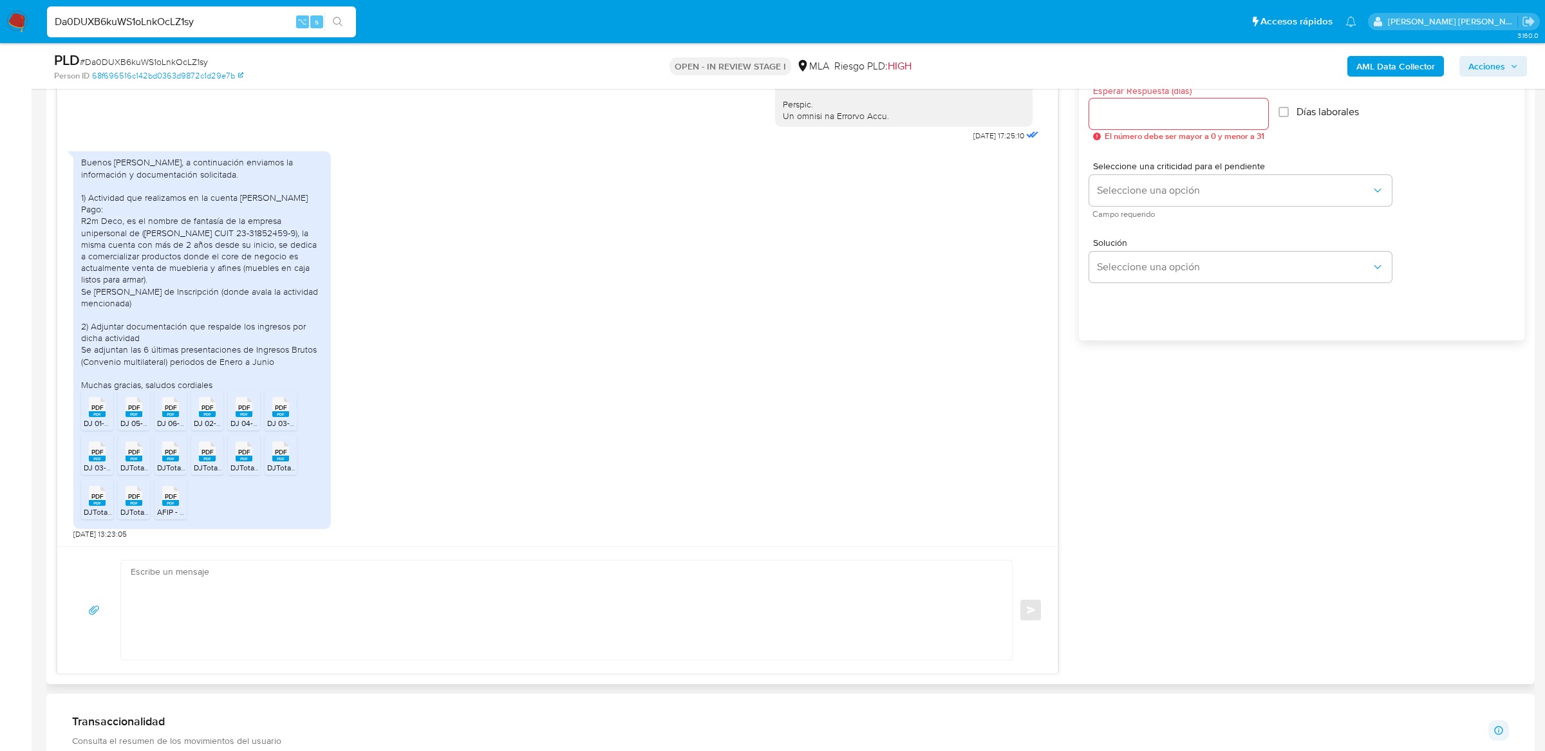
scroll to position [734, 0]
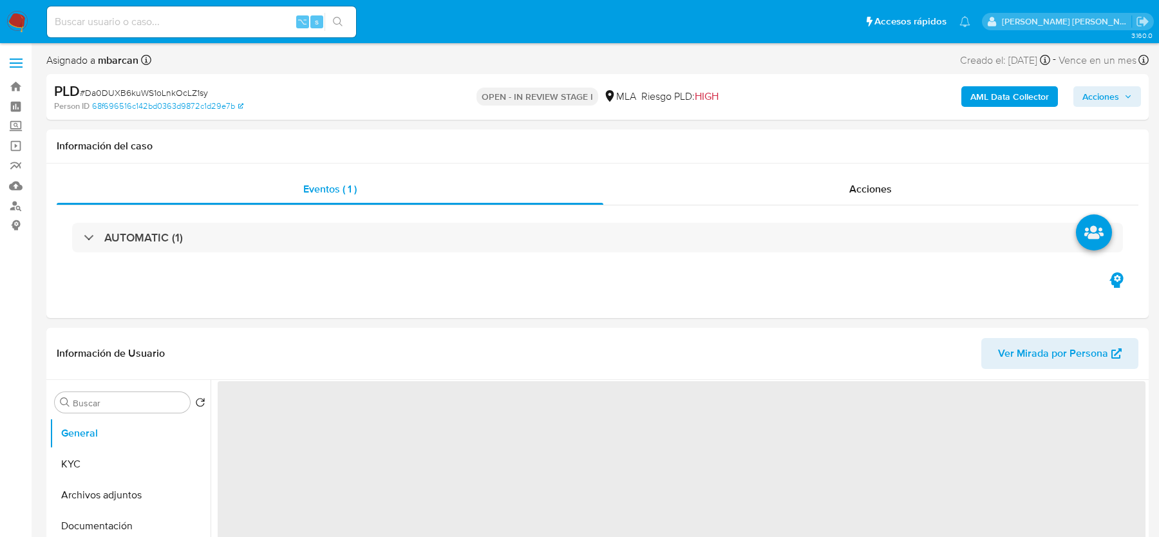
select select "10"
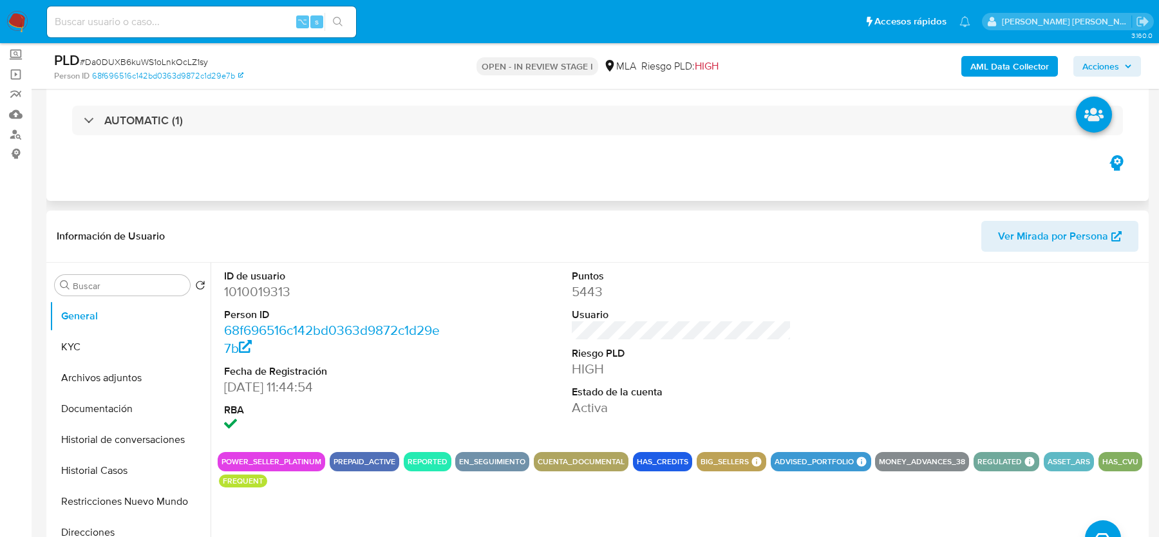
scroll to position [196, 0]
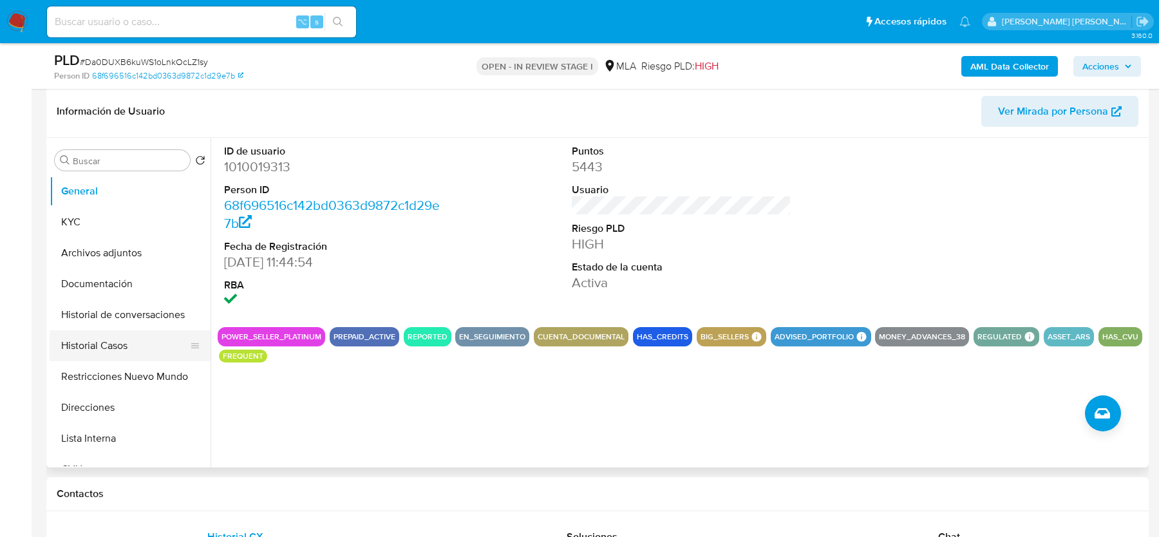
click at [104, 339] on button "Historial Casos" at bounding box center [125, 345] width 151 height 31
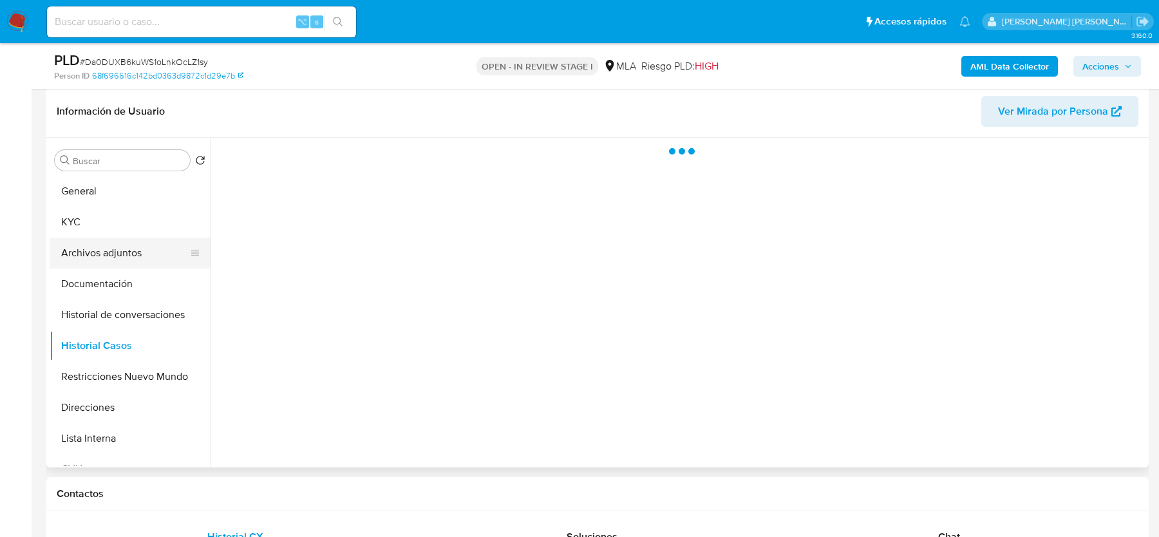
click at [104, 247] on button "Archivos adjuntos" at bounding box center [125, 253] width 151 height 31
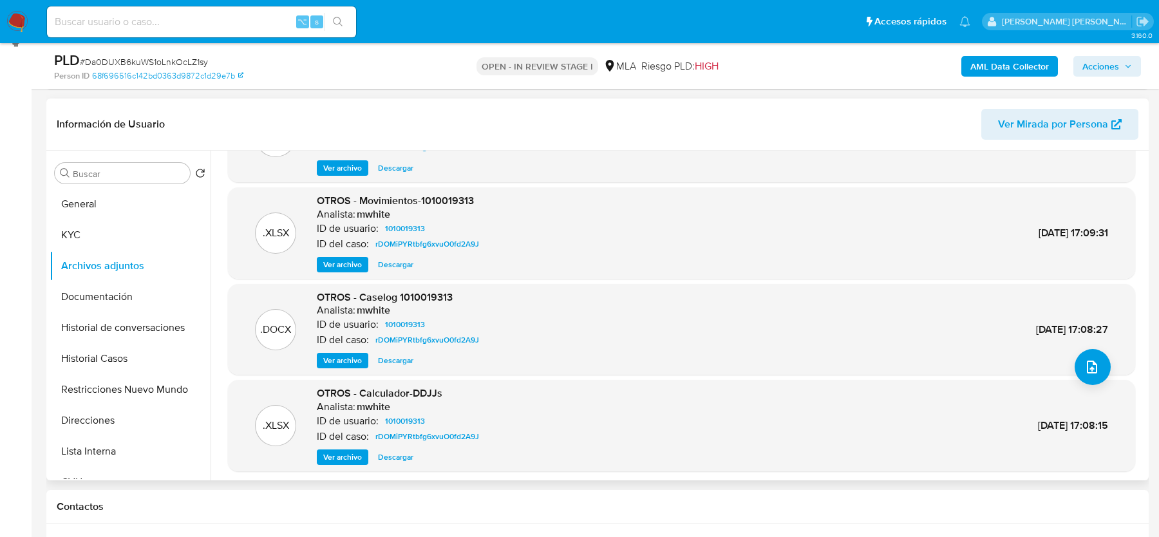
scroll to position [77, 0]
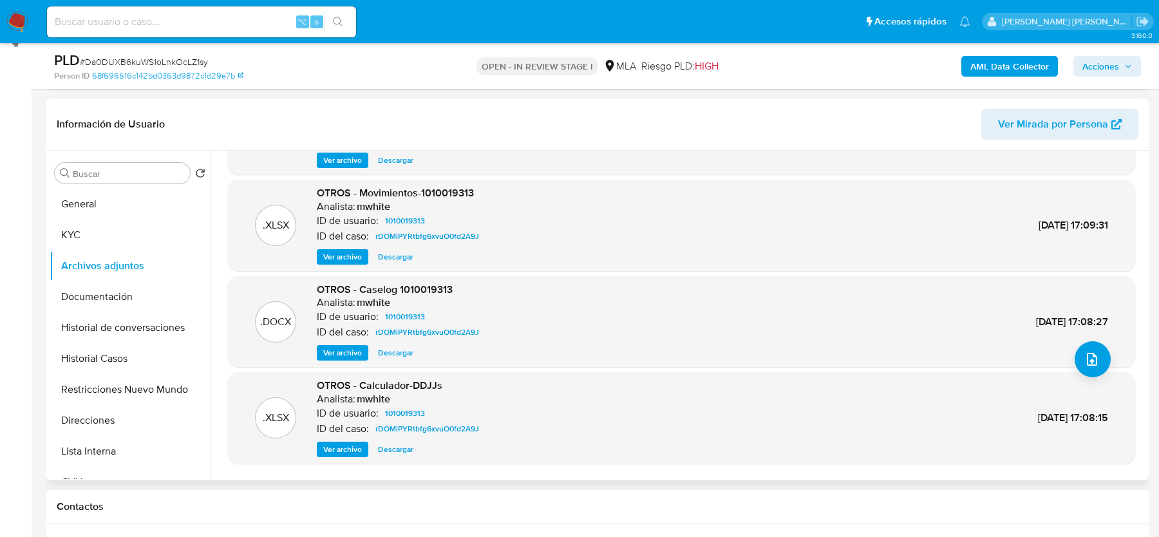
click at [330, 355] on span "Ver archivo" at bounding box center [342, 352] width 39 height 13
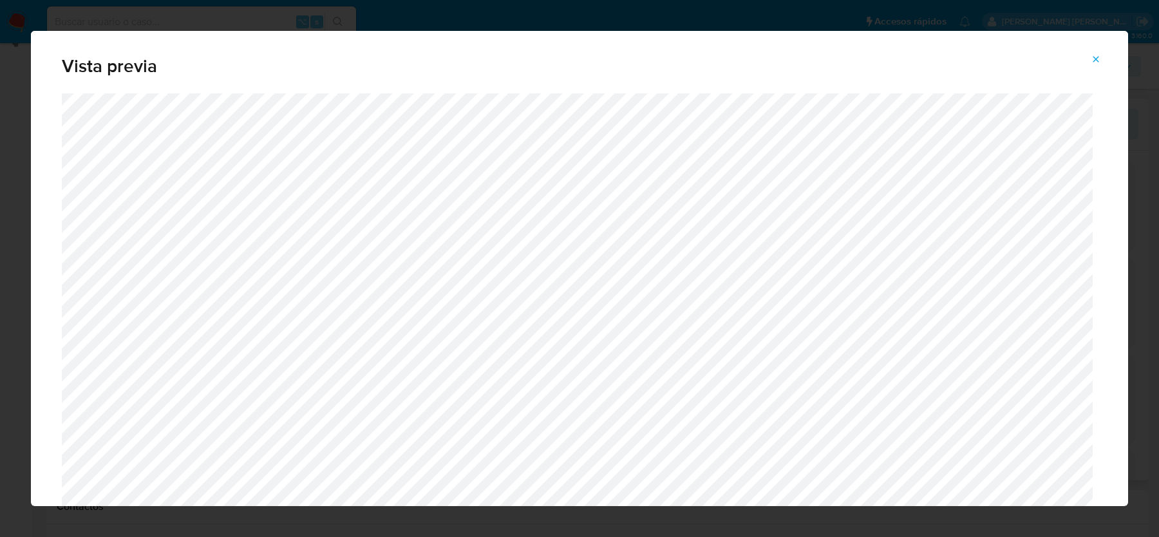
scroll to position [0, 0]
click at [1103, 58] on button "Attachment preview" at bounding box center [1095, 59] width 28 height 21
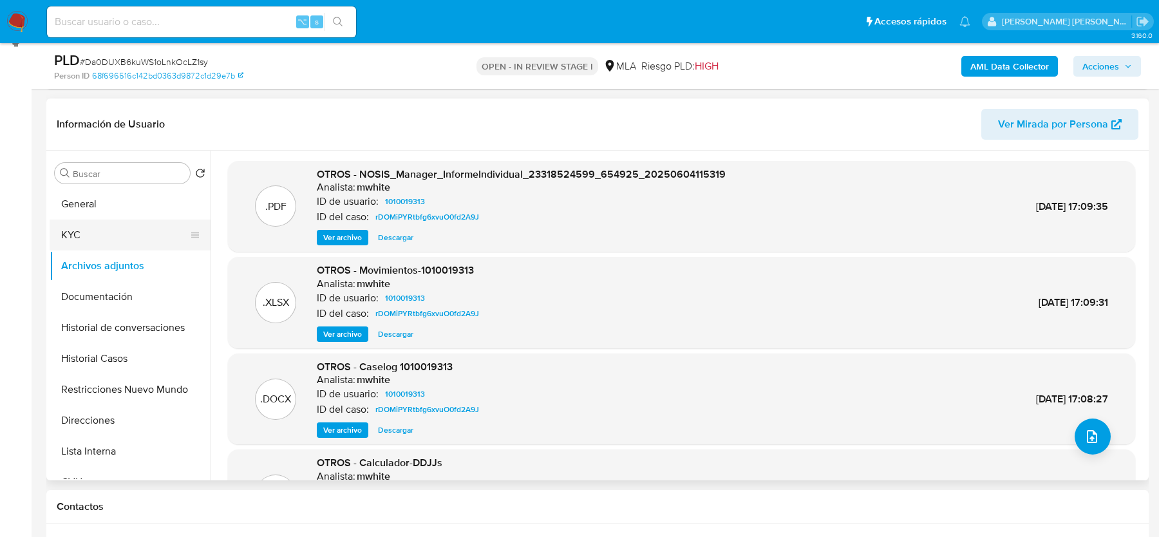
click at [110, 231] on button "KYC" at bounding box center [125, 235] width 151 height 31
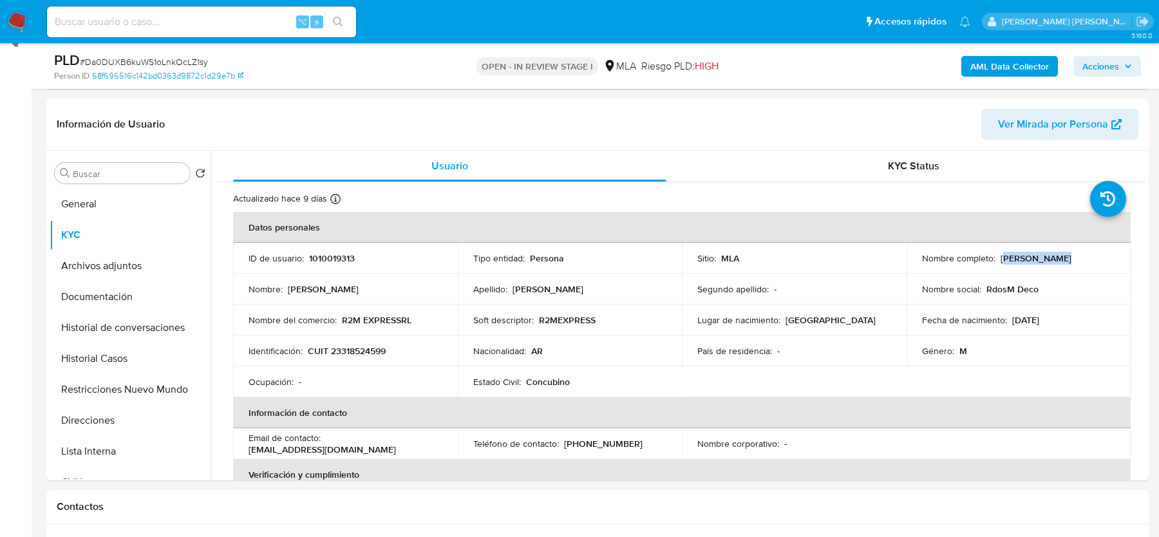
drag, startPoint x: 1000, startPoint y: 260, endPoint x: 1089, endPoint y: 260, distance: 88.2
click at [1089, 260] on div "Nombre completo : Andres Marano" at bounding box center [1019, 258] width 194 height 12
drag, startPoint x: 341, startPoint y: 320, endPoint x: 402, endPoint y: 320, distance: 61.8
click at [402, 320] on p "R2M EXPRESSRL" at bounding box center [377, 320] width 70 height 12
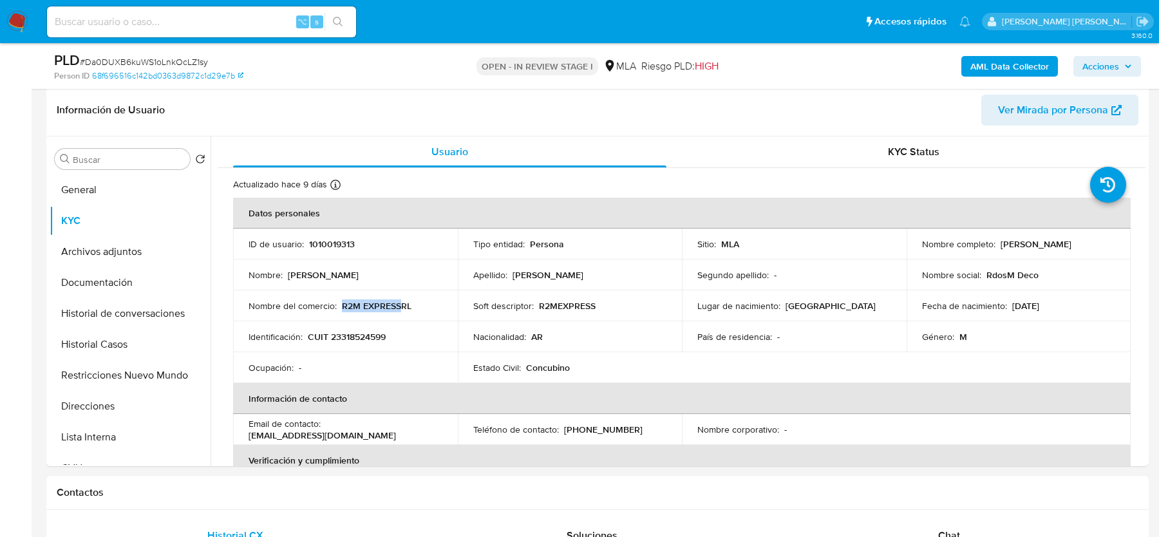
scroll to position [200, 0]
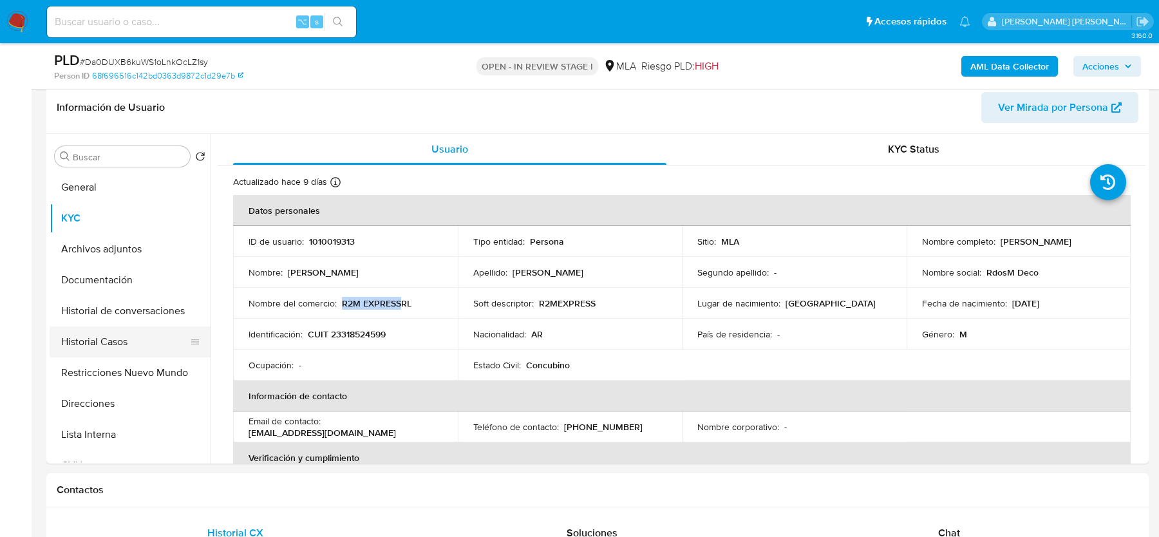
click at [84, 346] on button "Historial Casos" at bounding box center [125, 341] width 151 height 31
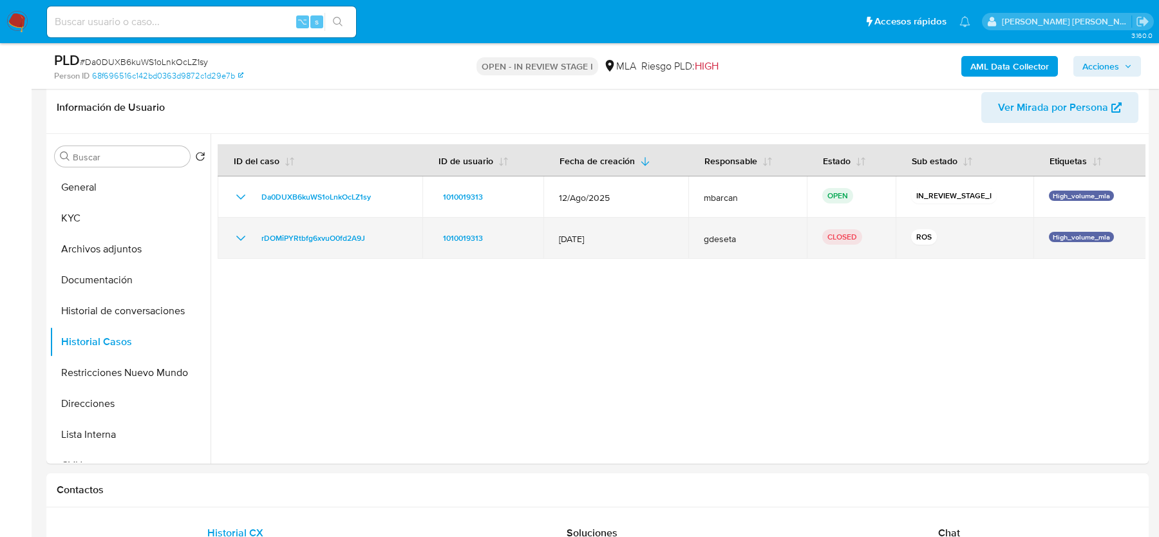
drag, startPoint x: 604, startPoint y: 242, endPoint x: 526, endPoint y: 242, distance: 77.9
click at [526, 242] on tr "rDOMiPYRtbfg6xvuO0fd2A9J 1010019313 12/May/2025 gdeseta CLOSED ROS High_volume_…" at bounding box center [682, 238] width 928 height 41
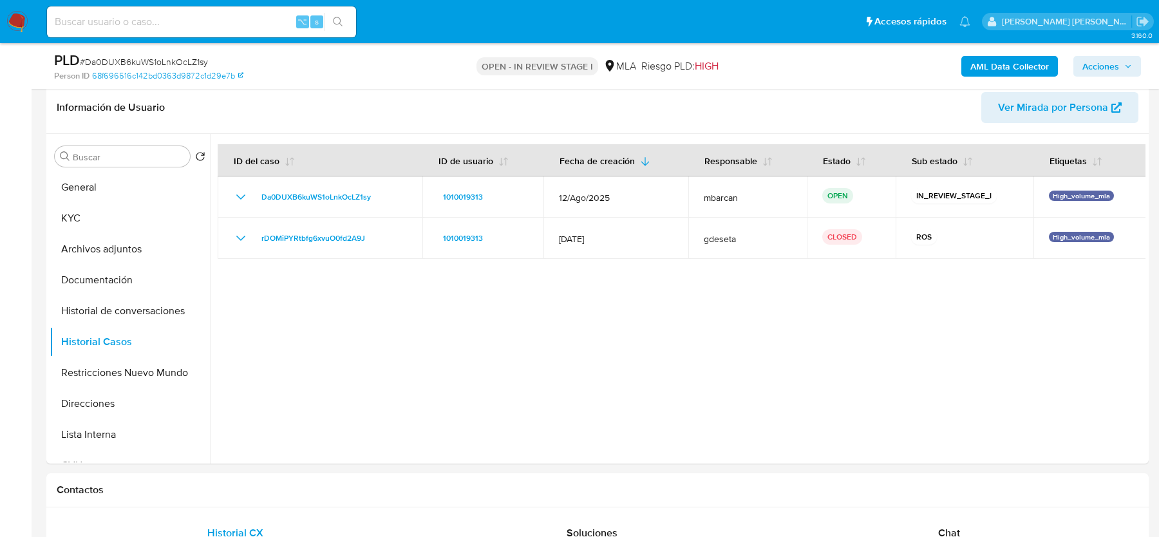
click at [634, 262] on div at bounding box center [677, 299] width 935 height 330
click at [138, 388] on button "Direcciones" at bounding box center [125, 403] width 151 height 31
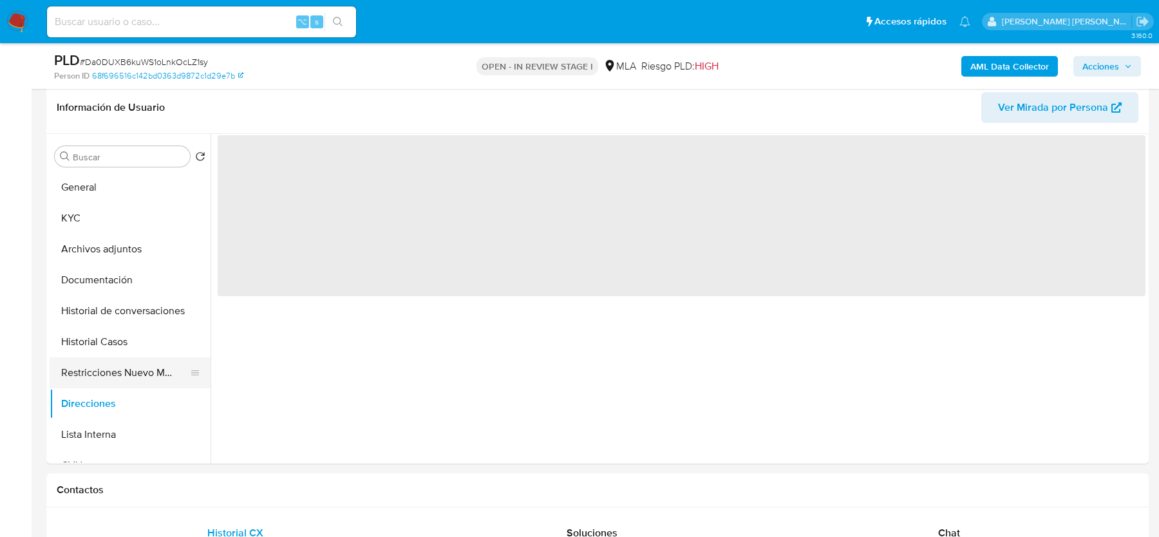
click at [136, 370] on button "Restricciones Nuevo Mundo" at bounding box center [125, 372] width 151 height 31
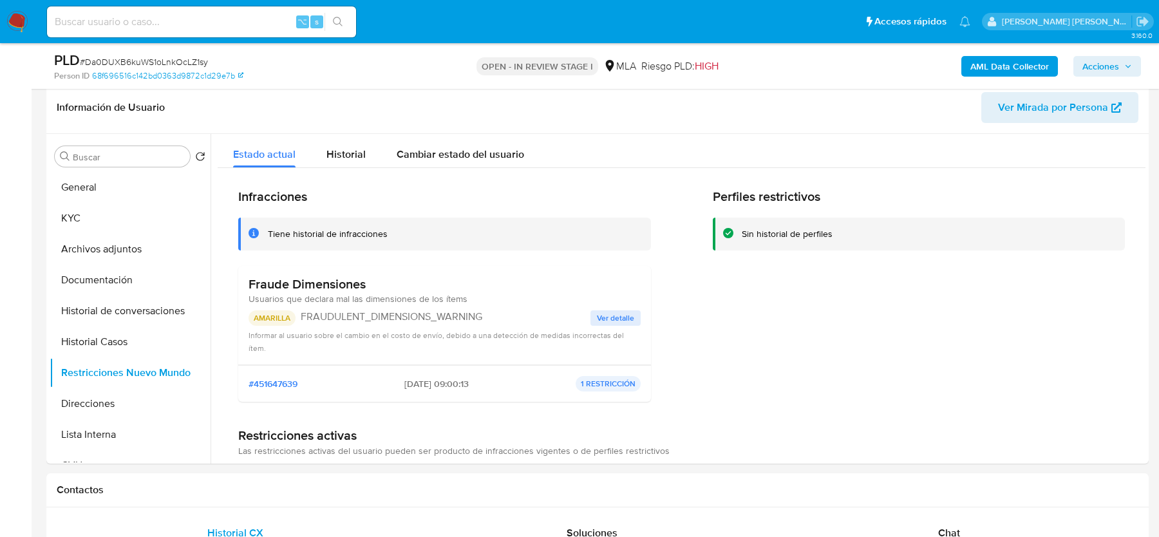
drag, startPoint x: 296, startPoint y: 315, endPoint x: 231, endPoint y: 315, distance: 65.0
click at [231, 315] on div "Infracciones Tiene historial de infracciones Fraude Dimensiones Usuarios que de…" at bounding box center [682, 355] width 928 height 374
click at [376, 326] on div "AMARILLA FRAUDULENT_DIMENSIONS_WARNING Ver detalle Informar al usuario sobre el…" at bounding box center [444, 332] width 392 height 44
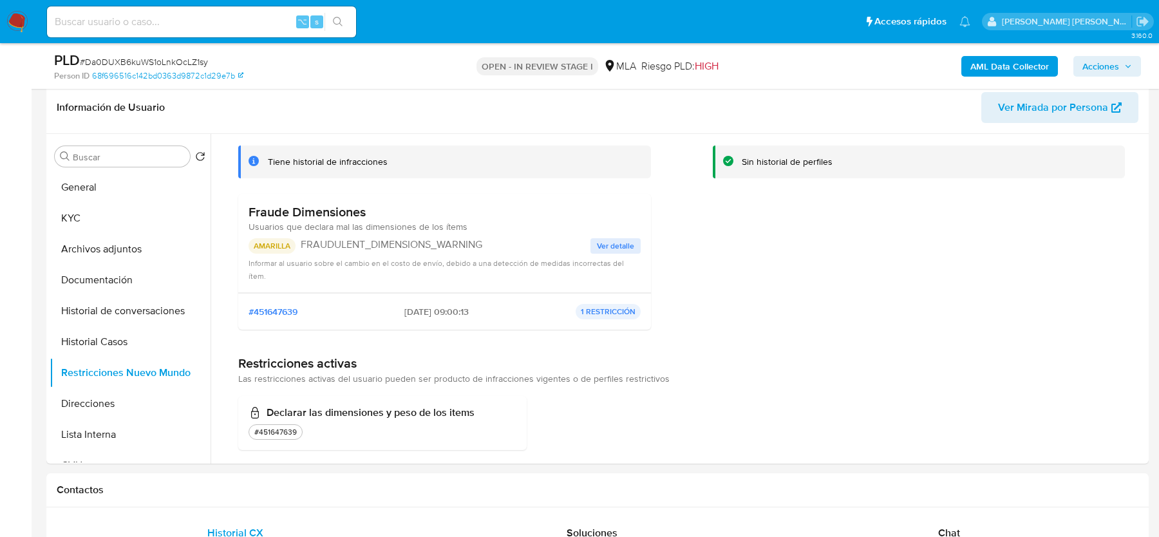
scroll to position [0, 0]
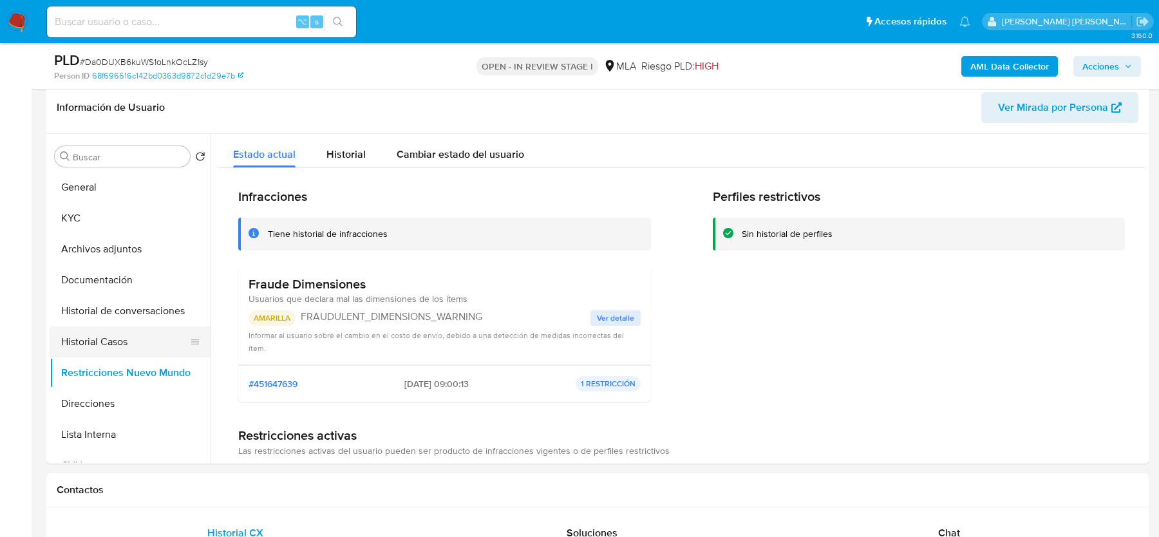
click at [115, 344] on button "Historial Casos" at bounding box center [125, 341] width 151 height 31
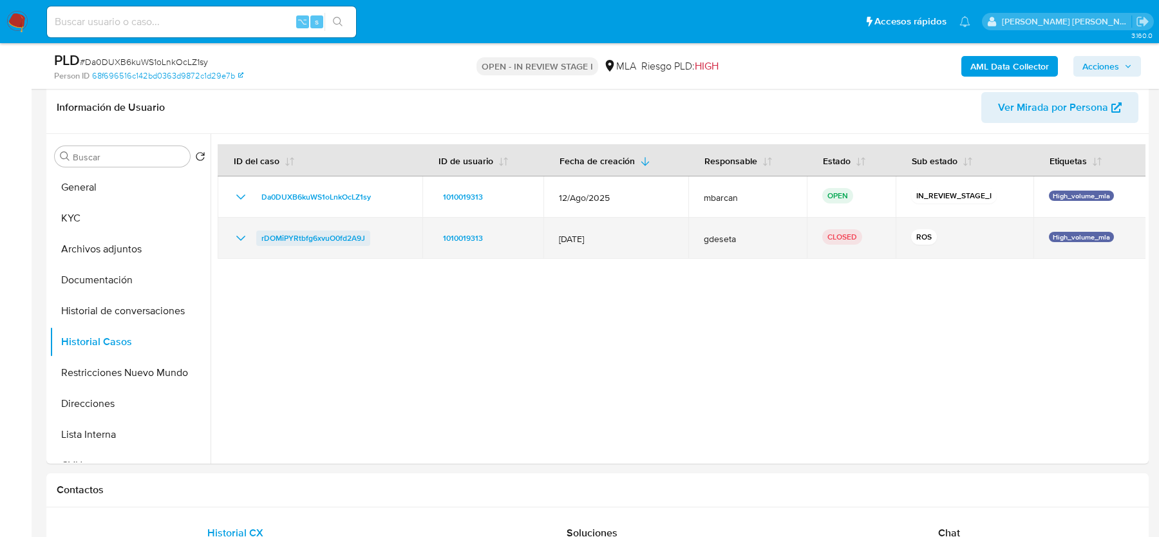
click at [303, 236] on span "rDOMiPYRtbfg6xvuO0fd2A9J" at bounding box center [313, 237] width 104 height 15
click at [242, 239] on icon "Mostrar/Ocultar" at bounding box center [240, 237] width 15 height 15
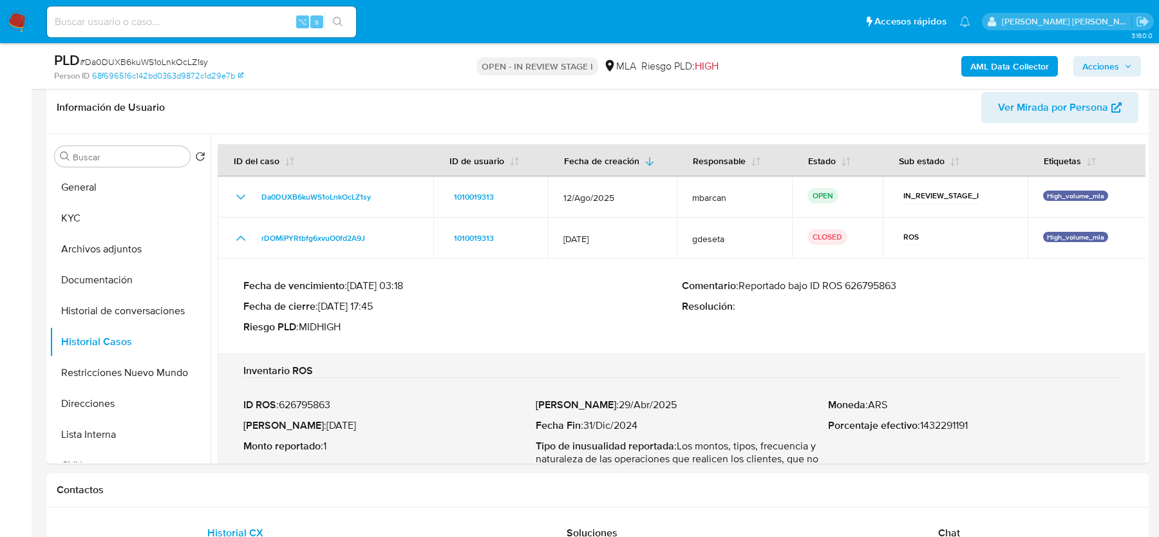
click at [864, 288] on p "Comentario : Reportado bajo ID ROS 626795863" at bounding box center [901, 285] width 438 height 13
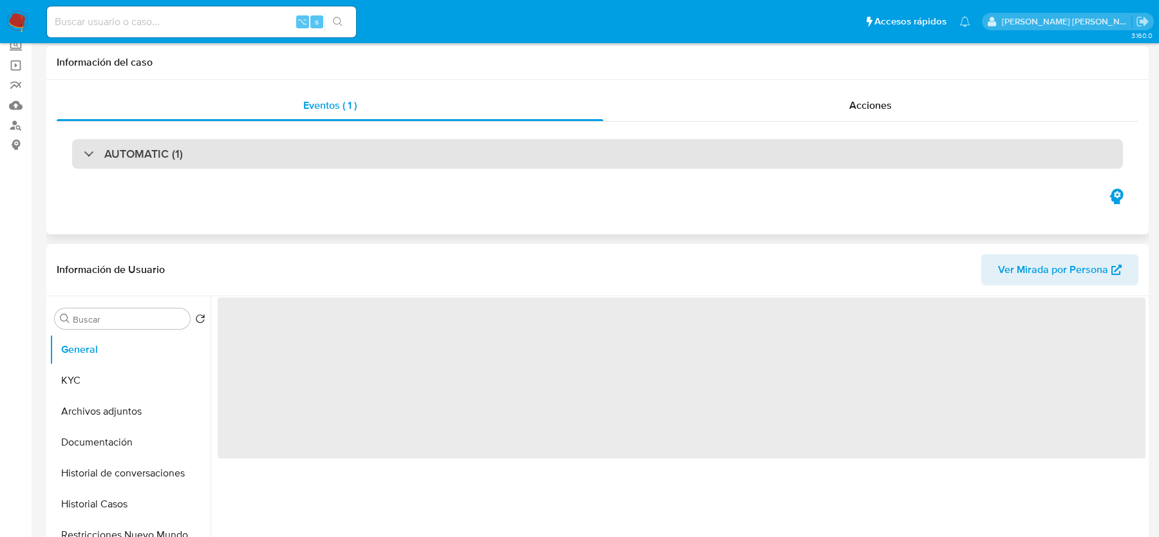
scroll to position [143, 0]
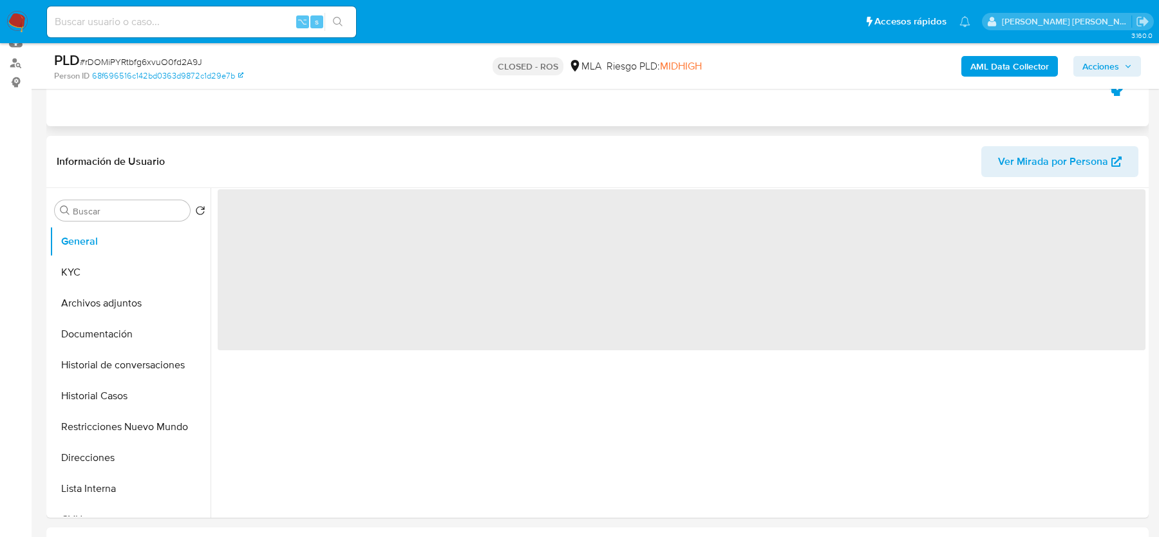
select select "10"
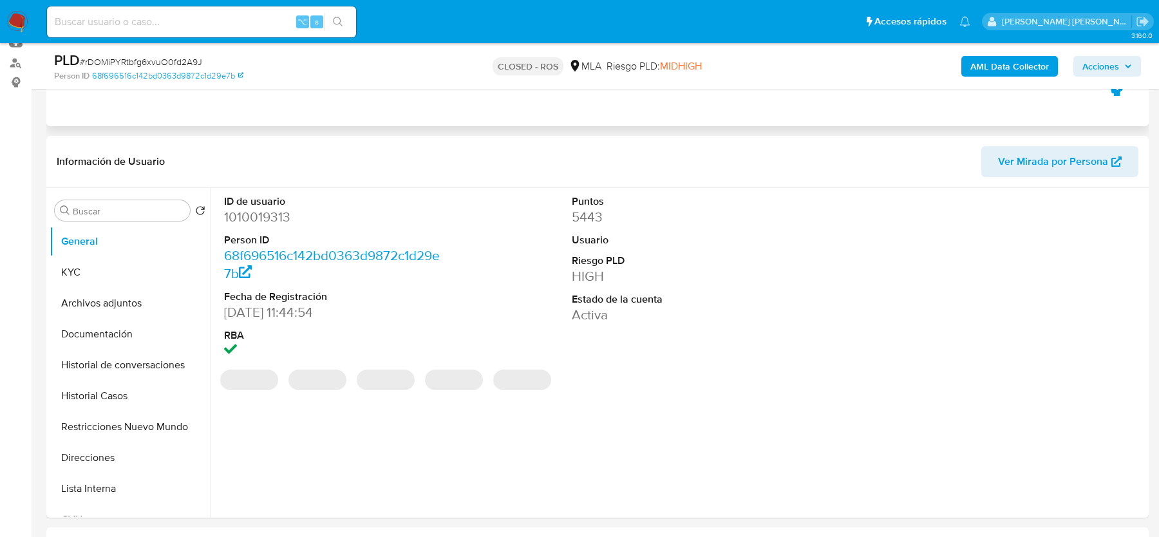
scroll to position [8, 0]
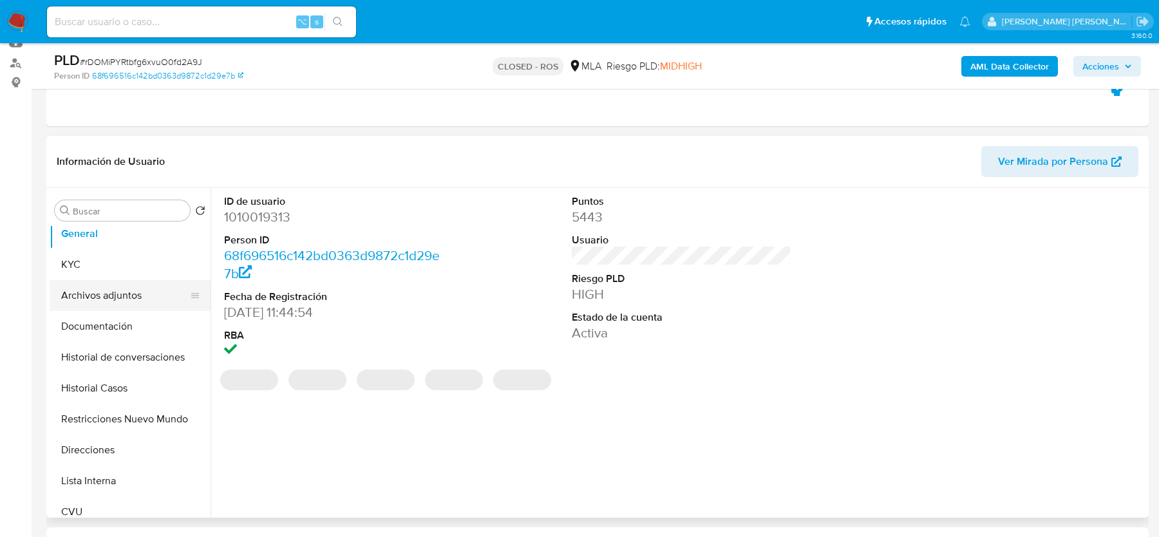
click at [140, 295] on button "Archivos adjuntos" at bounding box center [125, 295] width 151 height 31
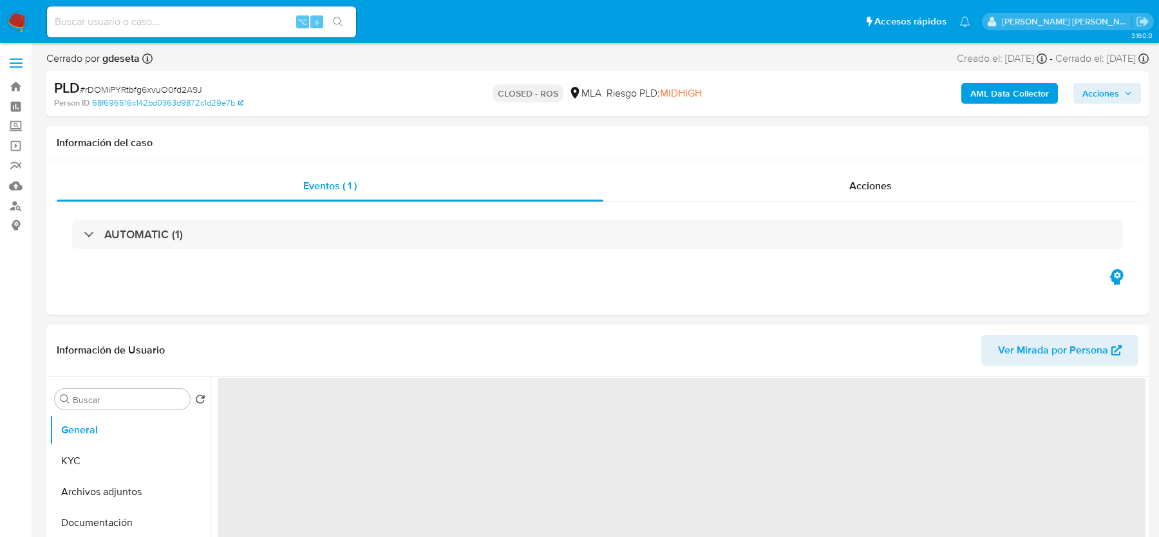
select select "10"
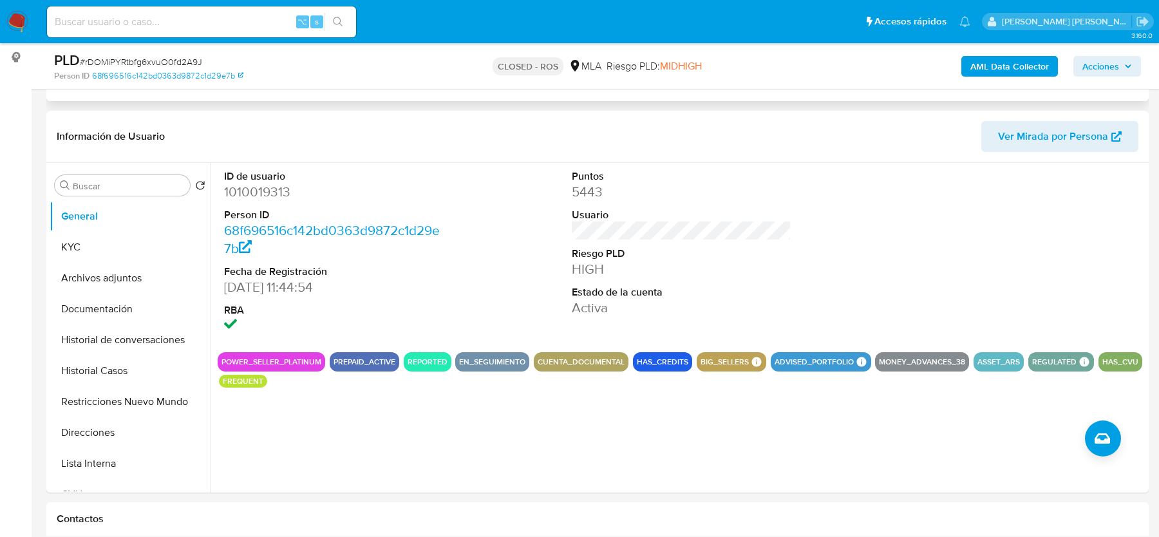
scroll to position [182, 0]
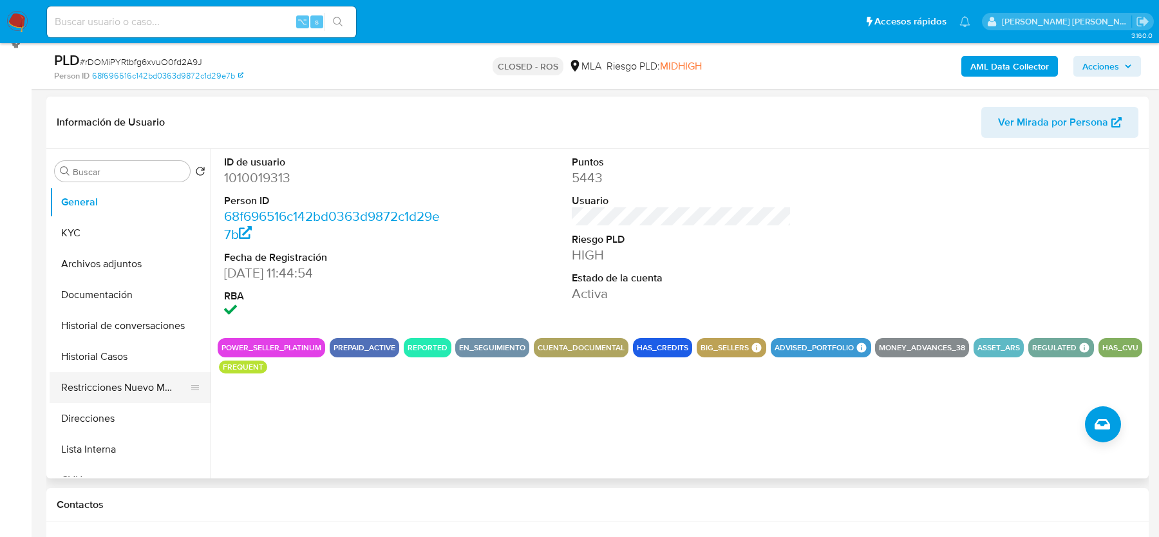
click at [95, 391] on button "Restricciones Nuevo Mundo" at bounding box center [125, 387] width 151 height 31
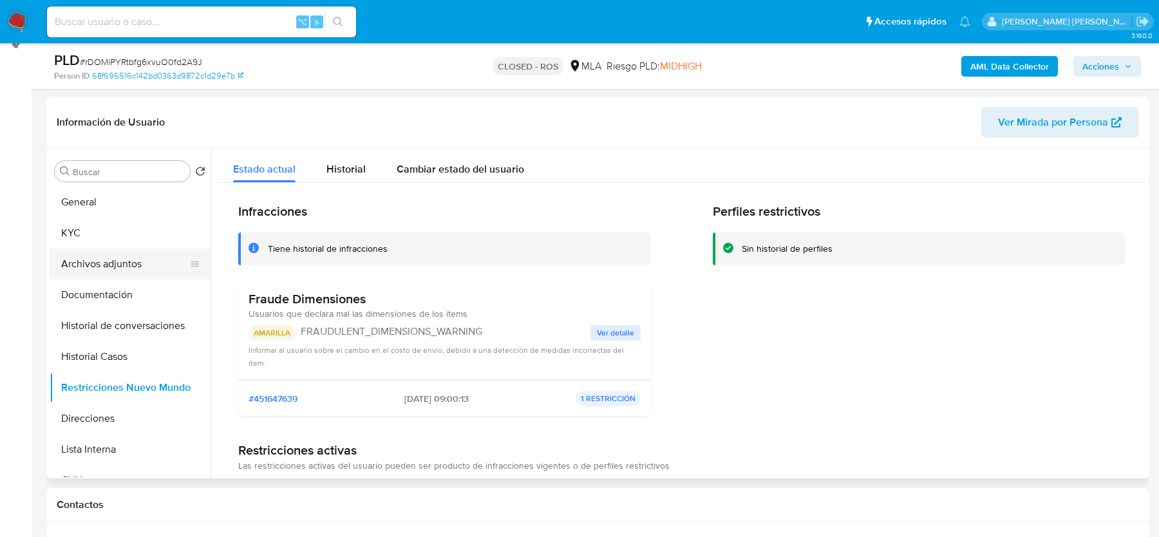
click at [102, 257] on button "Archivos adjuntos" at bounding box center [125, 263] width 151 height 31
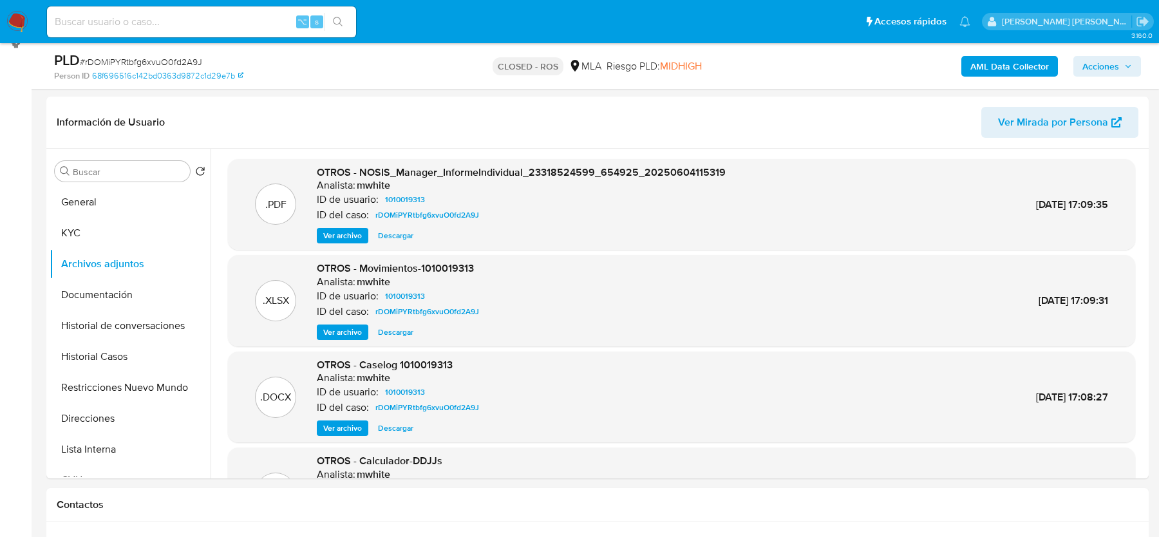
click at [142, 63] on span "# rDOMiPYRtbfg6xvuO0fd2A9J" at bounding box center [141, 61] width 122 height 13
copy span "rDOMiPYRtbfg6xvuO0fd2A9J"
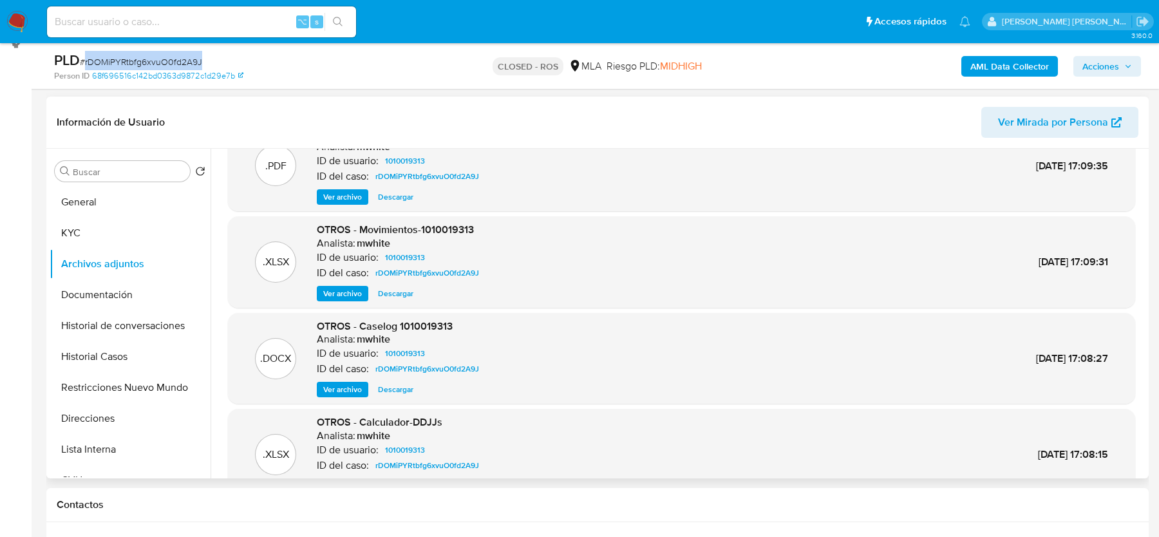
scroll to position [37, 0]
click at [334, 385] on span "Ver archivo" at bounding box center [342, 391] width 39 height 13
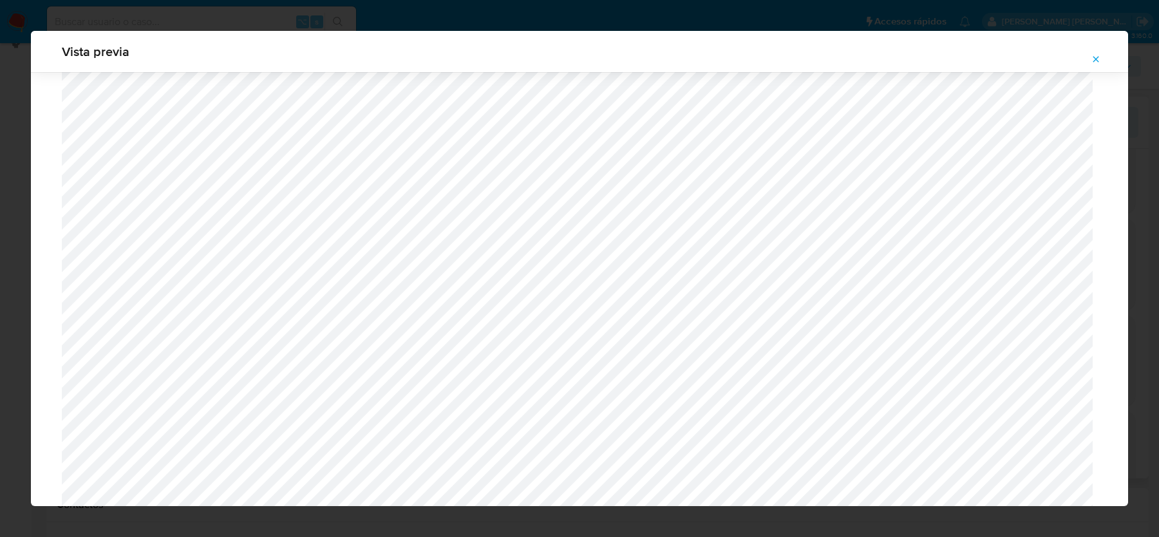
scroll to position [1511, 0]
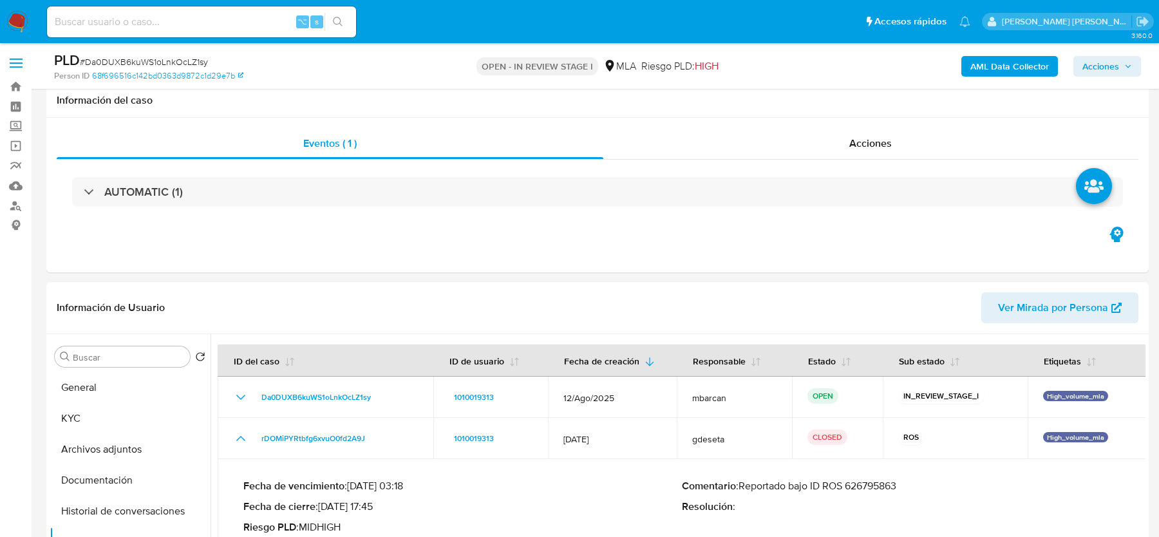
select select "10"
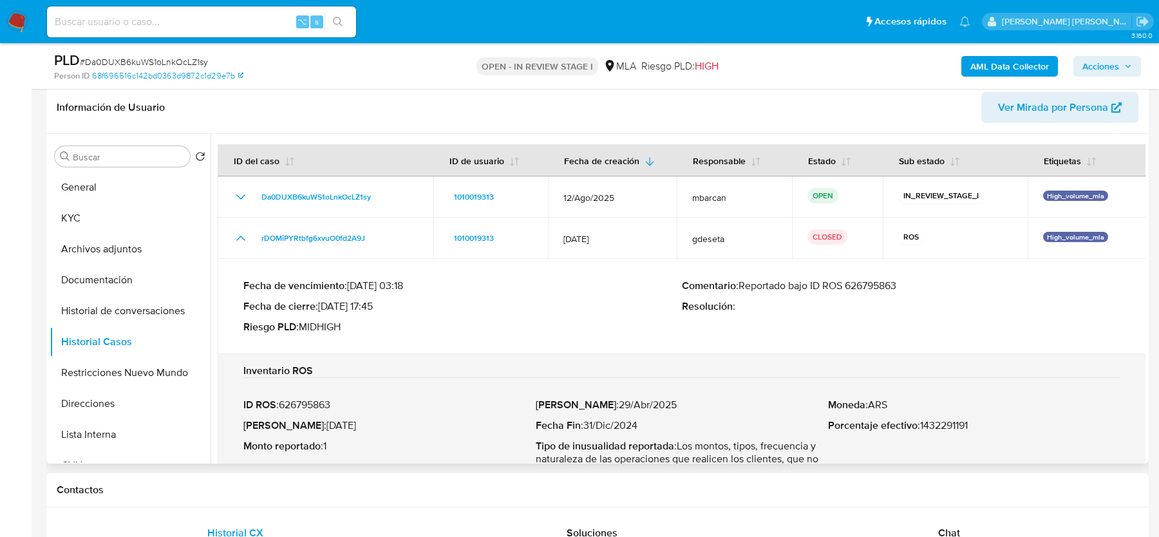
scroll to position [24, 0]
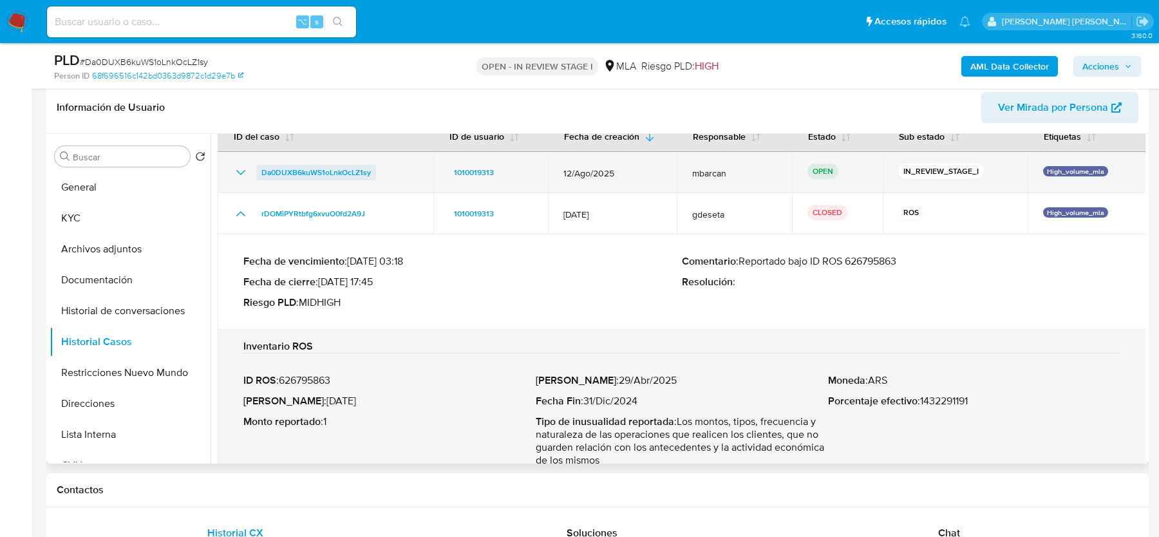
click at [290, 169] on span "Da0DUXB6kuWS1oLnkOcLZ1sy" at bounding box center [315, 172] width 109 height 15
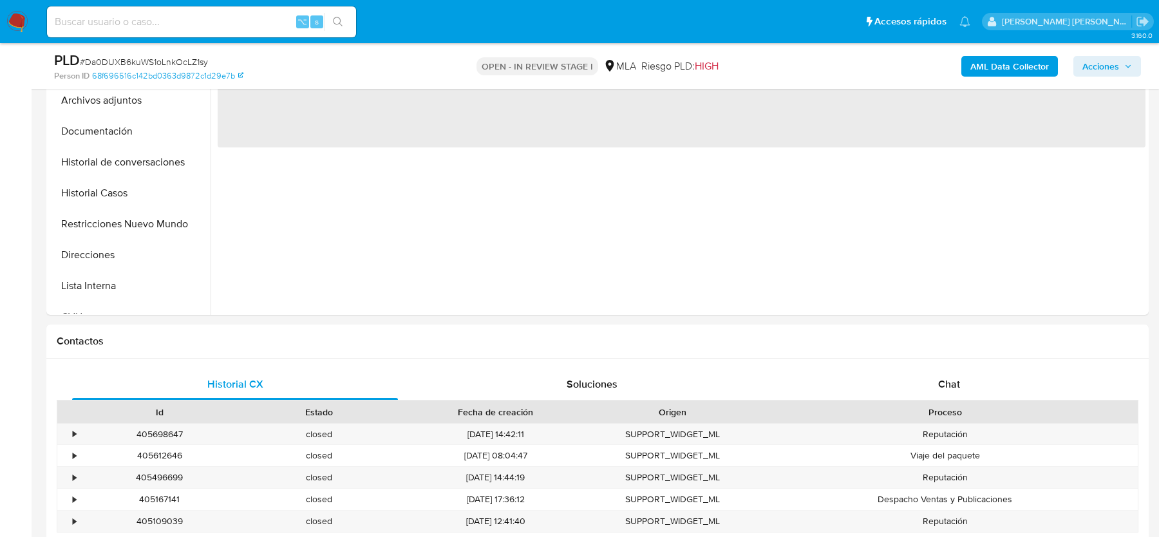
scroll to position [416, 0]
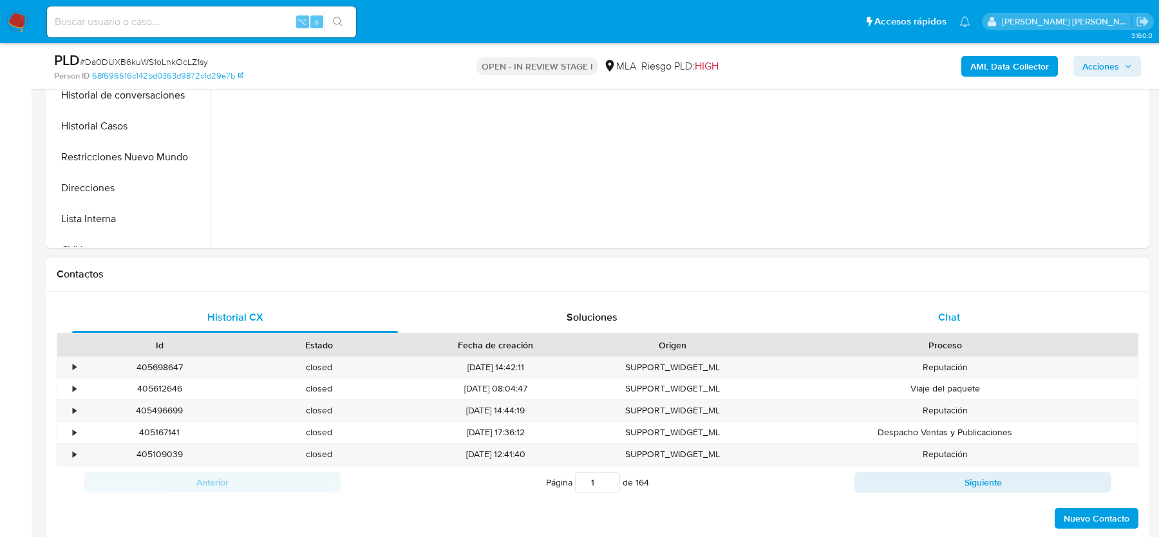
select select "10"
click at [951, 327] on div "Chat" at bounding box center [949, 317] width 326 height 31
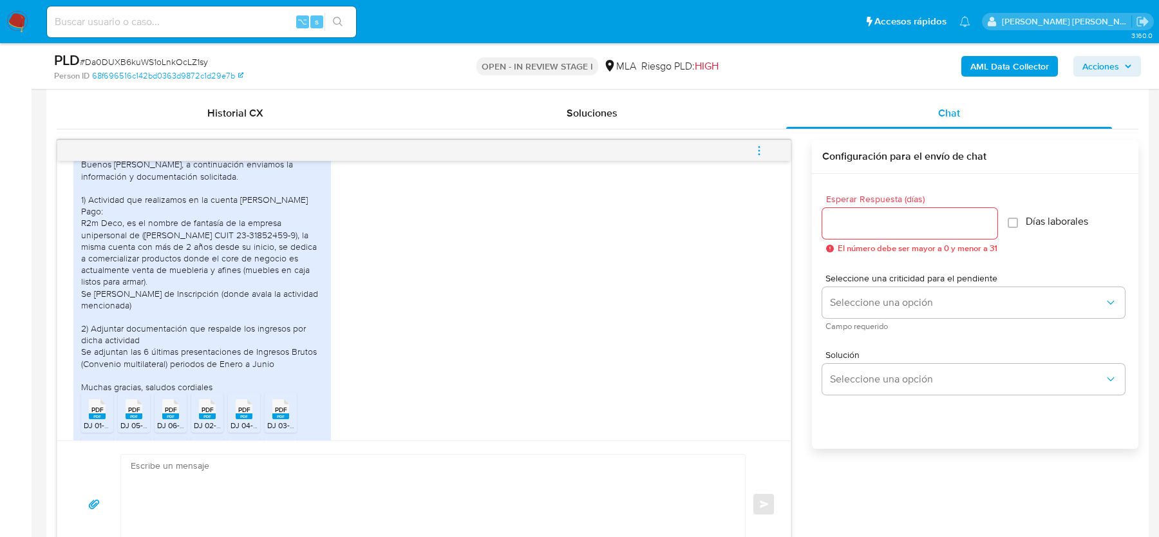
scroll to position [729, 0]
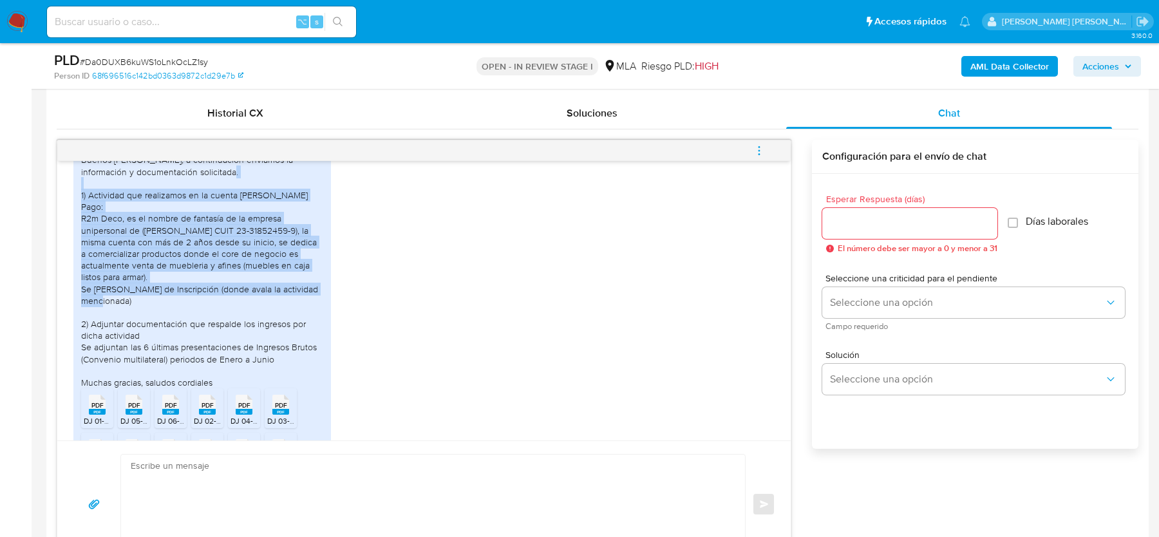
drag, startPoint x: 100, startPoint y: 216, endPoint x: 133, endPoint y: 307, distance: 97.3
click at [133, 307] on div "Buenos días, a continuación enviamos la información y documentación solicitada.…" at bounding box center [202, 271] width 242 height 234
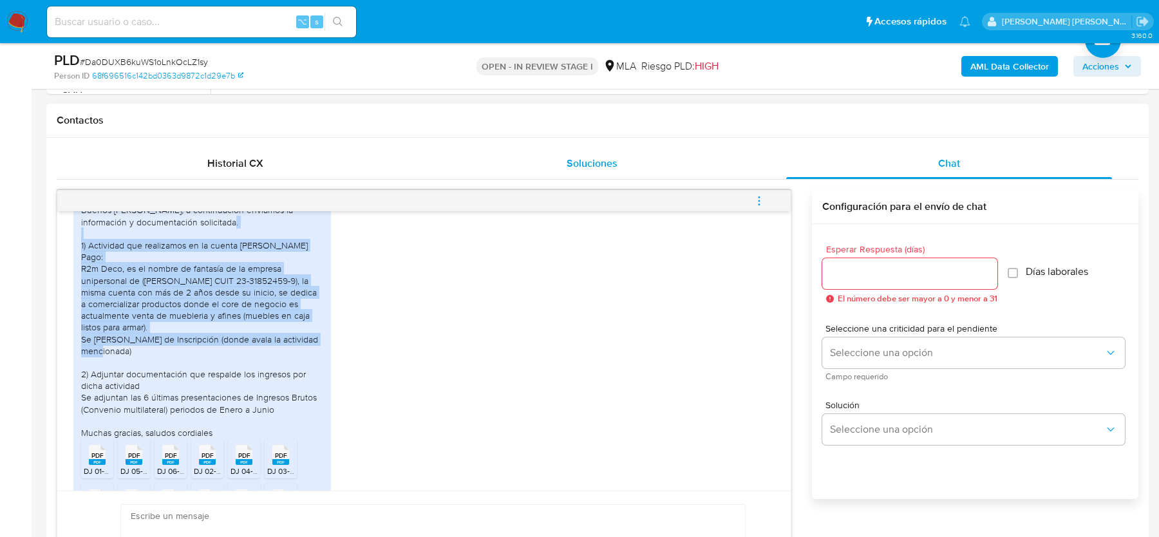
scroll to position [573, 0]
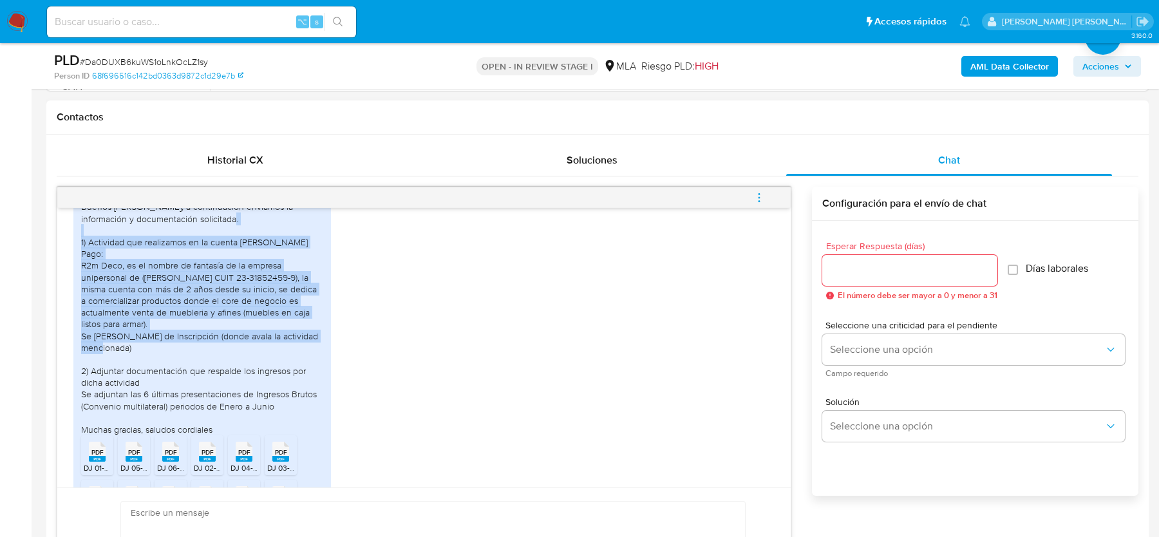
click at [220, 335] on div "Buenos días, a continuación enviamos la información y documentación solicitada.…" at bounding box center [202, 318] width 242 height 234
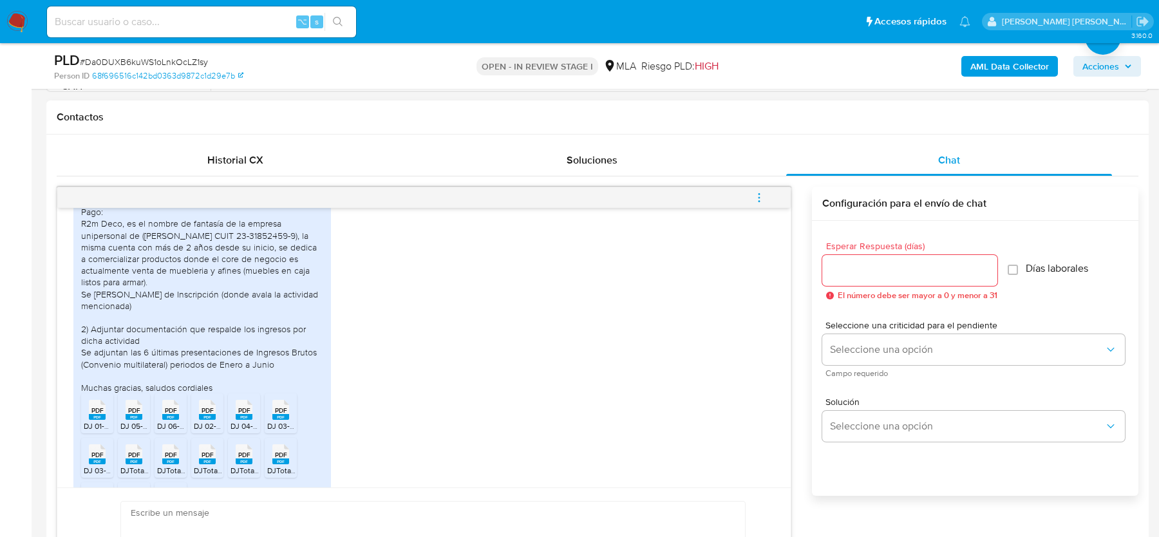
scroll to position [774, 0]
click at [20, 24] on img at bounding box center [17, 22] width 22 height 22
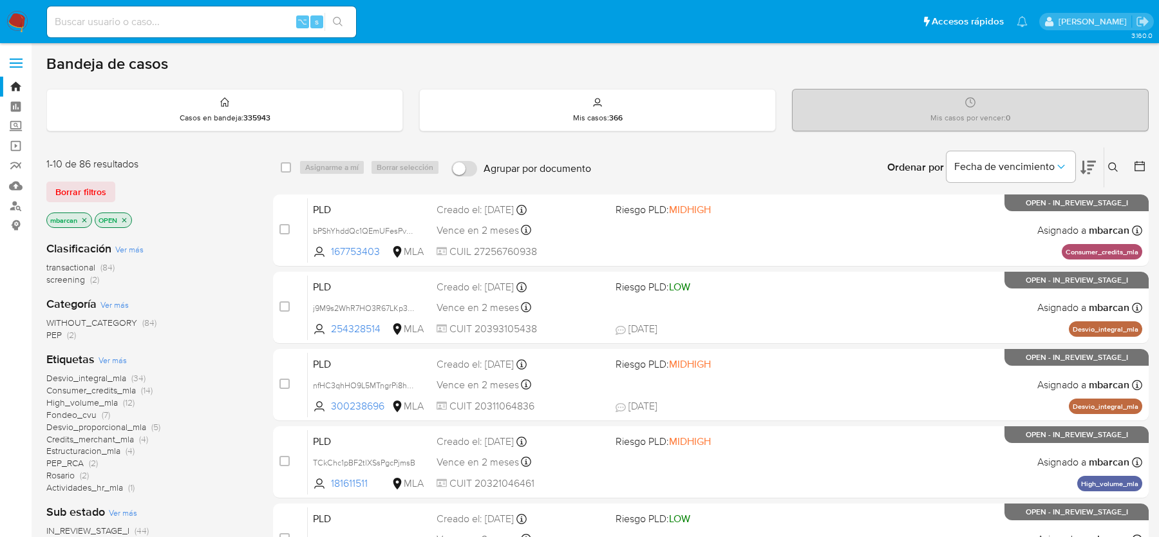
click at [95, 23] on input at bounding box center [201, 22] width 309 height 17
paste input "XXP3wfJ1zvdJLFKpKoaddy4I"
type input "XXP3wfJ1zvdJLFKpKoaddy4I"
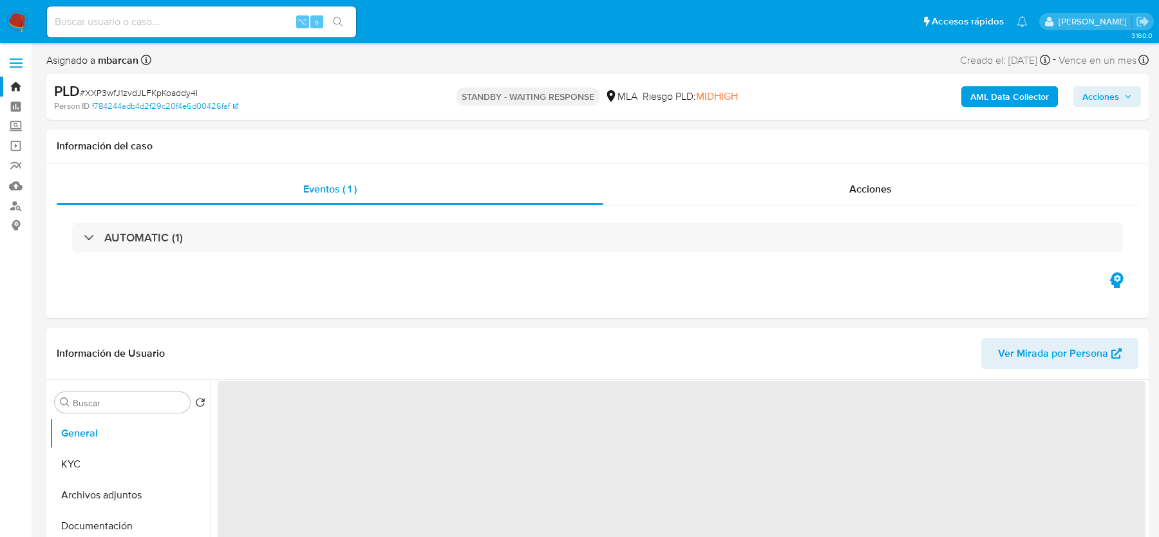
select select "10"
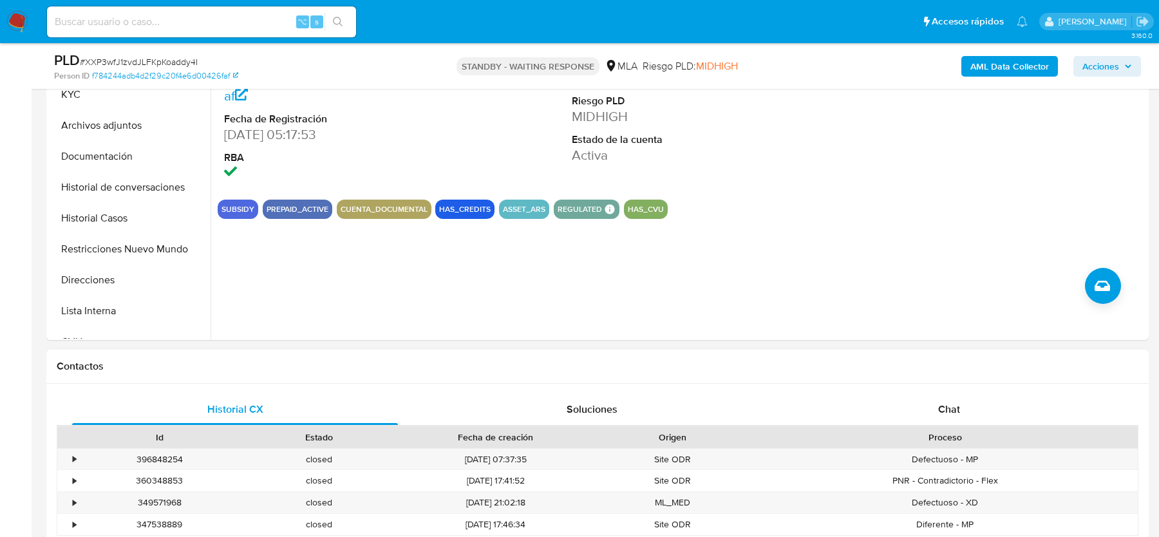
scroll to position [351, 0]
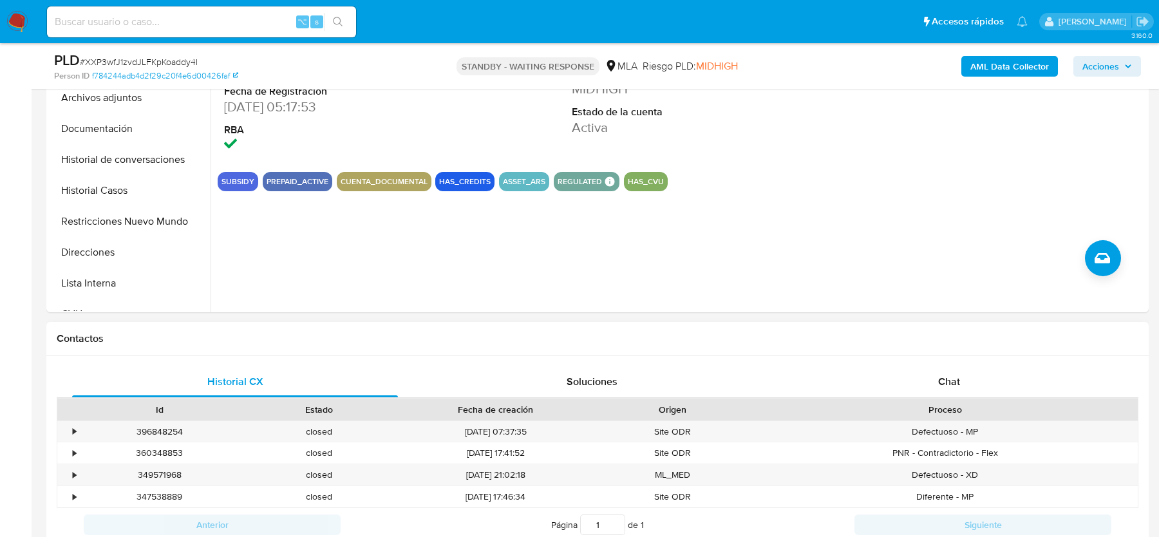
click at [977, 407] on div "Proceso" at bounding box center [945, 409] width 368 height 13
click at [953, 387] on span "Chat" at bounding box center [949, 381] width 22 height 15
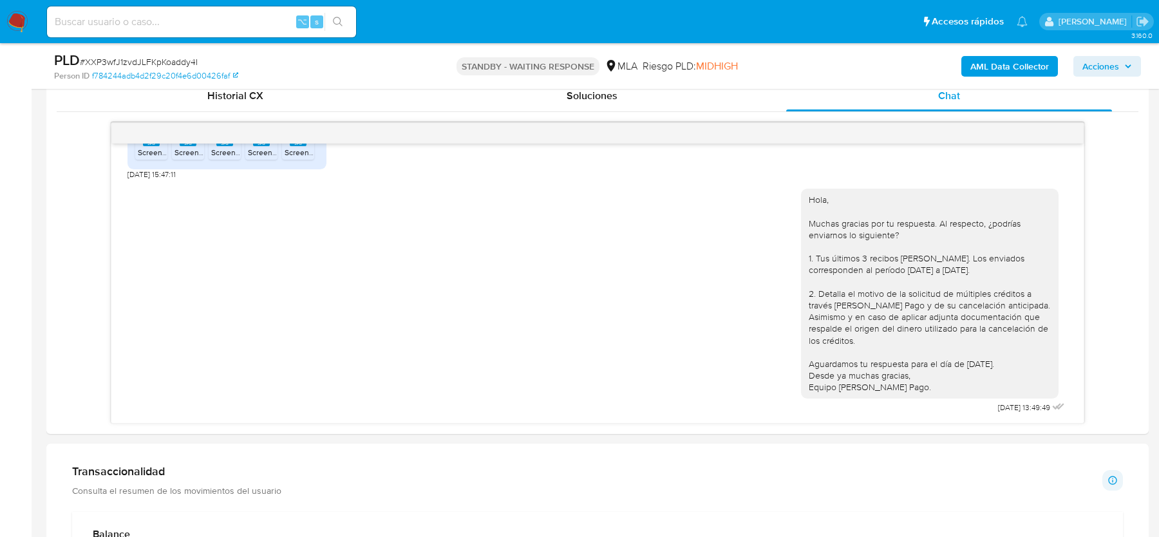
scroll to position [642, 0]
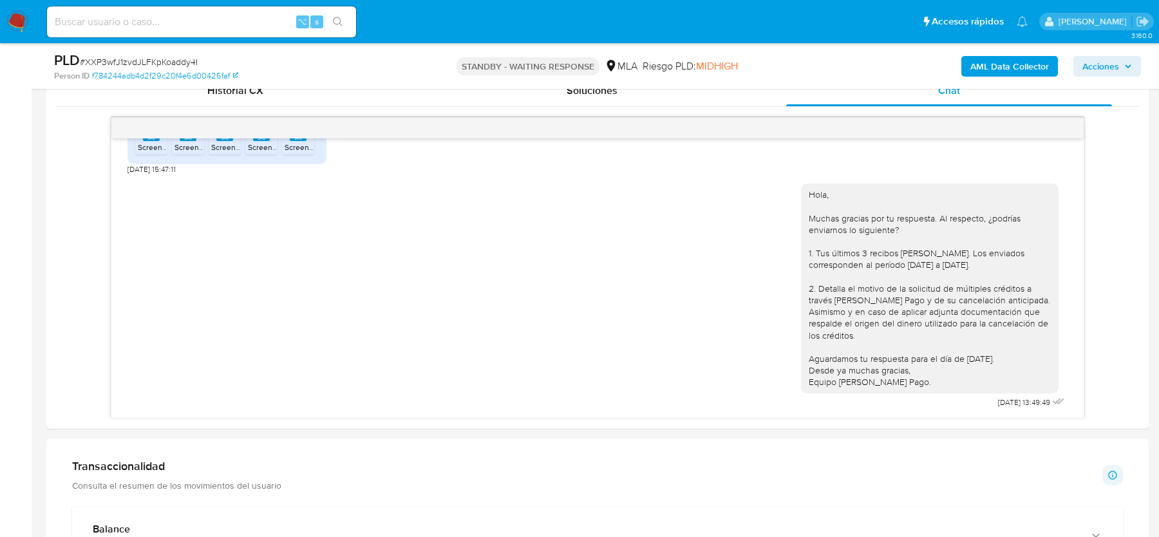
click at [146, 64] on span "# XXP3wfJ1zvdJLFKpKoaddy4I" at bounding box center [139, 61] width 118 height 13
copy span "XXP3wfJ1zvdJLFKpKoaddy4I"
click at [134, 29] on input at bounding box center [201, 22] width 309 height 17
paste input "JaI6skJOvY2xv57MxN3PU1JX"
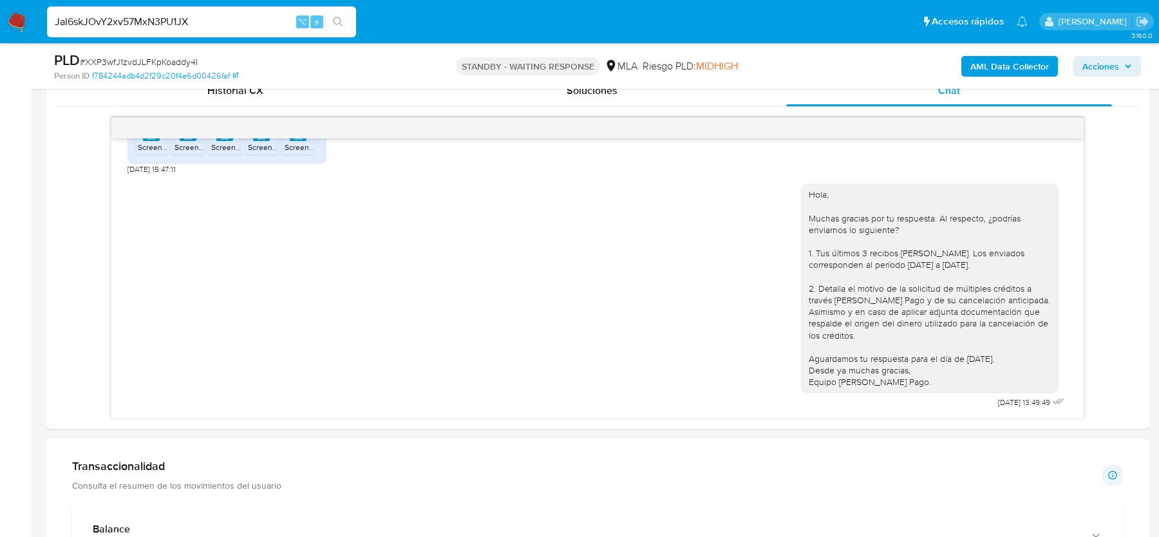
type input "JaI6skJOvY2xv57MxN3PU1JX"
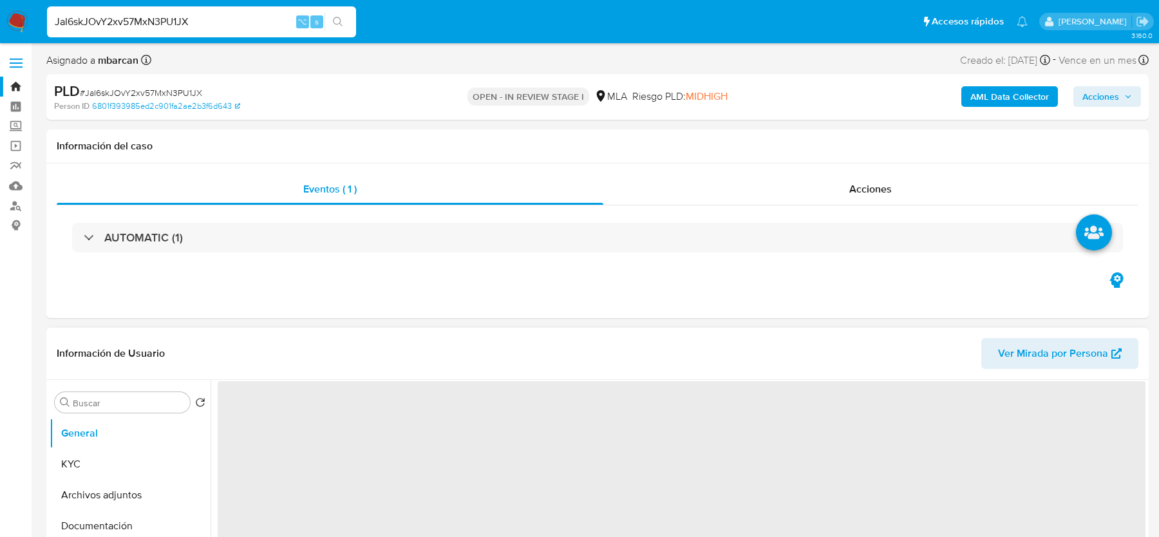
select select "10"
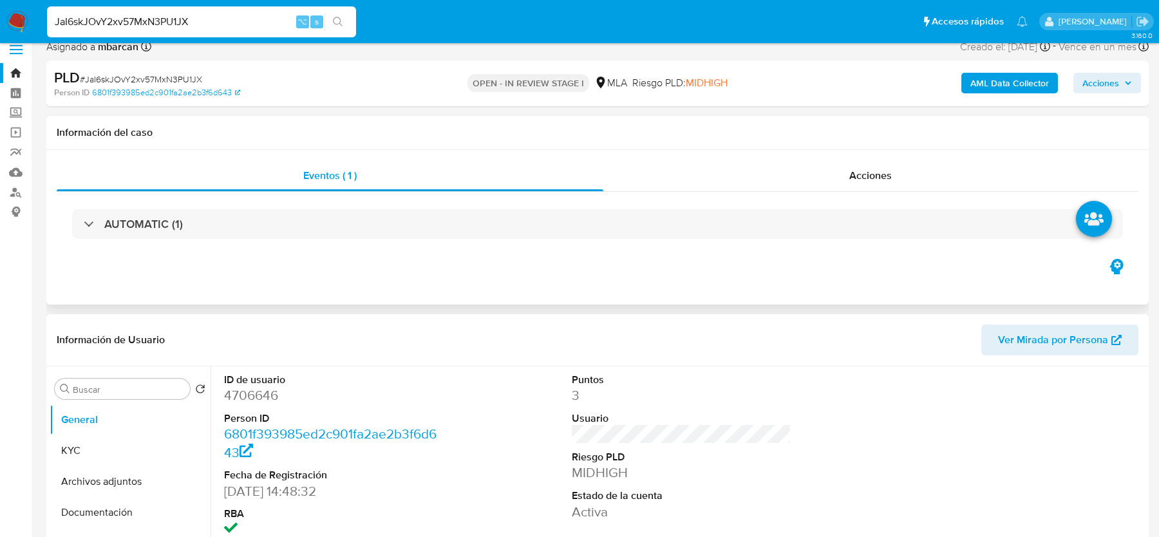
scroll to position [14, 0]
click at [336, 86] on div "Person ID 6801f393985ed2c901fa2ae2b3f6d643" at bounding box center [233, 92] width 359 height 12
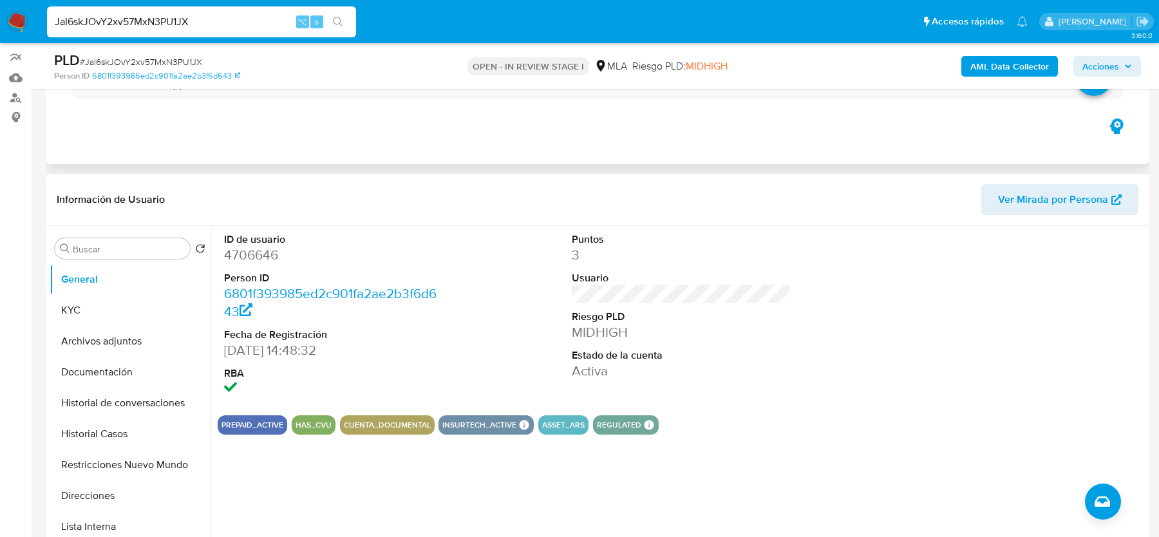
scroll to position [326, 0]
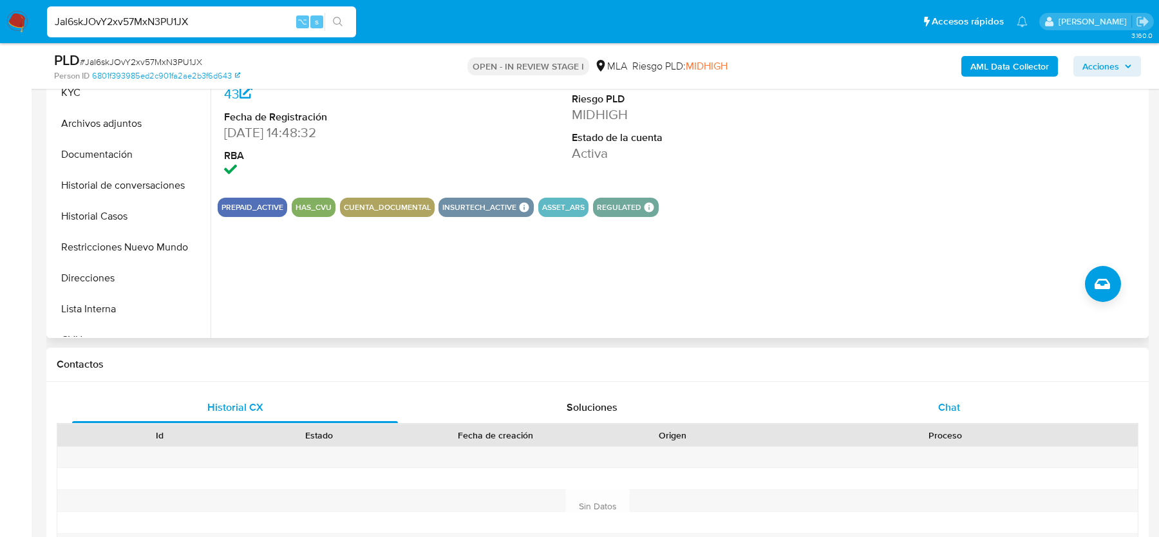
click at [917, 414] on div "Chat" at bounding box center [949, 407] width 326 height 31
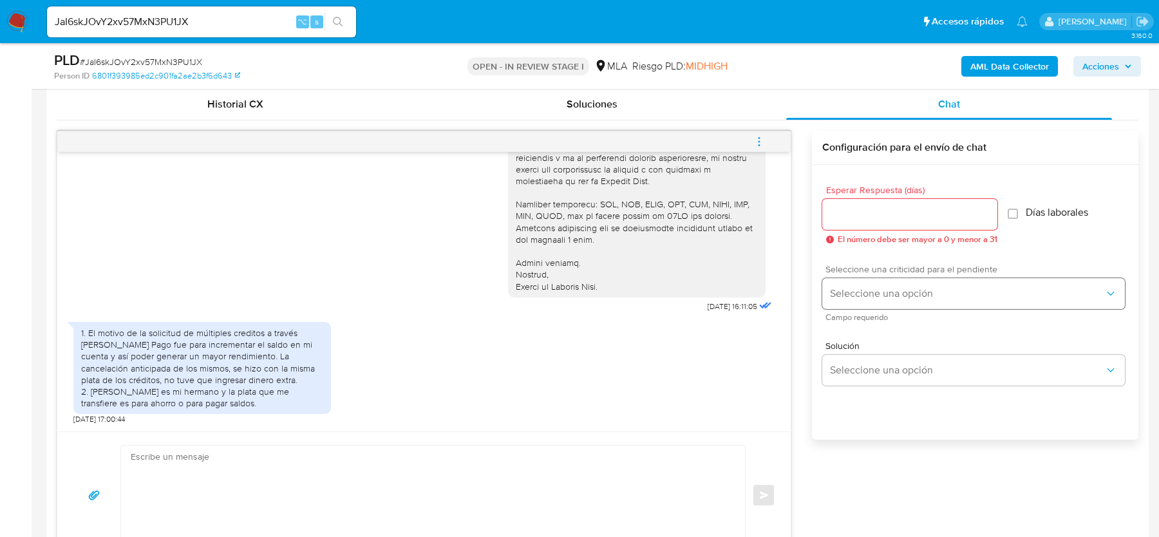
scroll to position [660, 0]
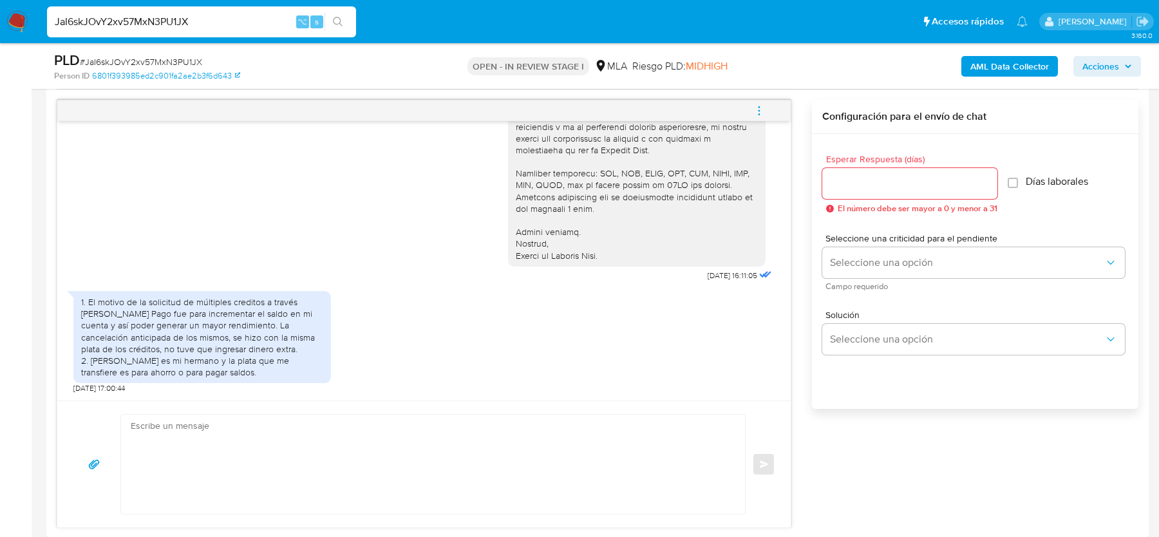
click at [165, 22] on input "JaI6skJOvY2xv57MxN3PU1JX" at bounding box center [201, 22] width 309 height 17
paste input "fCivorcCy6OH26ahIJzefEQC"
click at [165, 22] on input "JaI6skJOvY2xv57MxN3PfCivorcCy6OH26ahIJzefEQCU1JX" at bounding box center [201, 22] width 309 height 17
paste input "fCivorcCy6OH26ahIJzefEQC"
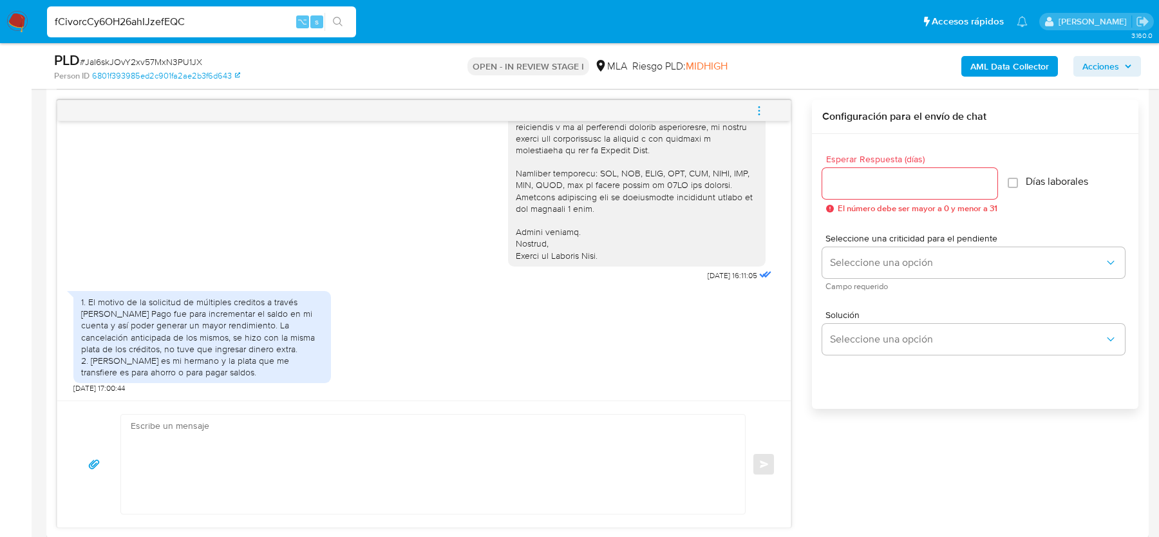
type input "fCivorcCy6OH26ahIJzefEQC"
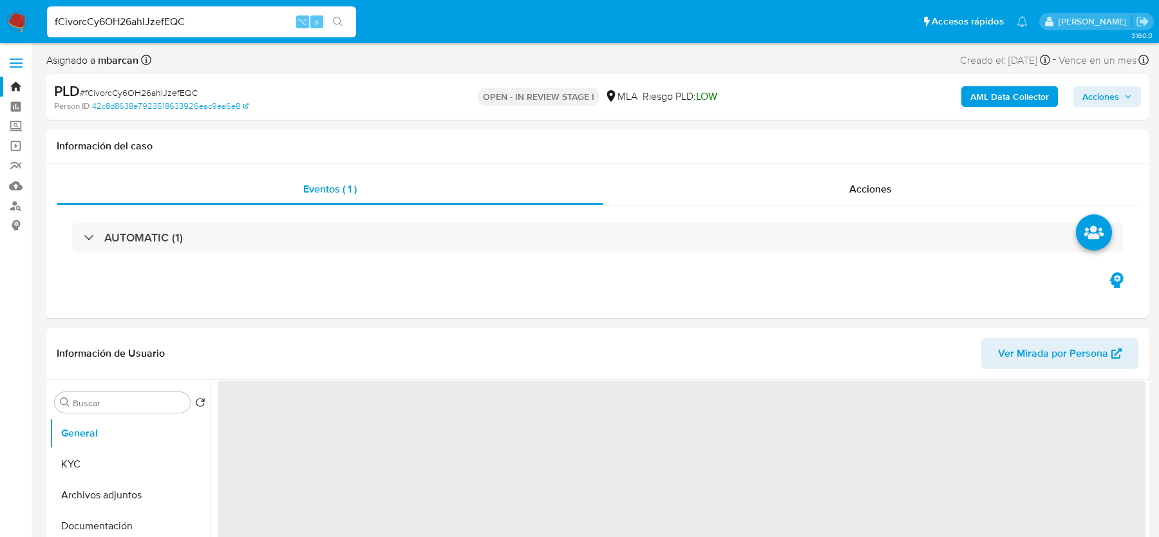
select select "10"
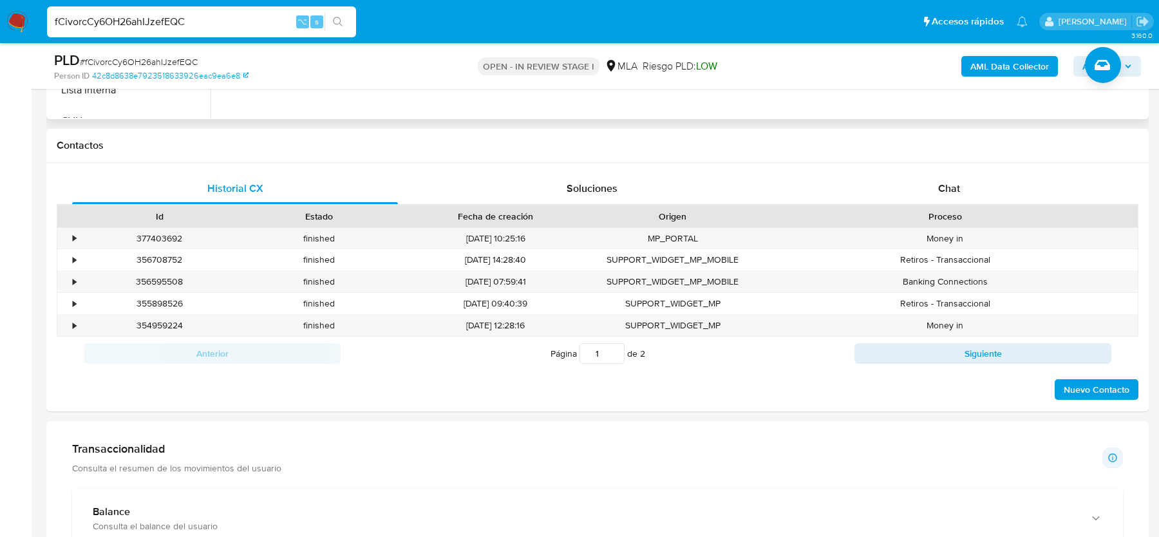
scroll to position [360, 0]
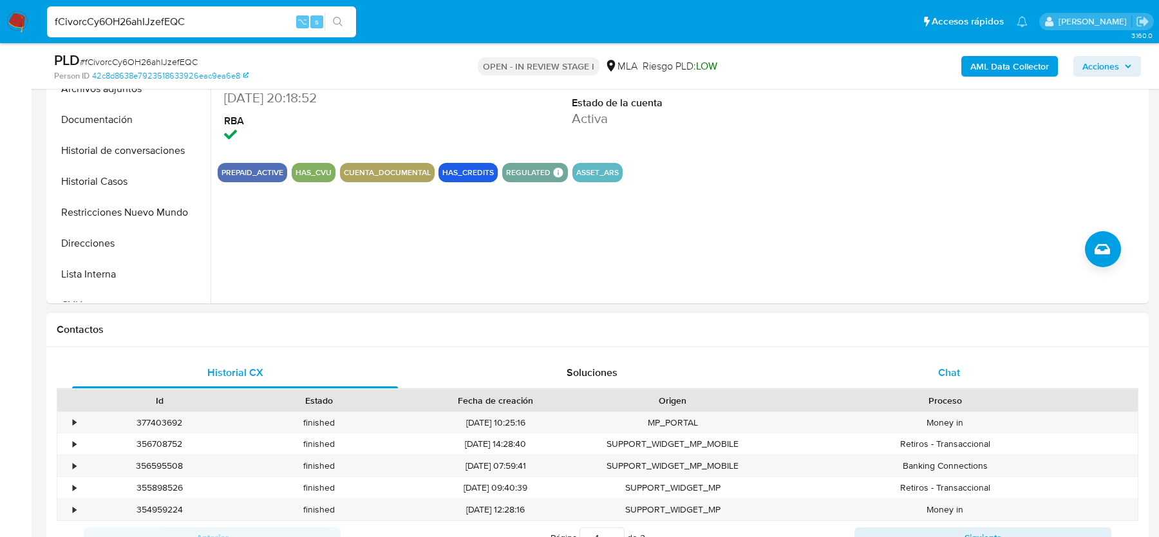
click at [946, 373] on span "Chat" at bounding box center [949, 372] width 22 height 15
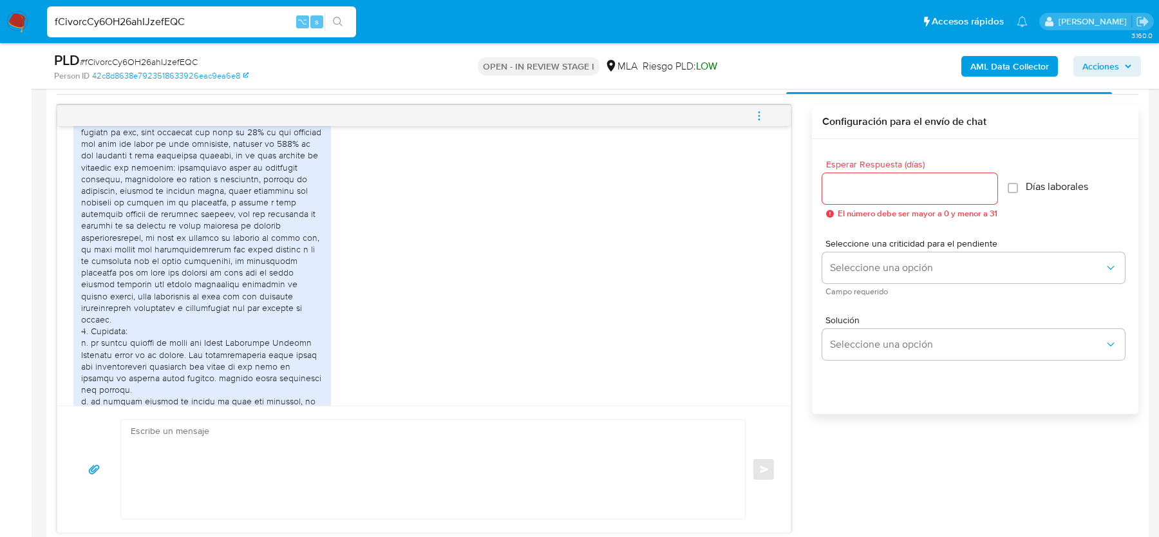
scroll to position [1512, 0]
click at [133, 22] on input "fCivorcCy6OH26ahIJzefEQC" at bounding box center [201, 22] width 309 height 17
paste input "Zi99FcaAvS8oHSj8Ef5FwLQs"
type input "Zi99FcaAvS8oHSj8Ef5FwLQs"
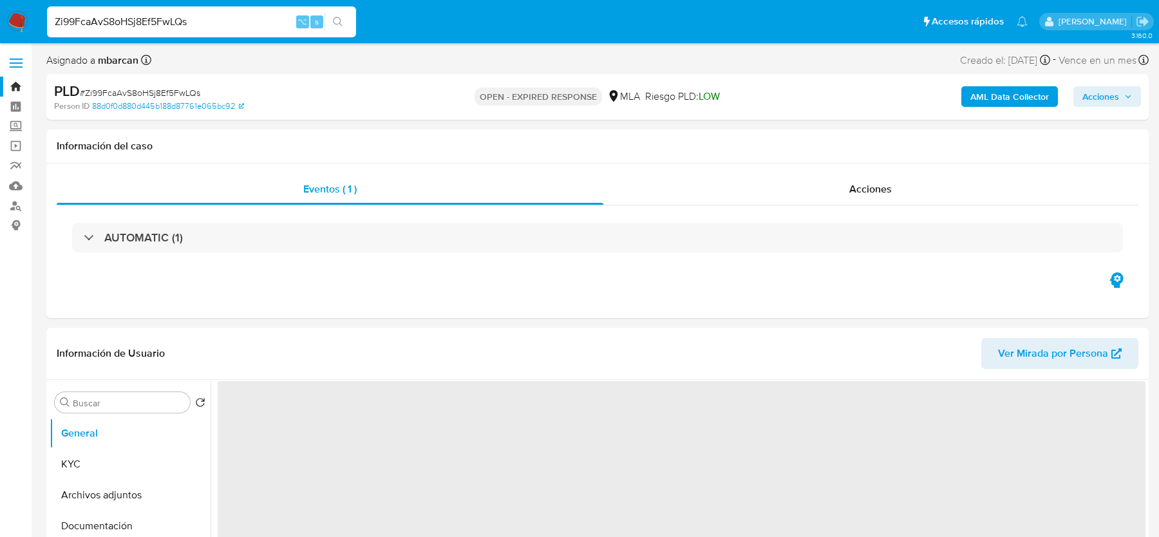
select select "10"
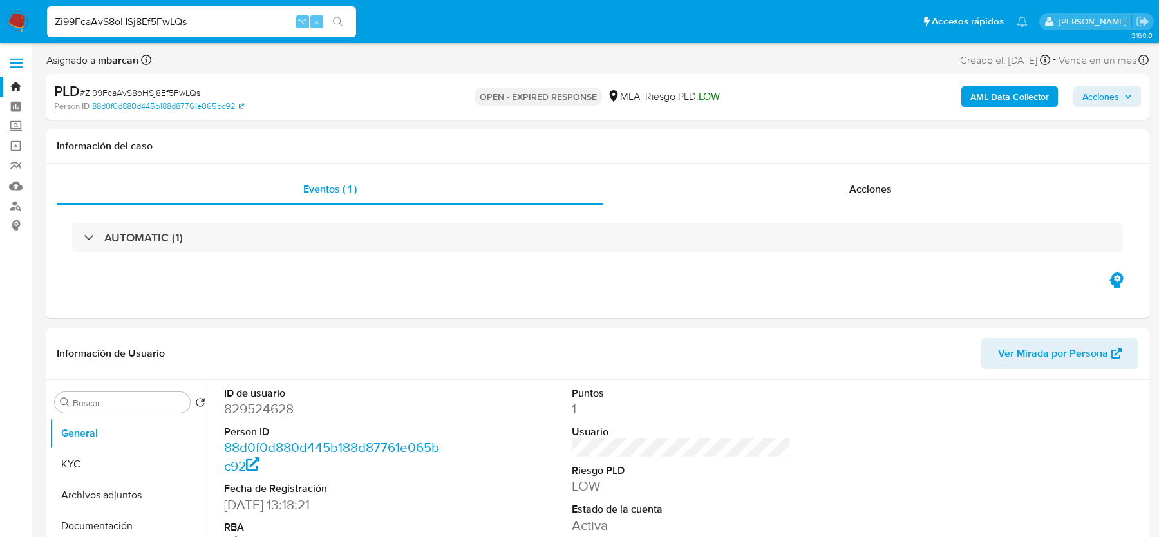
click at [164, 17] on input "Zi99FcaAvS8oHSj8Ef5FwLQs" at bounding box center [201, 22] width 309 height 17
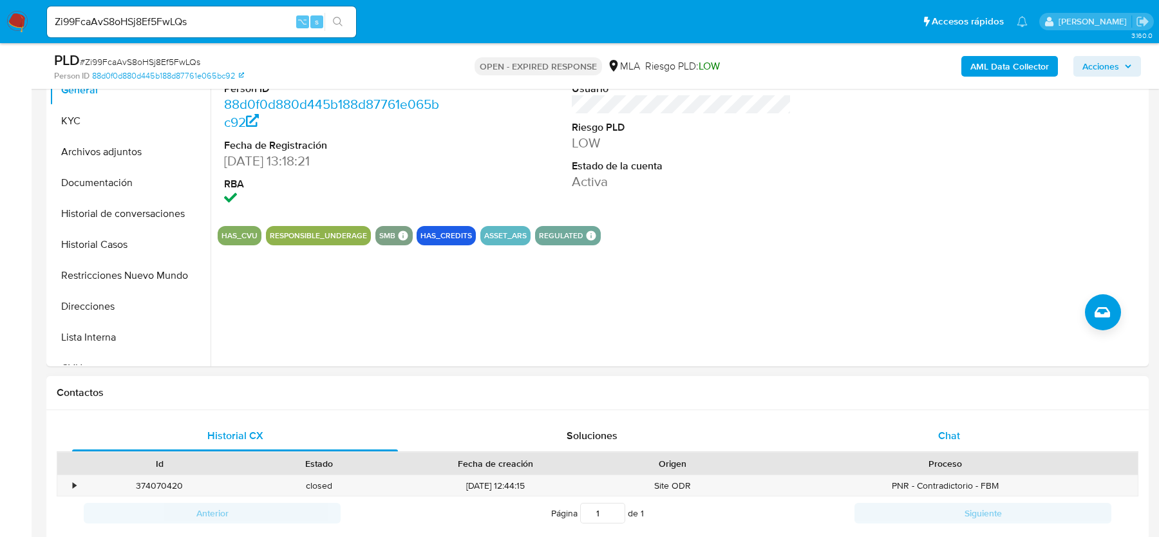
click at [964, 432] on div "Chat" at bounding box center [949, 435] width 326 height 31
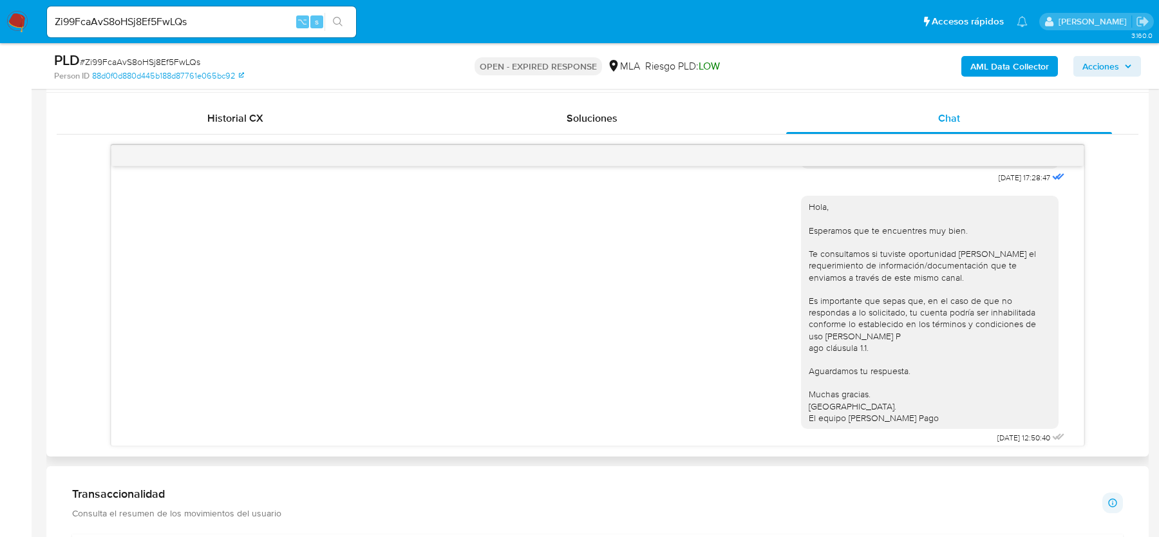
scroll to position [734, 0]
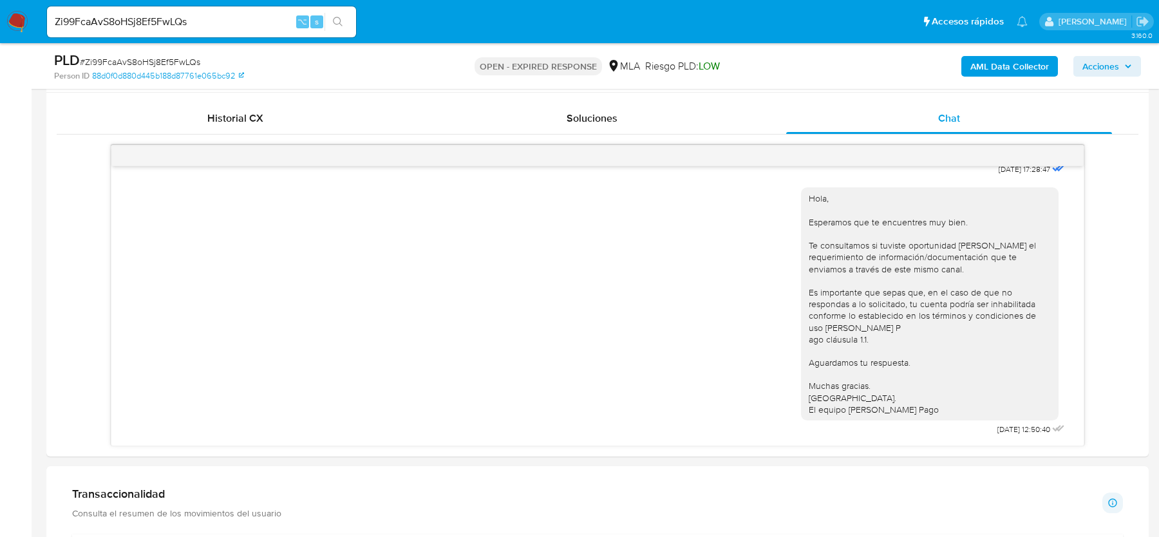
click at [137, 18] on input "Zi99FcaAvS8oHSj8Ef5FwLQs" at bounding box center [201, 22] width 309 height 17
paste input "OXye0UMxUhFd5UpMMMXy2tCA"
type input "OXye0UMxUhFd5UpMMMXy2tCA"
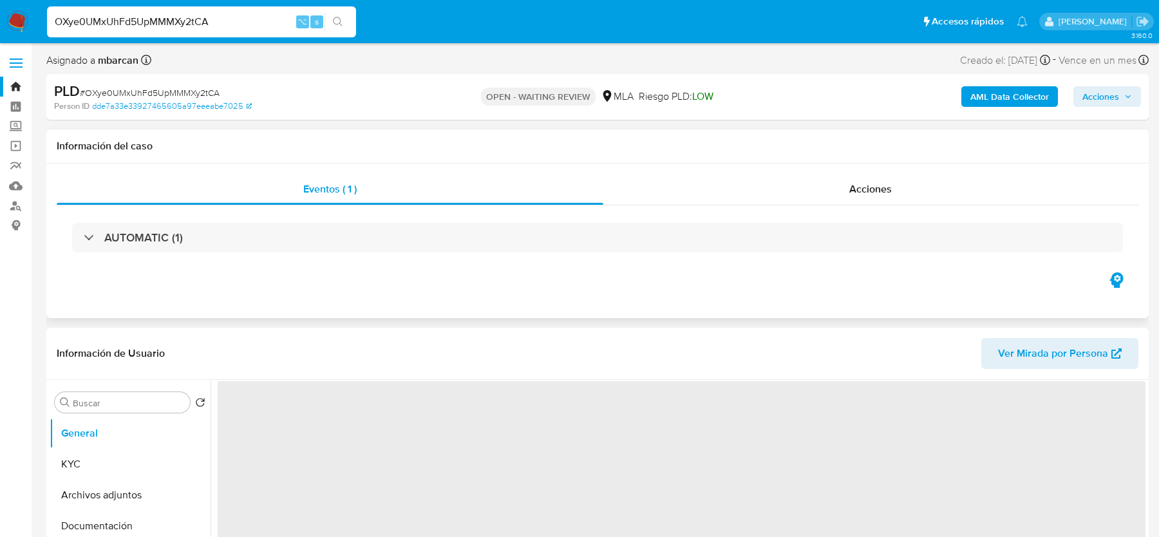
select select "10"
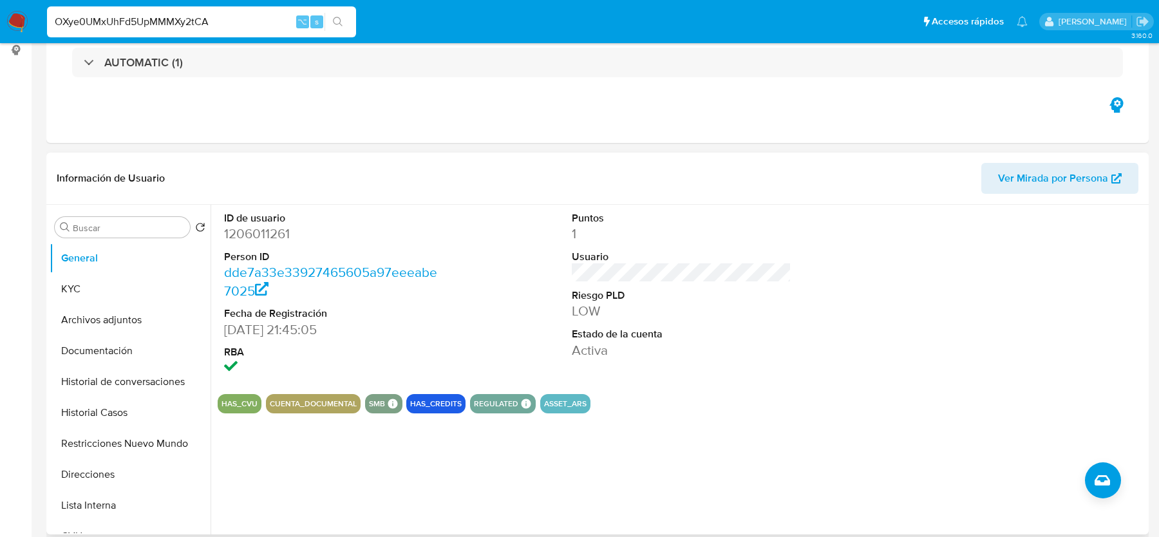
scroll to position [474, 0]
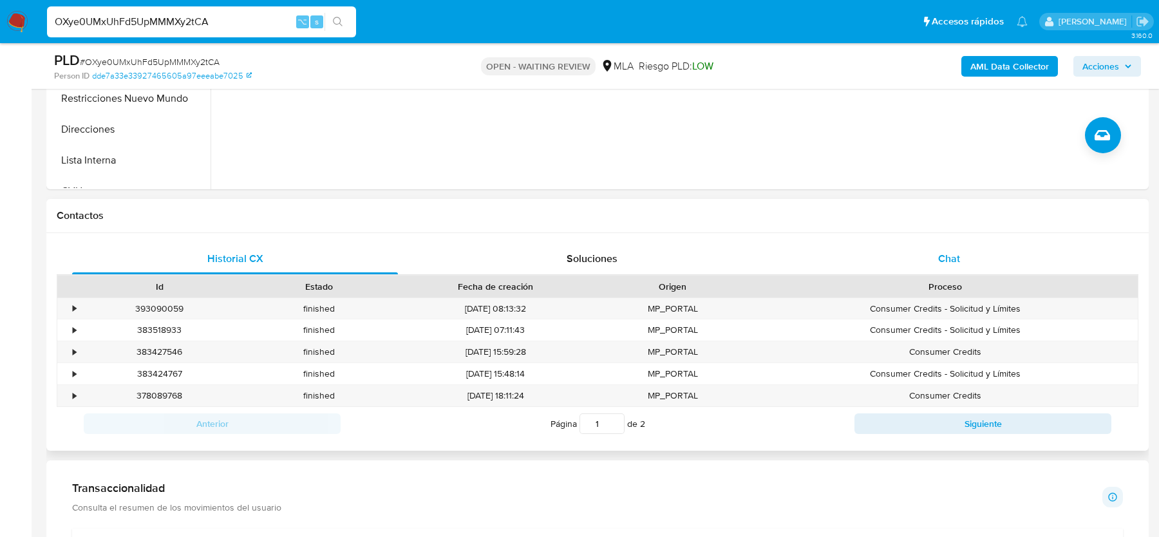
click at [930, 267] on div "Chat" at bounding box center [949, 258] width 326 height 31
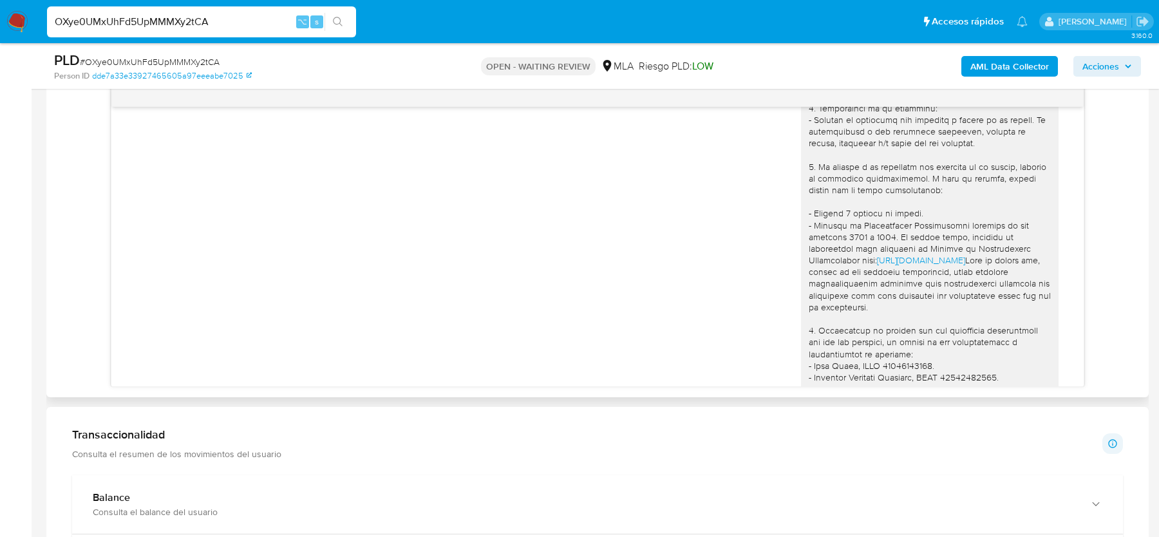
scroll to position [1336, 0]
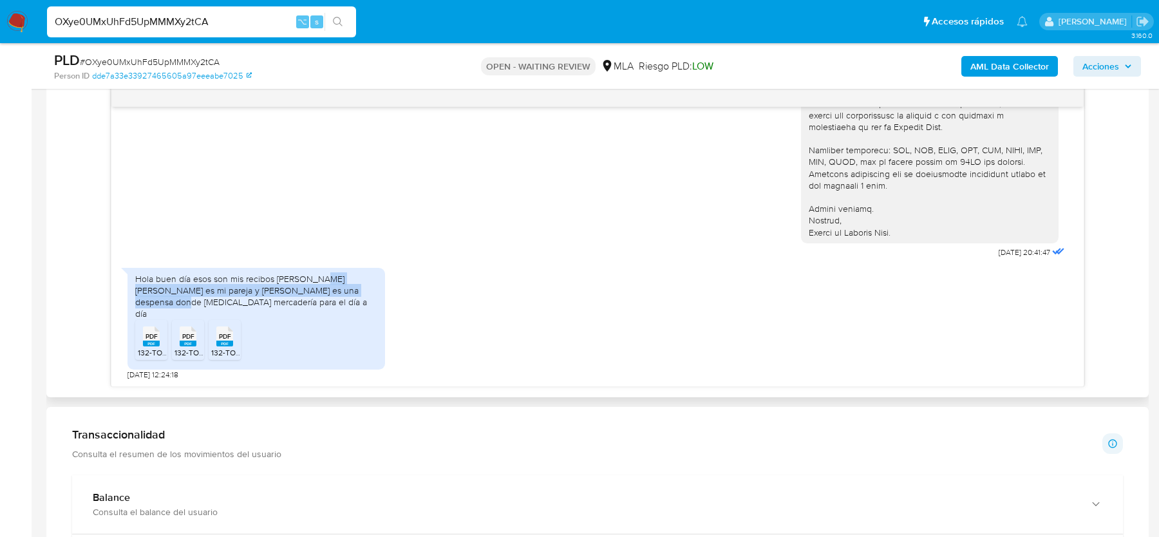
drag, startPoint x: 317, startPoint y: 292, endPoint x: 364, endPoint y: 299, distance: 47.5
click at [364, 299] on div "Hola buen día esos son mis recibos de sueldo yara Pensa es mi pareja y Lucrecia…" at bounding box center [256, 296] width 242 height 47
click at [153, 18] on input "OXye0UMxUhFd5UpMMMXy2tCA" at bounding box center [201, 22] width 309 height 17
paste input "Ge05wqwzzw3UU7qvtmp0Jgm4"
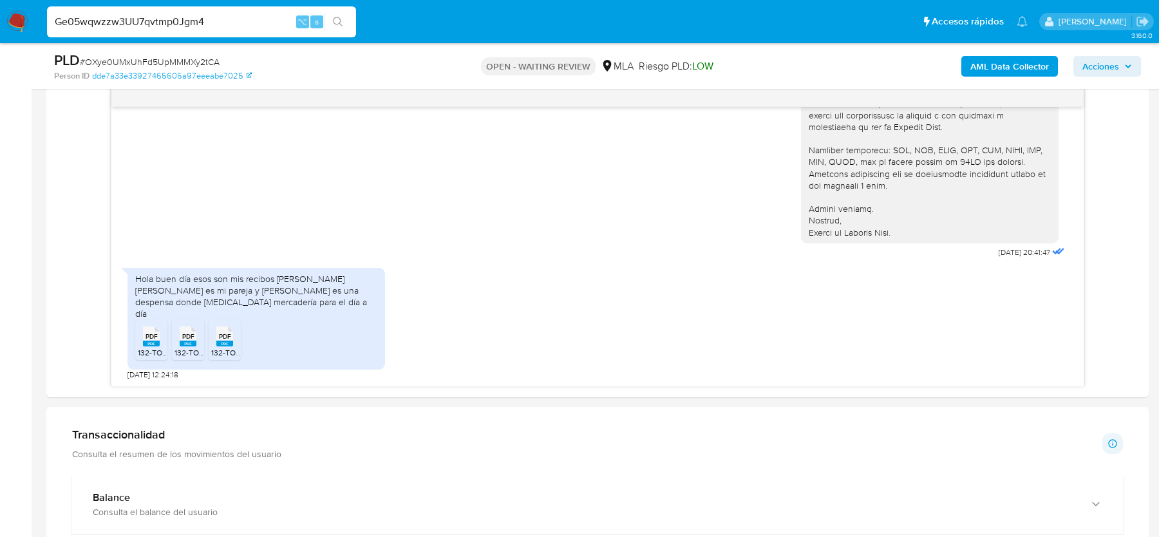
type input "Ge05wqwzzw3UU7qvtmp0Jgm4"
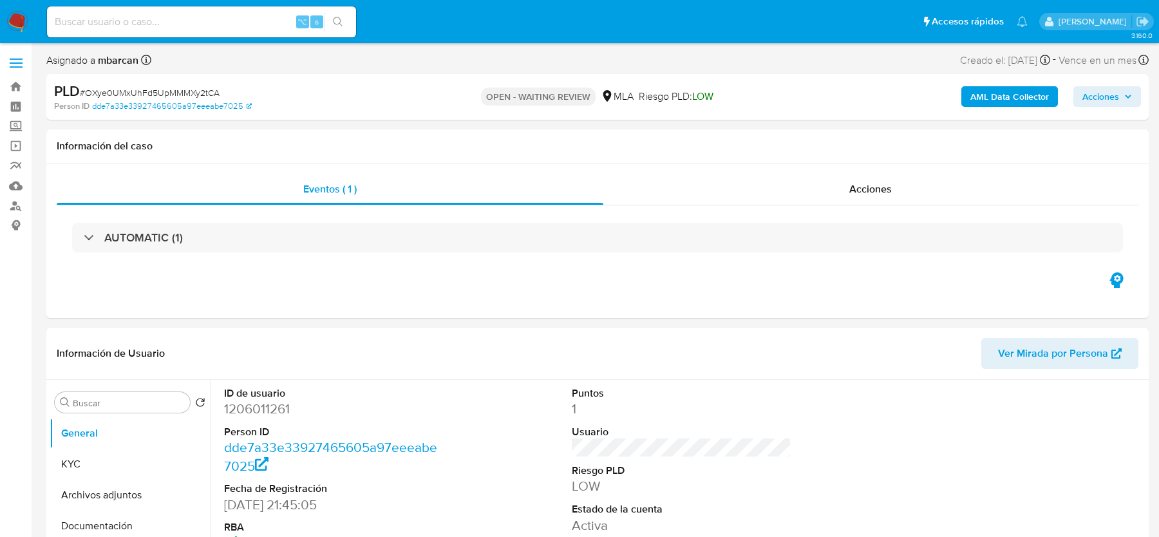
select select "10"
click at [131, 24] on input at bounding box center [201, 22] width 309 height 17
paste input "Ge05wqwzzw3UU7qvtmp0Jgm4"
type input "Ge05wqwzzw3UU7qvtmp0Jgm4"
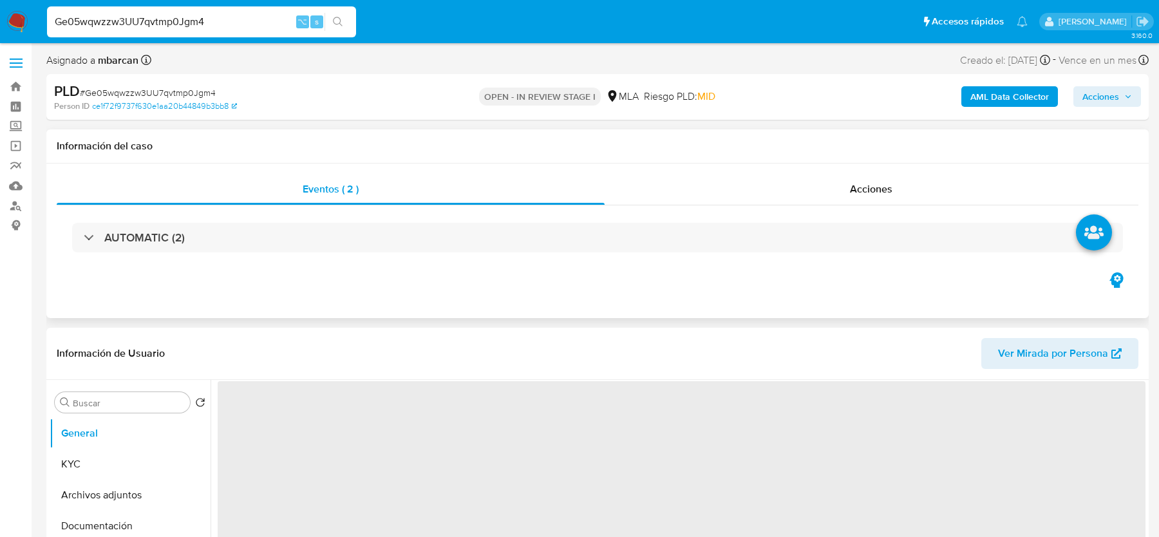
select select "10"
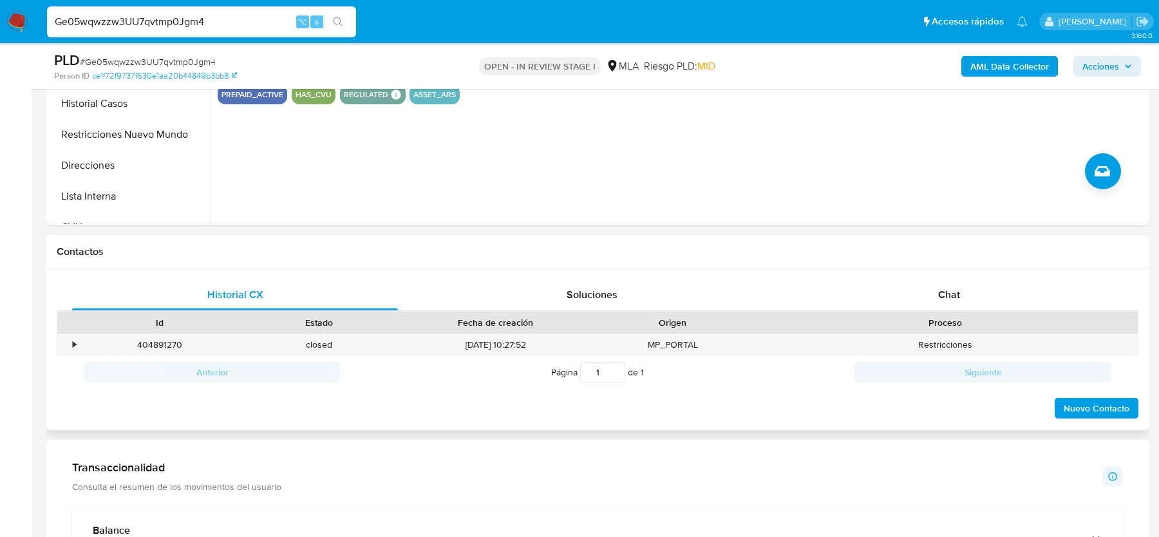
scroll to position [445, 0]
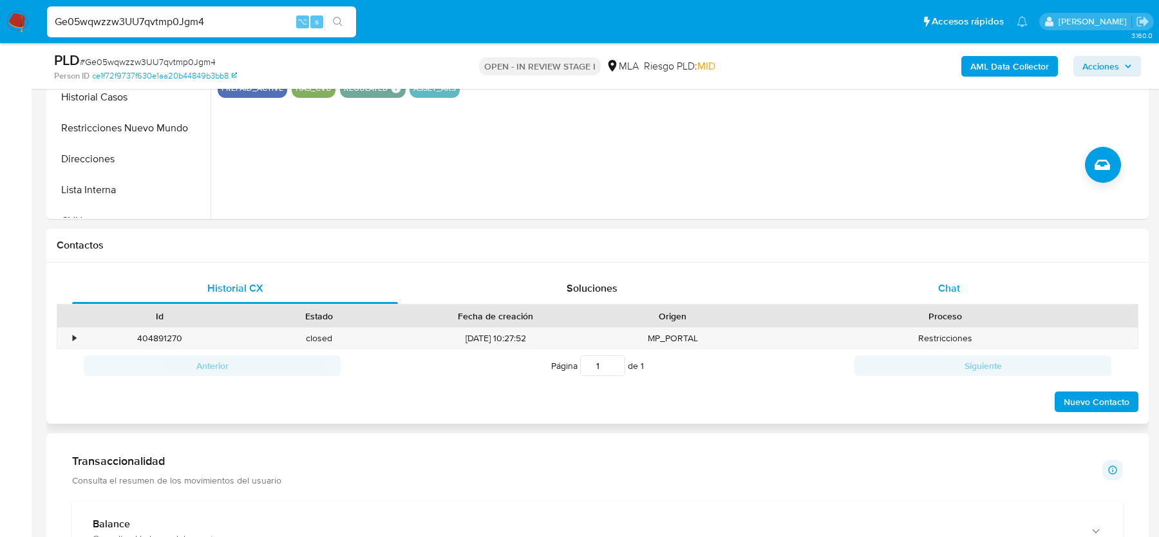
click at [946, 295] on div "Chat" at bounding box center [949, 288] width 326 height 31
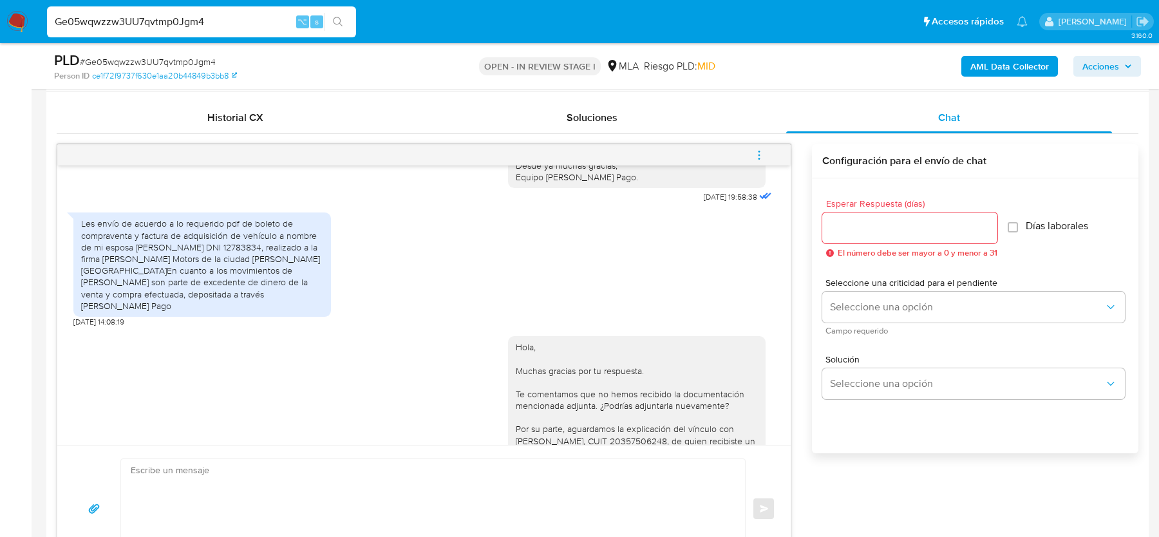
scroll to position [1241, 0]
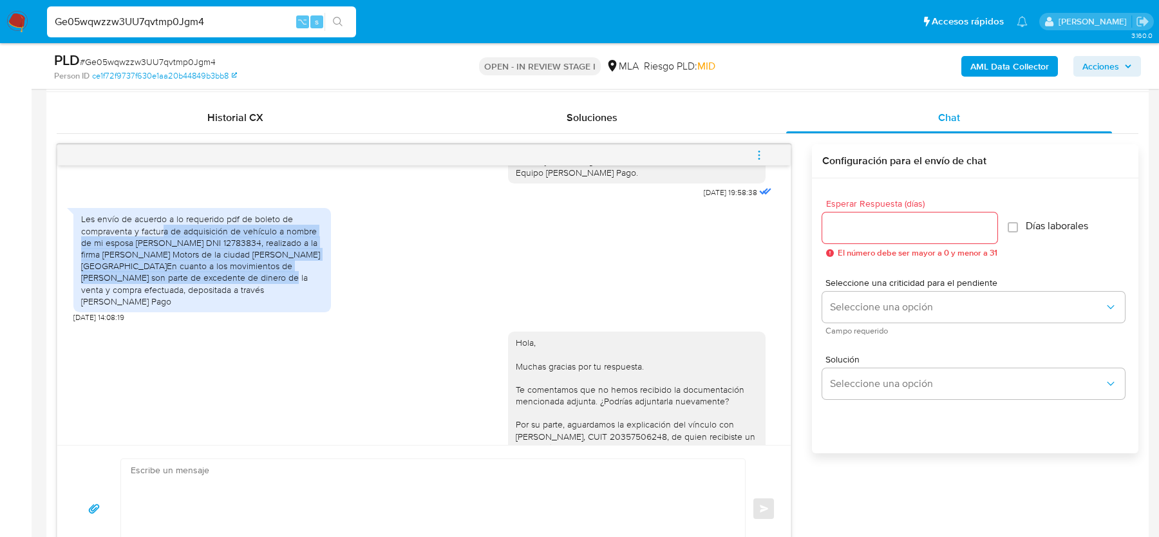
drag, startPoint x: 162, startPoint y: 248, endPoint x: 206, endPoint y: 297, distance: 66.1
click at [206, 297] on div "Les envío de acuerdo a lo requerido pdf de boleto de compraventa y factura de a…" at bounding box center [202, 260] width 242 height 94
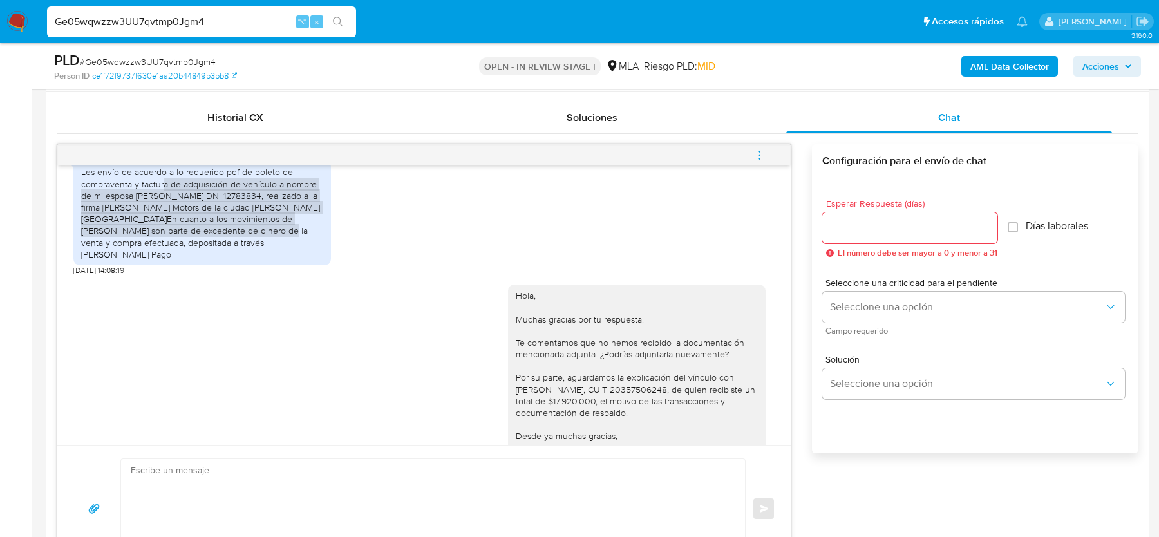
scroll to position [1269, 0]
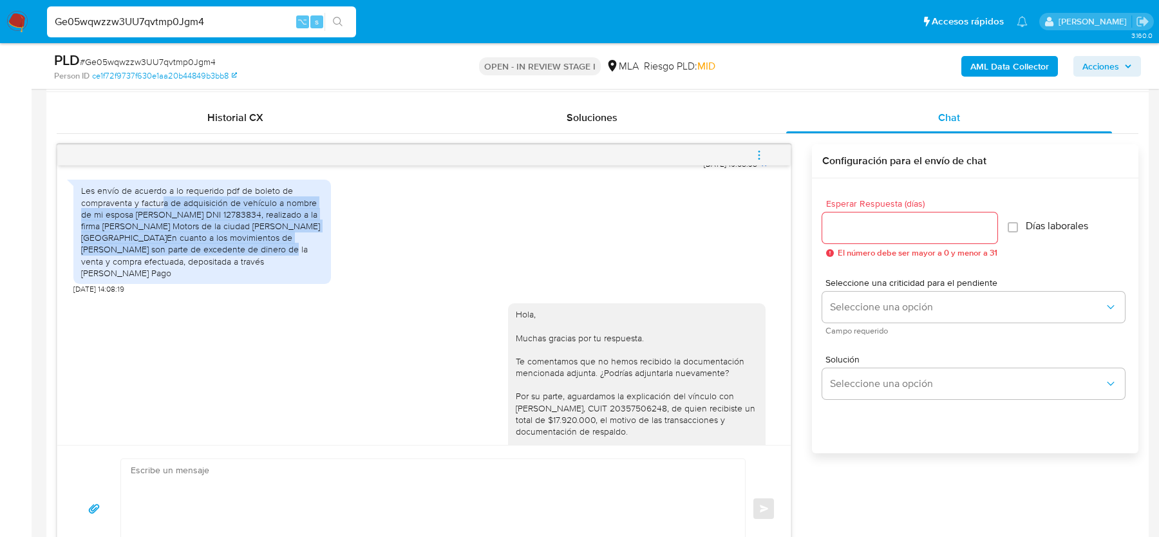
click at [223, 237] on div "Les envío de acuerdo a lo requerido pdf de boleto de compraventa y factura de a…" at bounding box center [202, 232] width 242 height 94
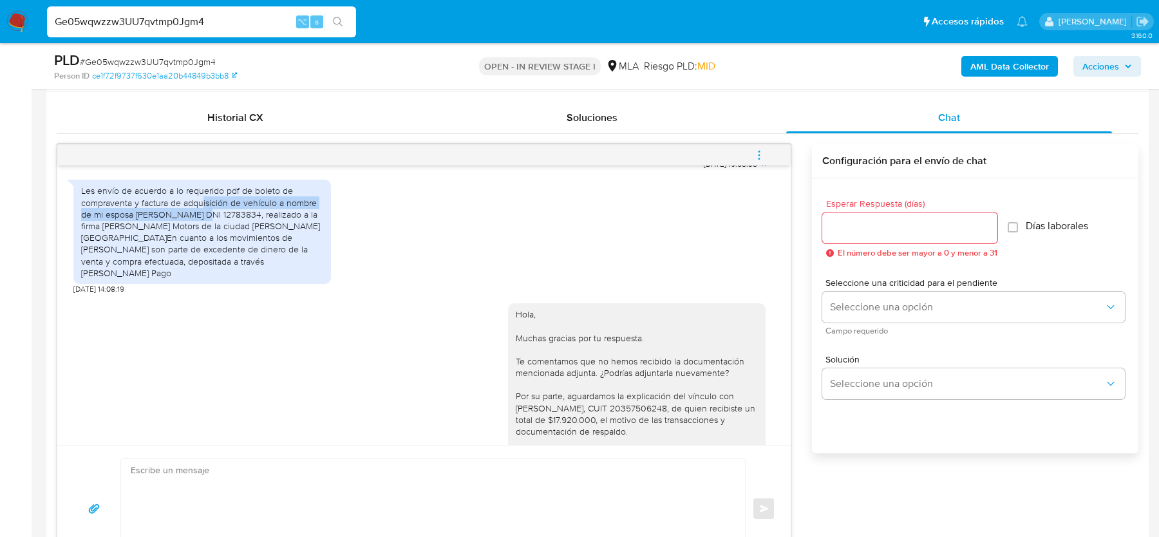
drag, startPoint x: 200, startPoint y: 227, endPoint x: 200, endPoint y: 234, distance: 7.1
click at [200, 234] on div "Les envío de acuerdo a lo requerido pdf de boleto de compraventa y factura de a…" at bounding box center [202, 232] width 242 height 94
drag, startPoint x: 256, startPoint y: 238, endPoint x: 256, endPoint y: 245, distance: 7.1
click at [256, 245] on div "Les envío de acuerdo a lo requerido pdf de boleto de compraventa y factura de a…" at bounding box center [202, 232] width 242 height 94
drag, startPoint x: 279, startPoint y: 251, endPoint x: 279, endPoint y: 259, distance: 7.7
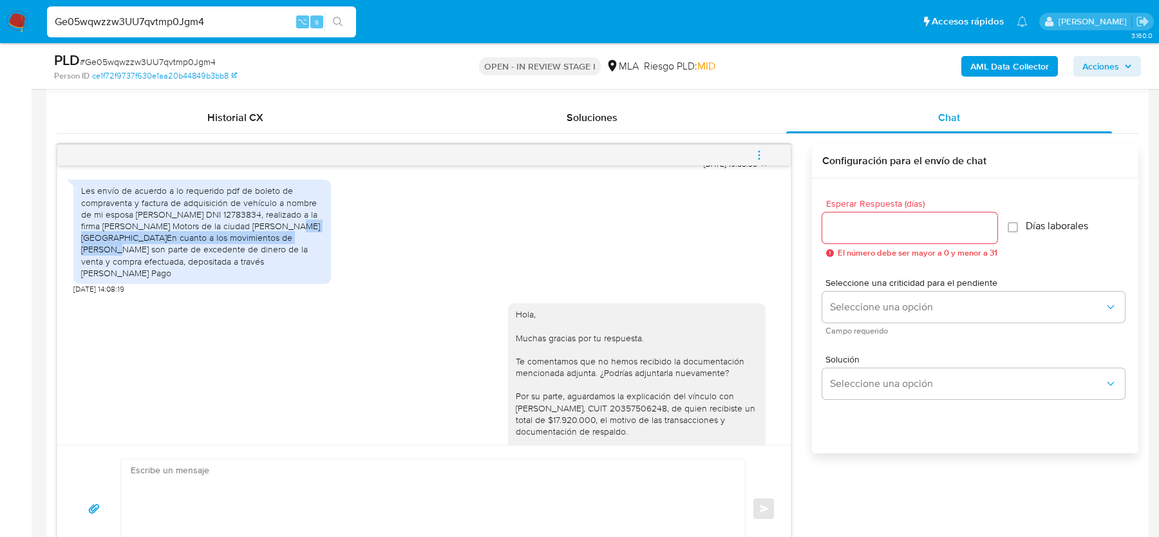
click at [279, 259] on div "Les envío de acuerdo a lo requerido pdf de boleto de compraventa y factura de a…" at bounding box center [202, 232] width 242 height 94
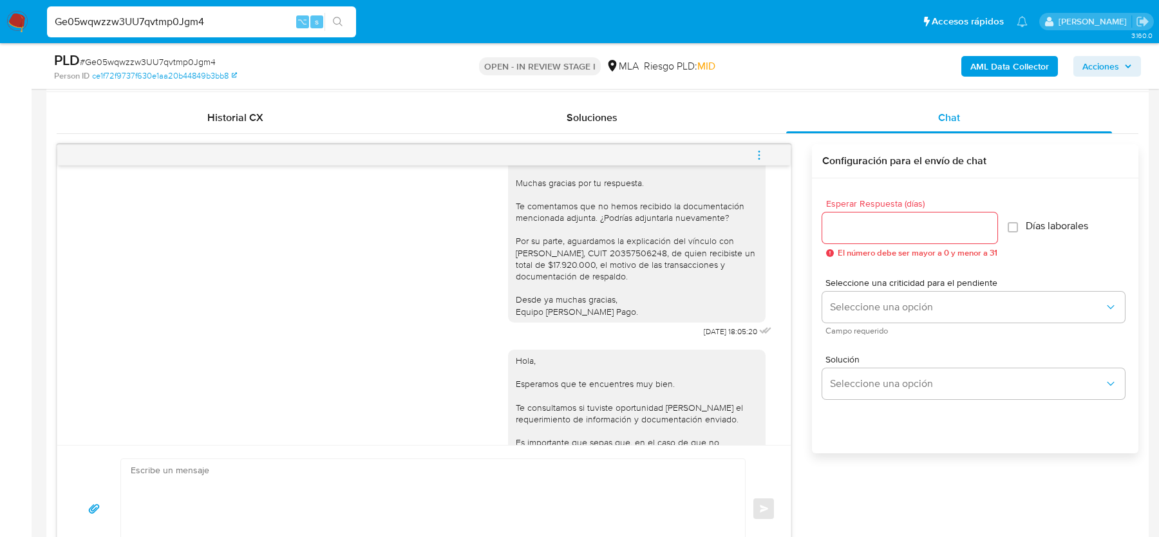
scroll to position [1429, 0]
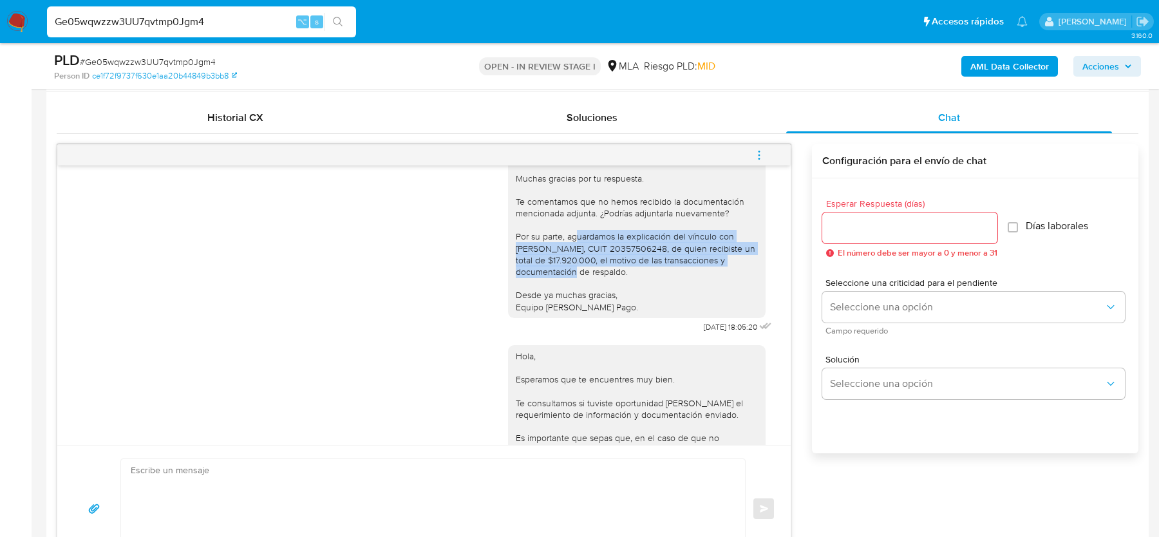
drag, startPoint x: 578, startPoint y: 253, endPoint x: 578, endPoint y: 285, distance: 32.2
click at [578, 285] on div "Hola, Muchas gracias por tu respuesta. Te comentamos que no hemos recibido la d…" at bounding box center [637, 231] width 242 height 164
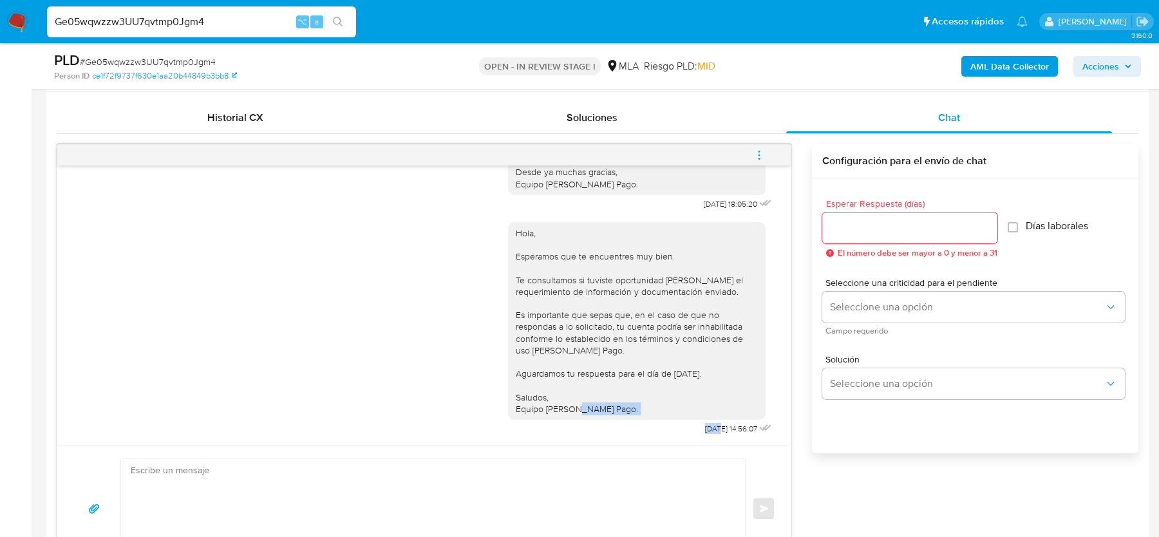
drag, startPoint x: 702, startPoint y: 424, endPoint x: 639, endPoint y: 424, distance: 63.1
click at [639, 424] on div "Hola, Esperamos que te encuentres muy bien. Te consultamos si tuviste oportunid…" at bounding box center [641, 325] width 267 height 225
click at [713, 195] on div "[DATE] 18:05:20" at bounding box center [739, 204] width 71 height 18
click at [710, 398] on div "Hola, Esperamos que te encuentres muy bien. Te consultamos si tuviste oportunid…" at bounding box center [637, 320] width 242 height 187
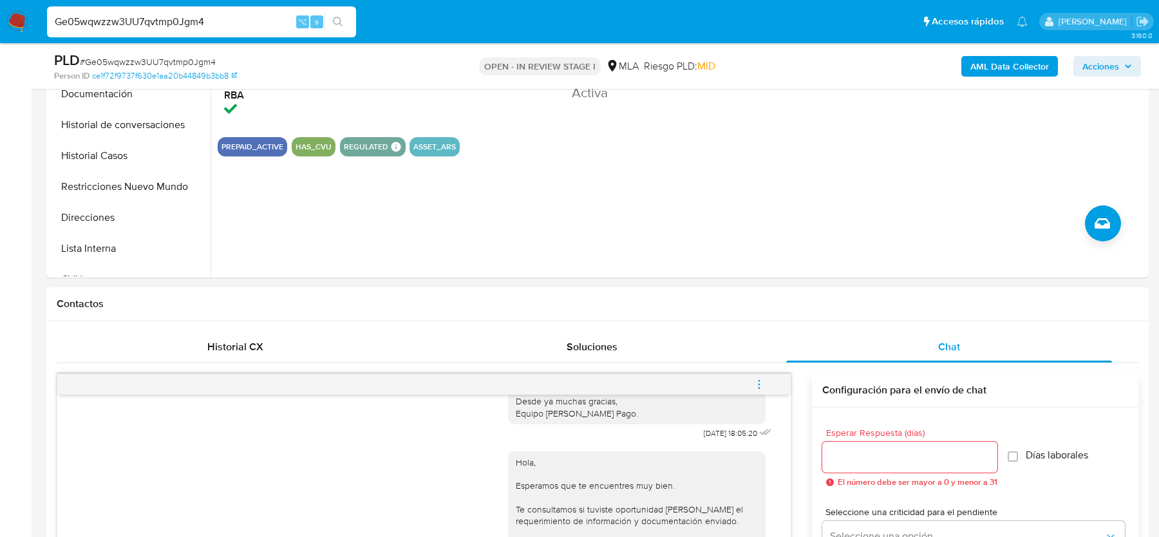
scroll to position [57, 0]
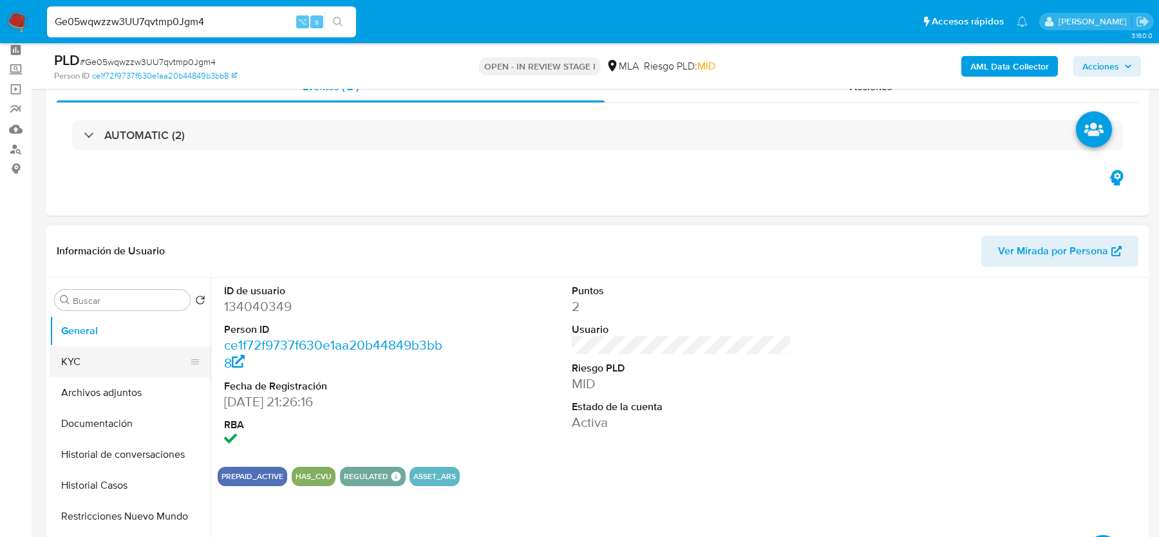
click at [99, 348] on button "KYC" at bounding box center [125, 361] width 151 height 31
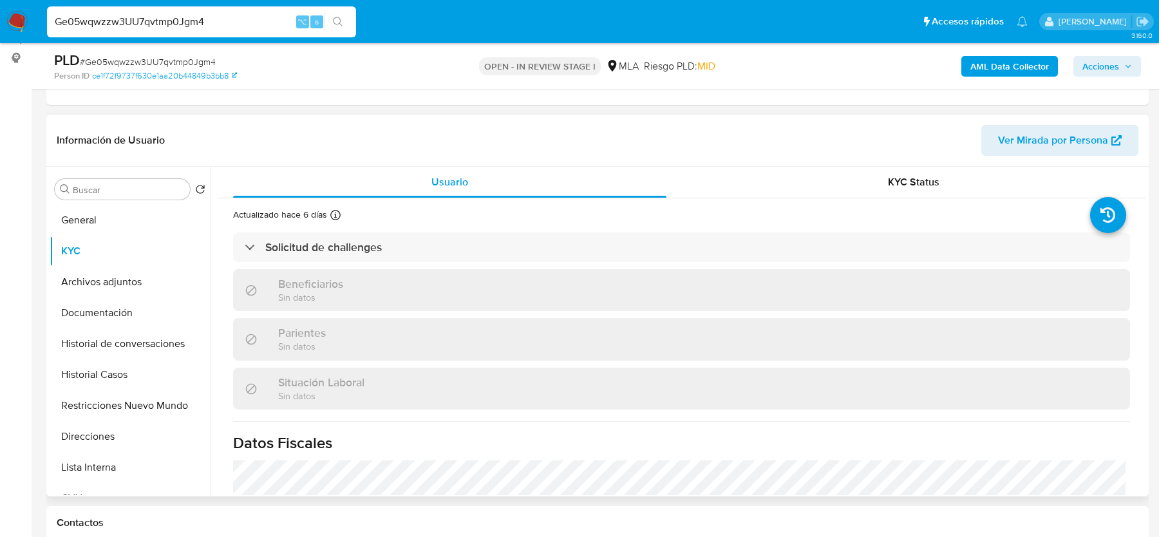
scroll to position [664, 0]
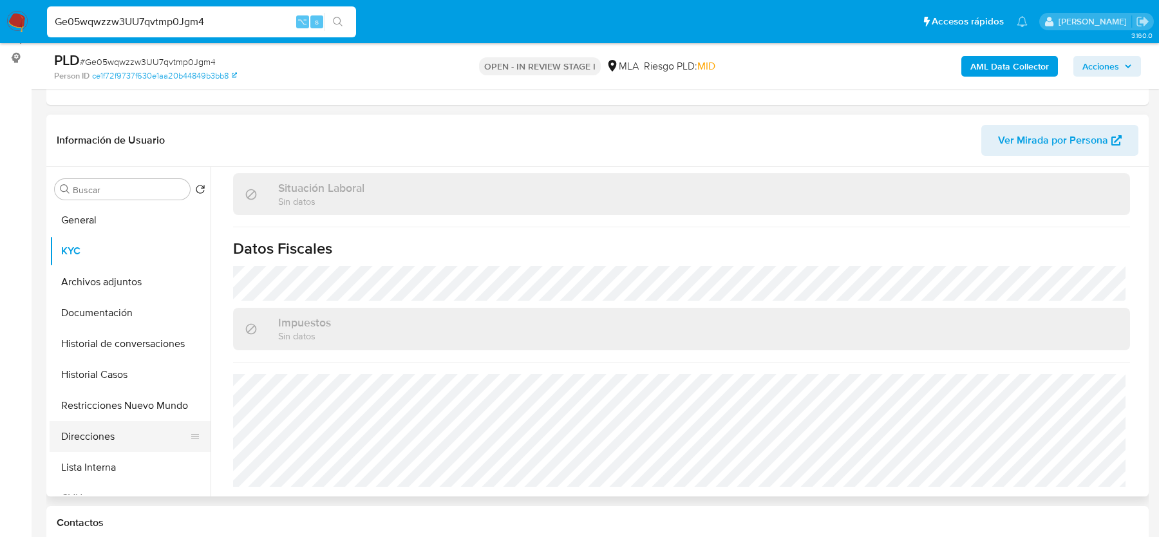
click at [91, 430] on button "Direcciones" at bounding box center [125, 436] width 151 height 31
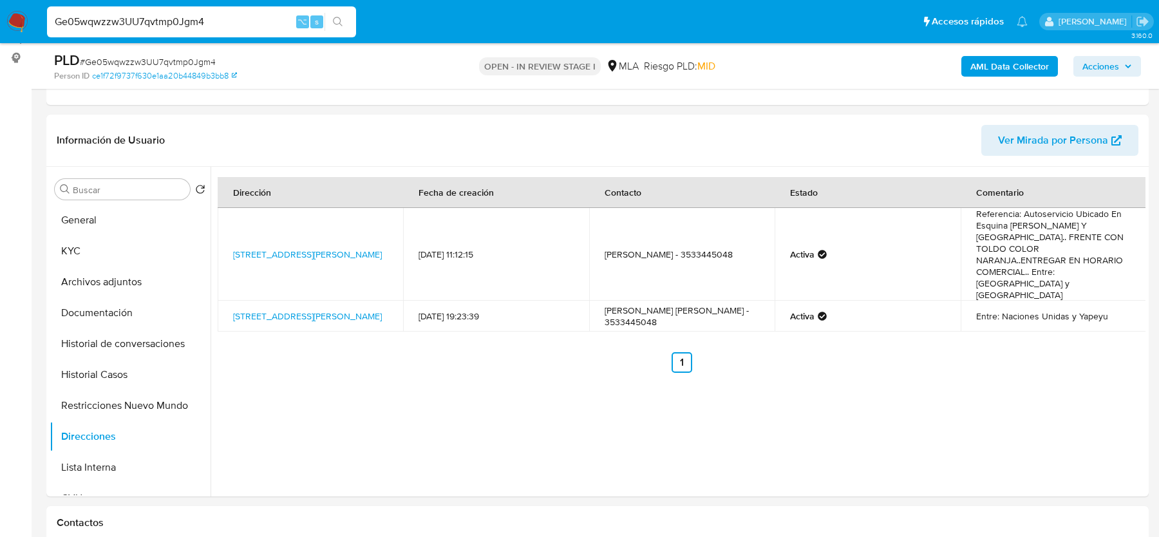
click at [93, 17] on input "Ge05wqwzzw3UU7qvtmp0Jgm4" at bounding box center [201, 22] width 309 height 17
paste input "z3304We0LY7l3AK6NcNBzM7j"
type input "z3304We0LY7l3AK6NcNBzM7j"
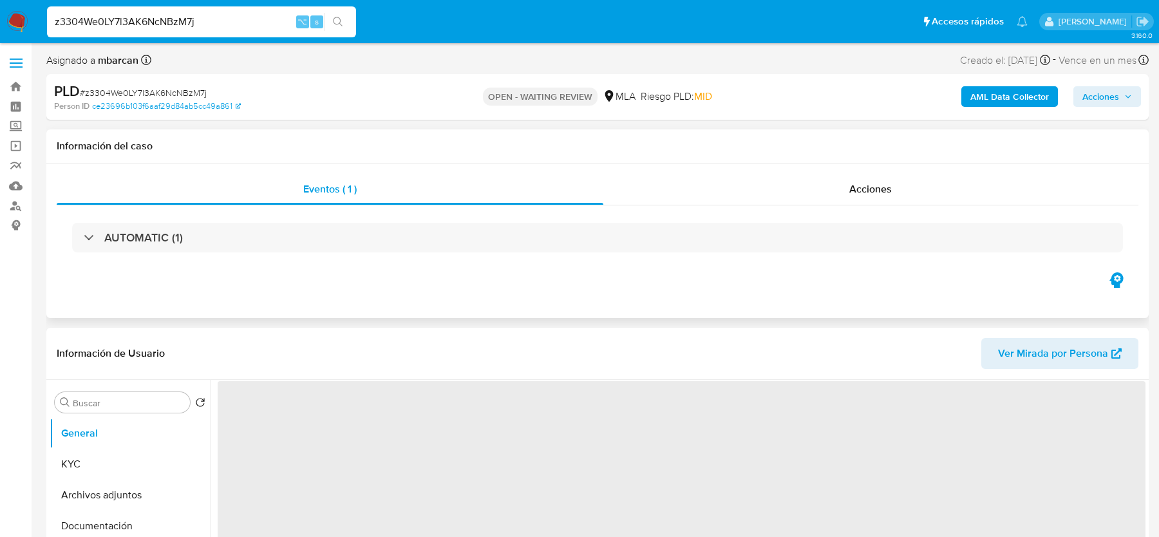
select select "10"
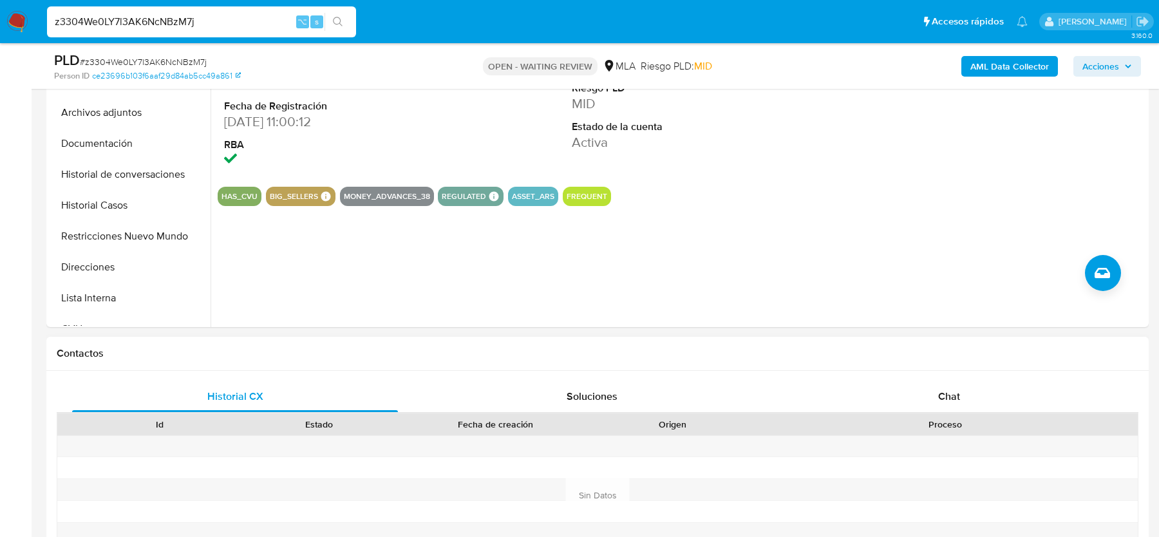
scroll to position [445, 0]
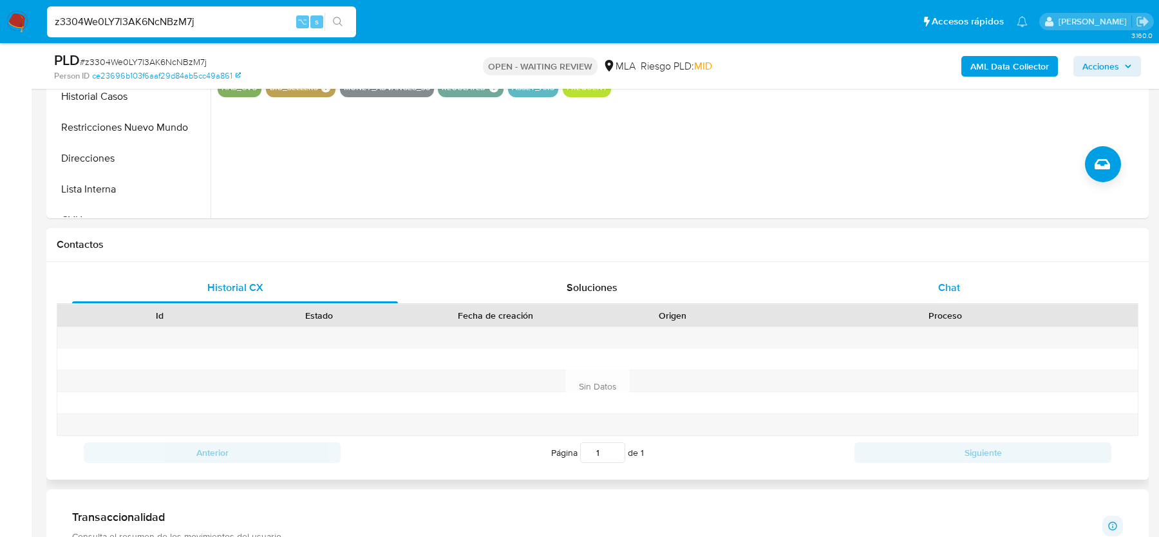
click at [927, 283] on div "Chat" at bounding box center [949, 287] width 326 height 31
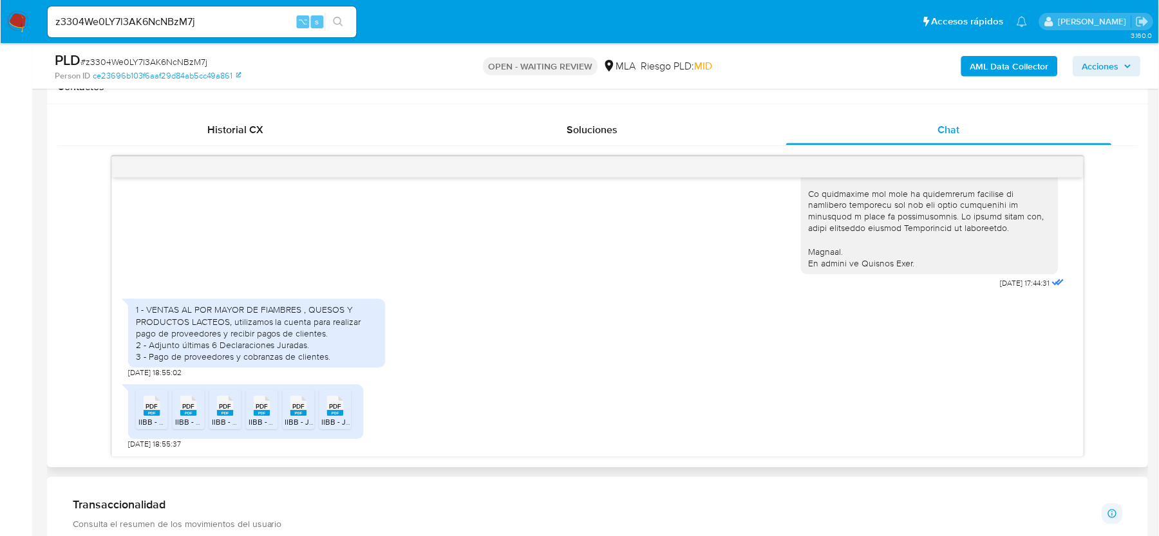
scroll to position [549, 0]
